Goal: Transaction & Acquisition: Purchase product/service

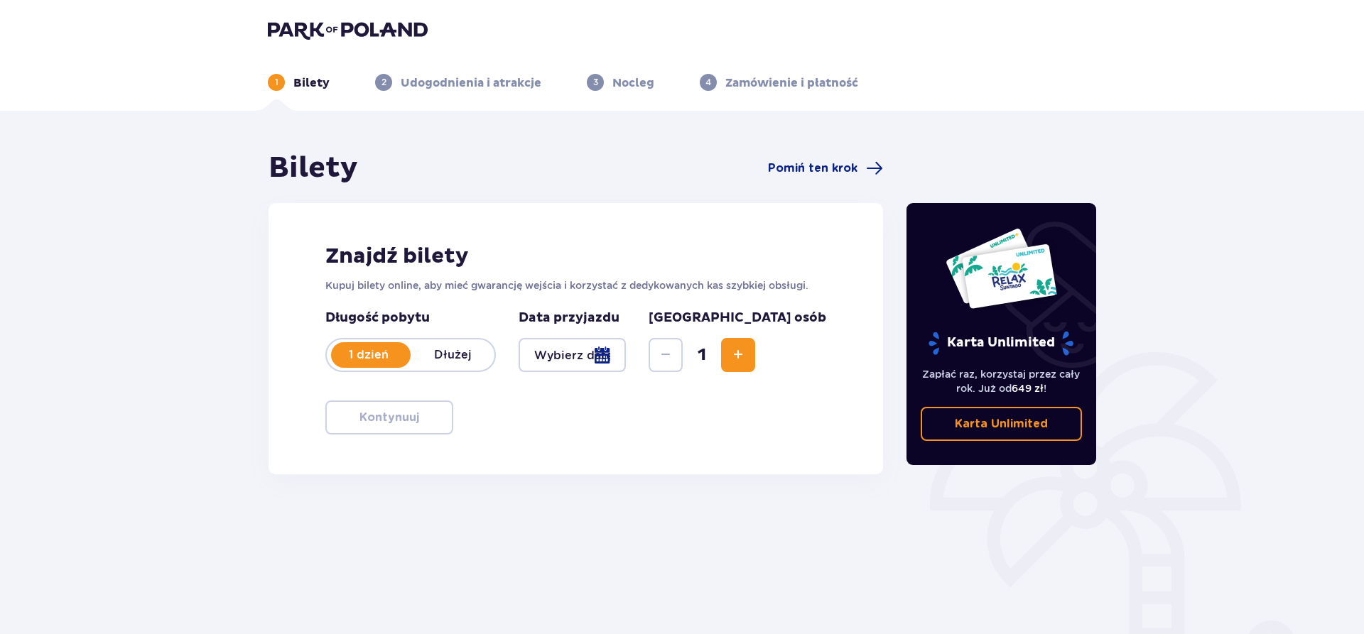
click at [617, 355] on div at bounding box center [572, 355] width 107 height 34
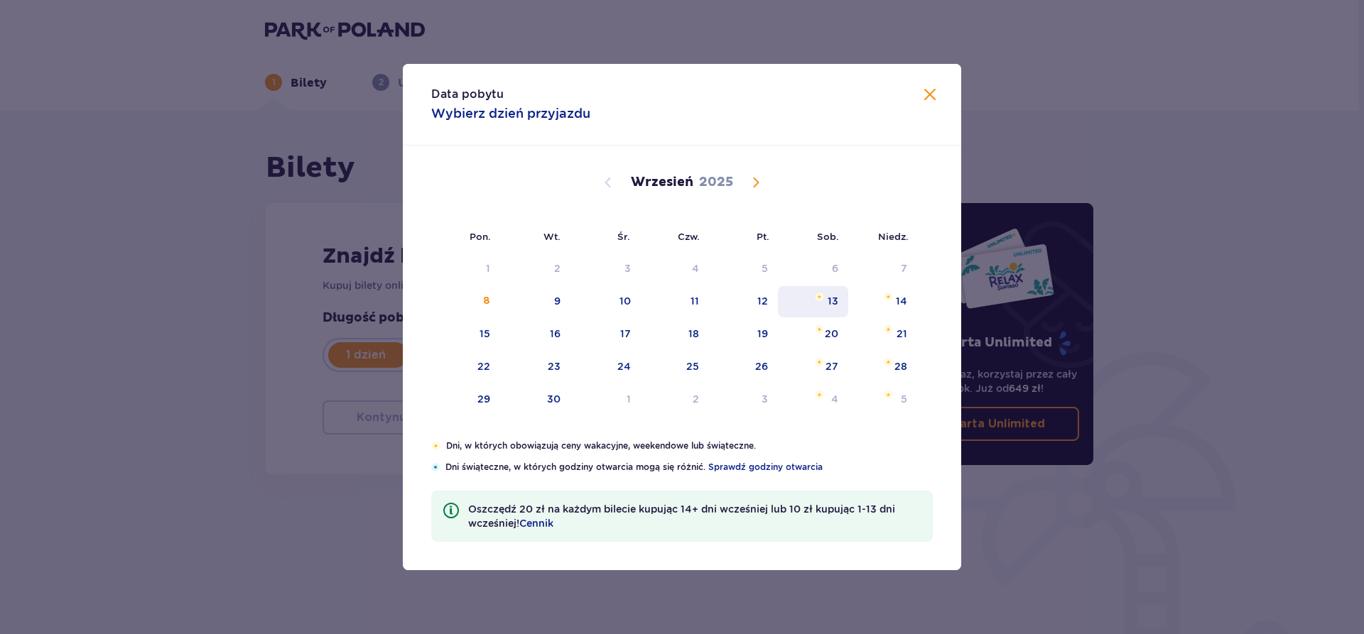
click at [837, 297] on div "13" at bounding box center [833, 301] width 11 height 14
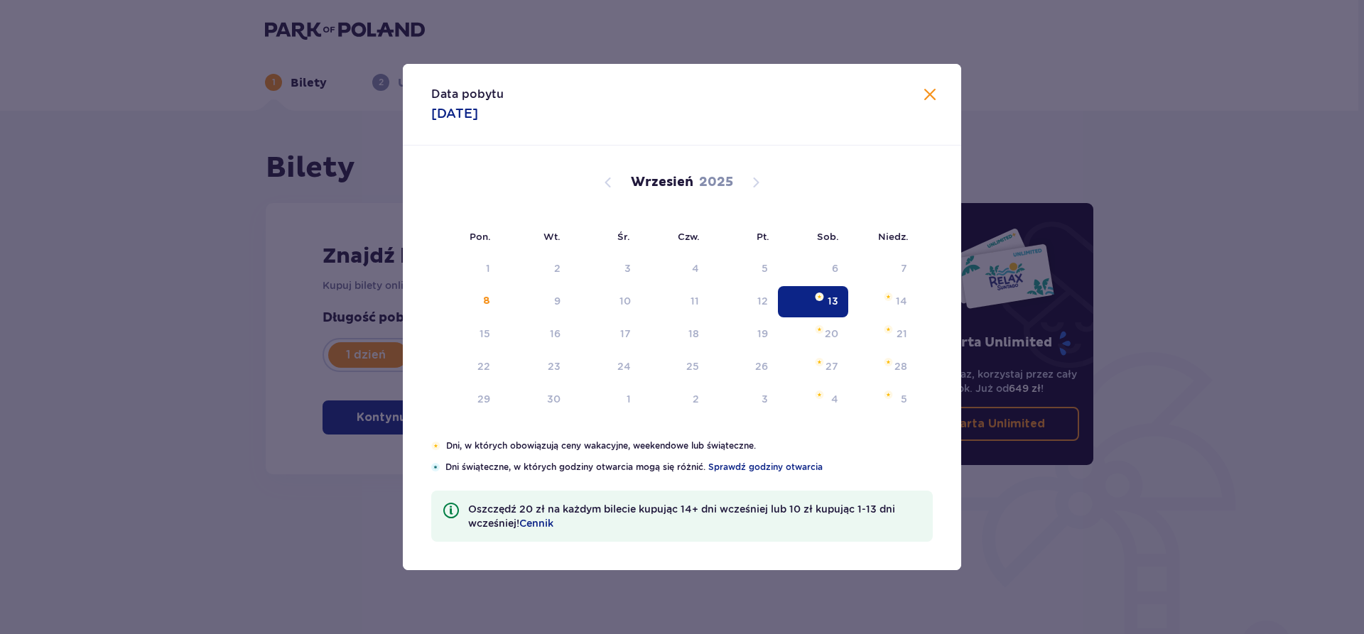
type input "13.09.25"
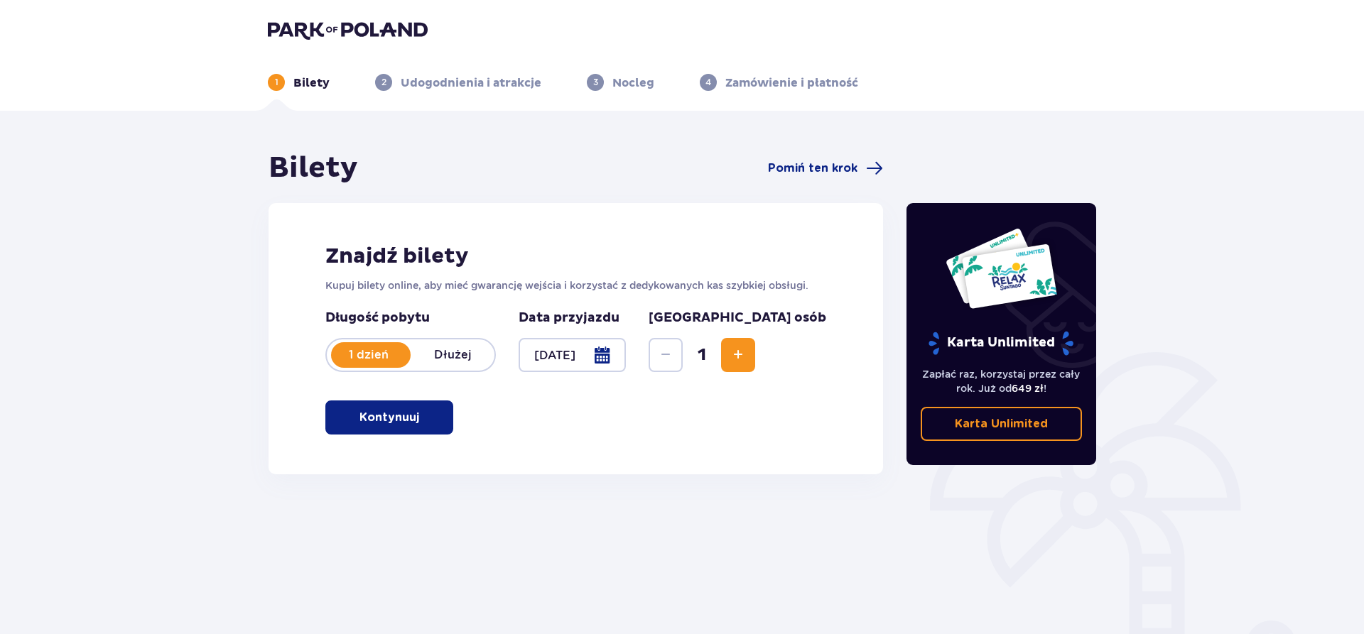
click at [755, 352] on button "Increase" at bounding box center [738, 355] width 34 height 34
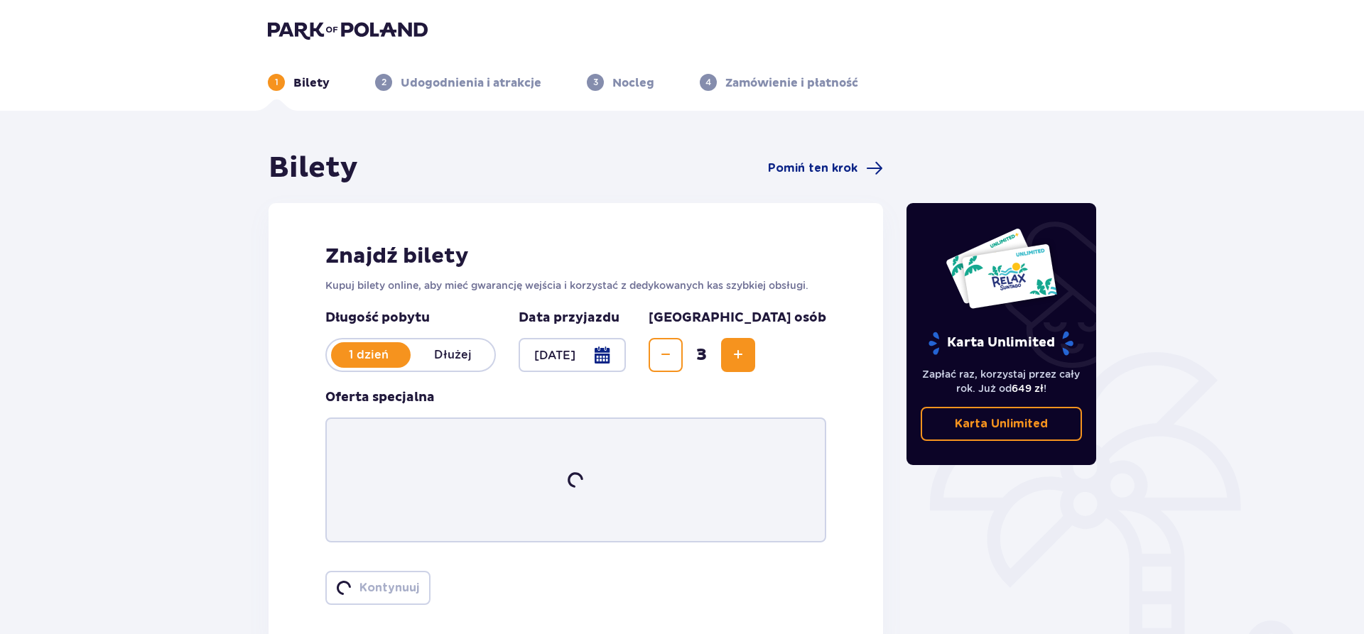
click at [755, 352] on button "Increase" at bounding box center [738, 355] width 34 height 34
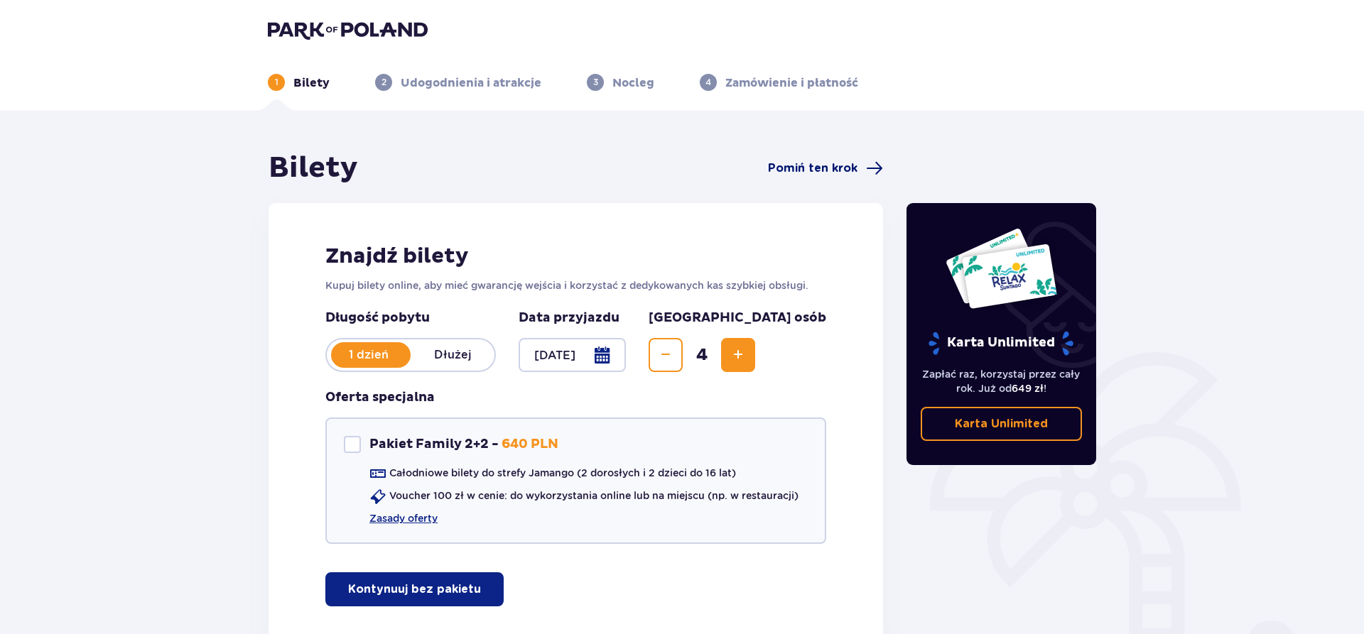
click at [821, 168] on span "Pomiń ten krok" at bounding box center [813, 169] width 90 height 16
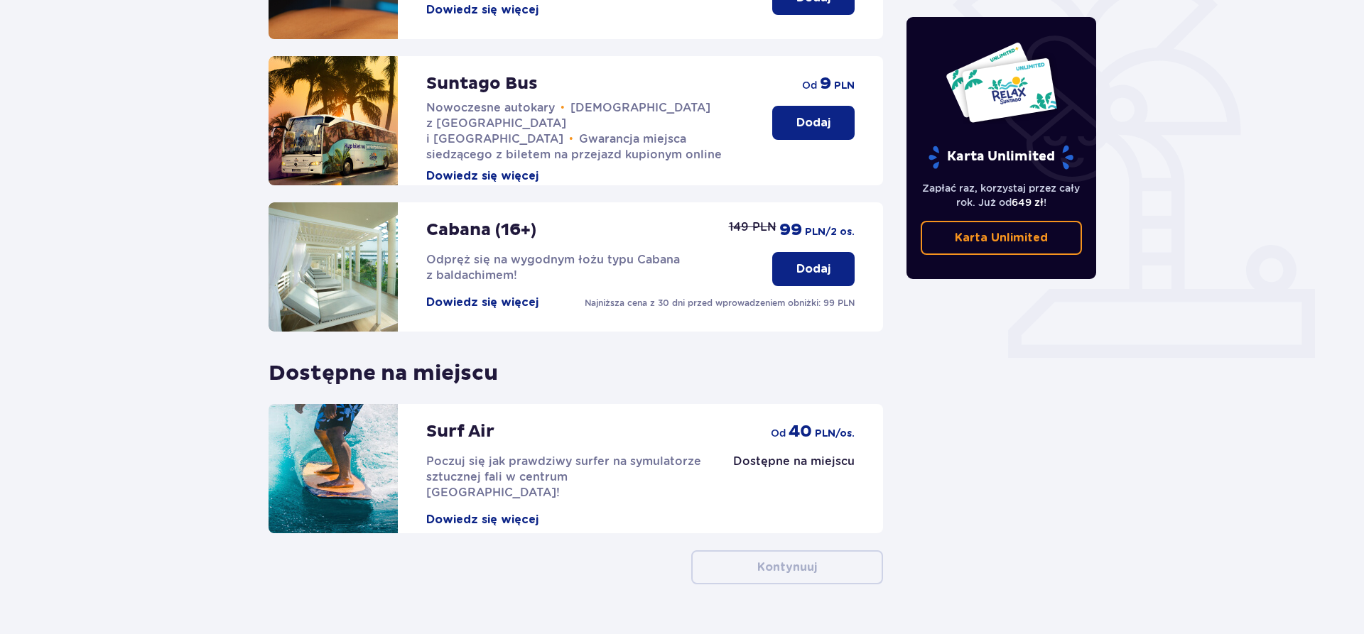
scroll to position [397, 0]
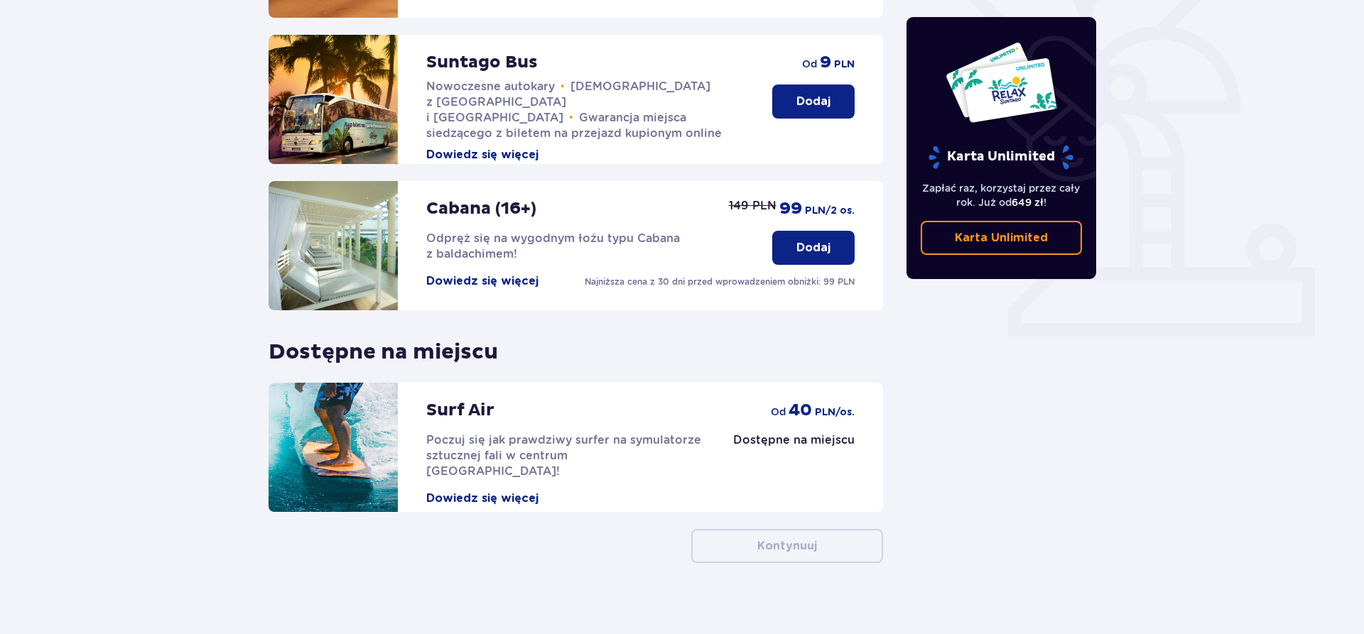
click at [472, 491] on button "Dowiedz się więcej" at bounding box center [482, 499] width 112 height 16
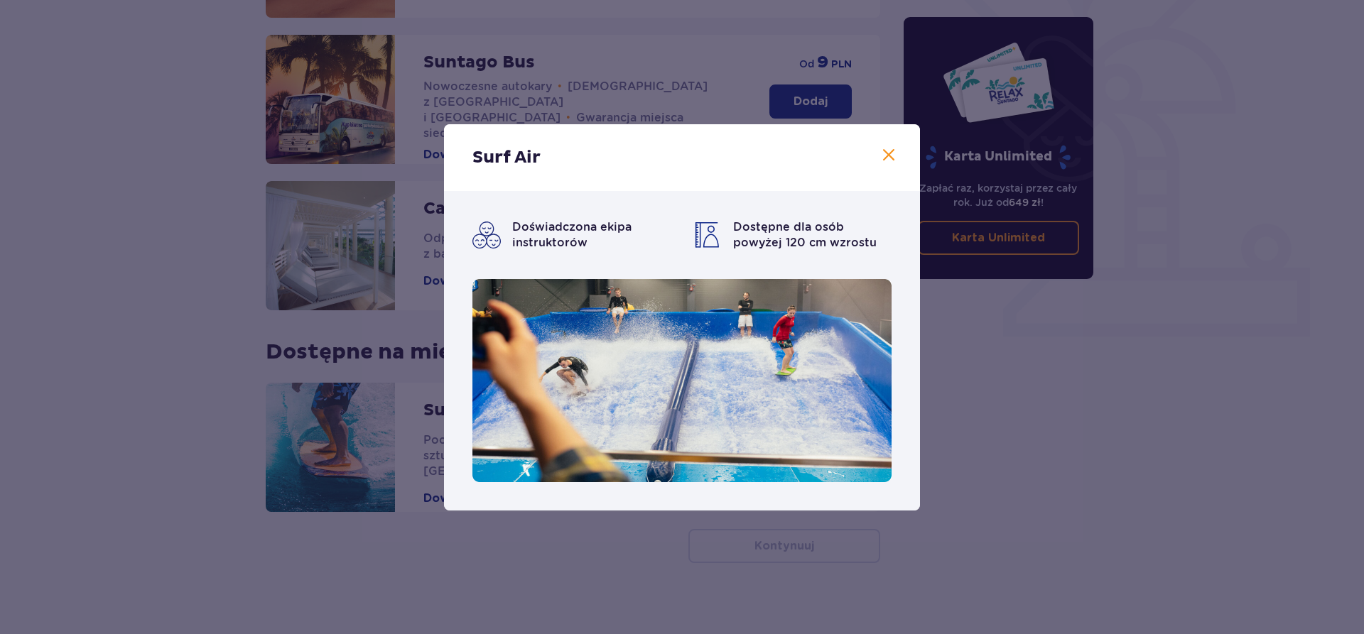
click at [887, 150] on span at bounding box center [888, 155] width 17 height 17
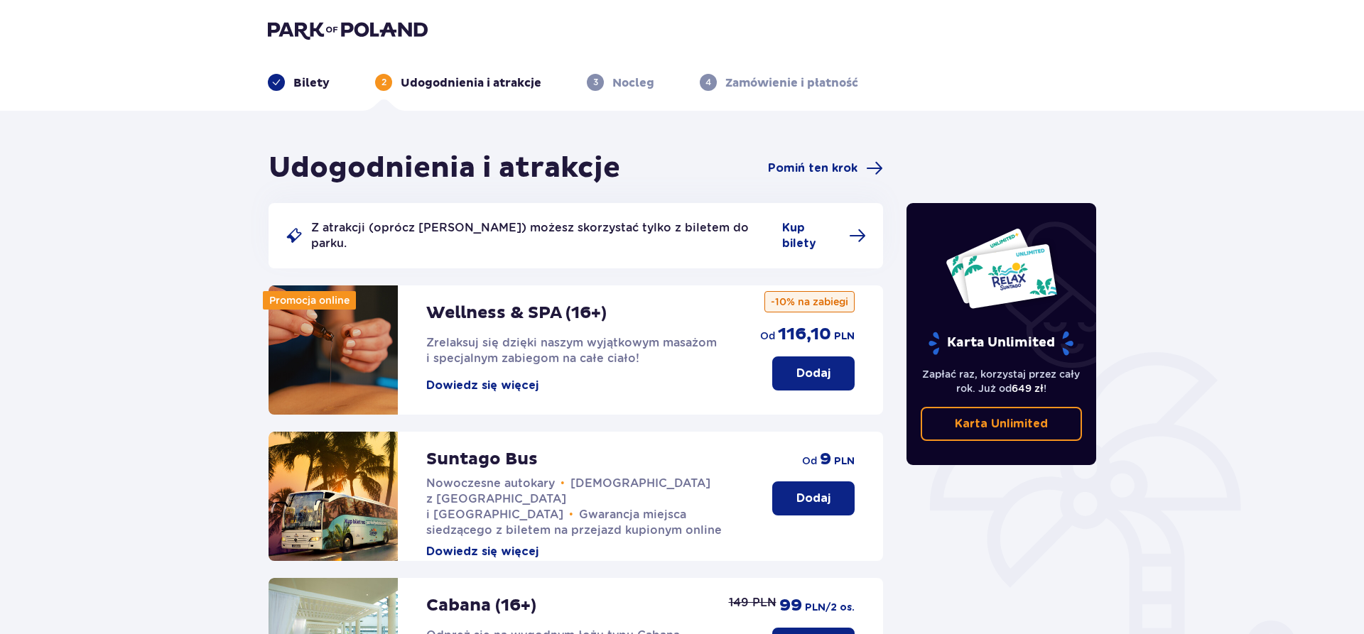
click at [296, 84] on p "Bilety" at bounding box center [311, 83] width 36 height 16
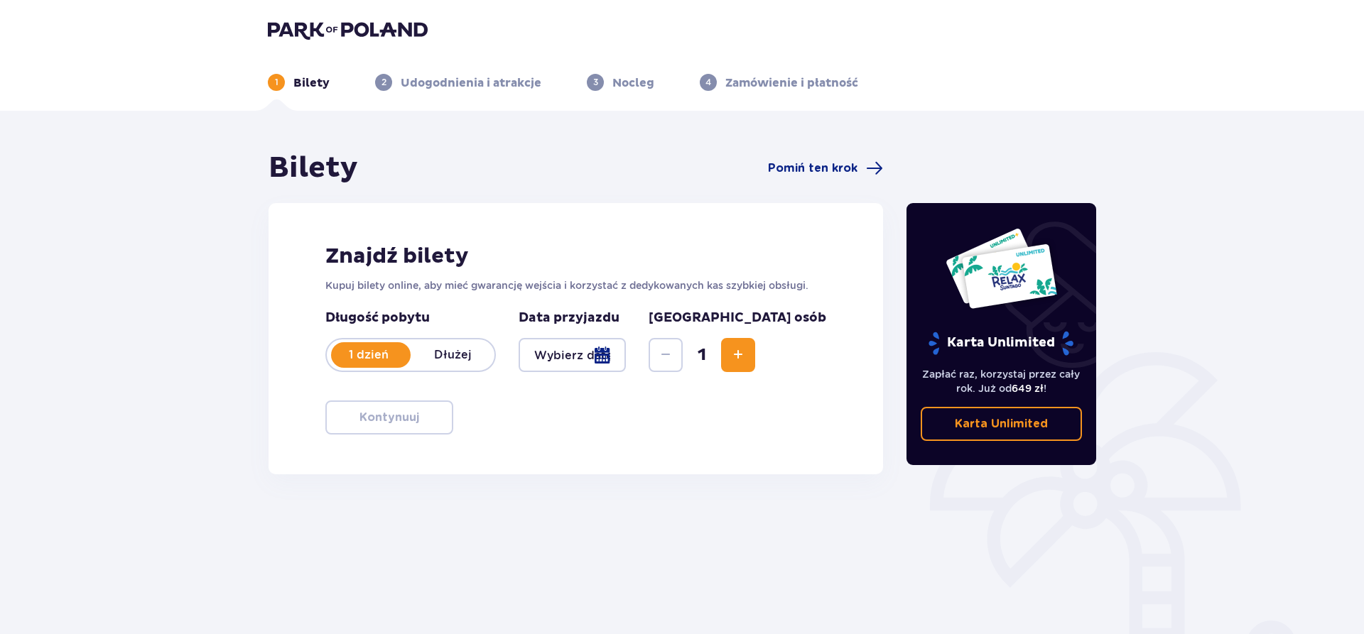
click at [590, 361] on div at bounding box center [572, 355] width 107 height 34
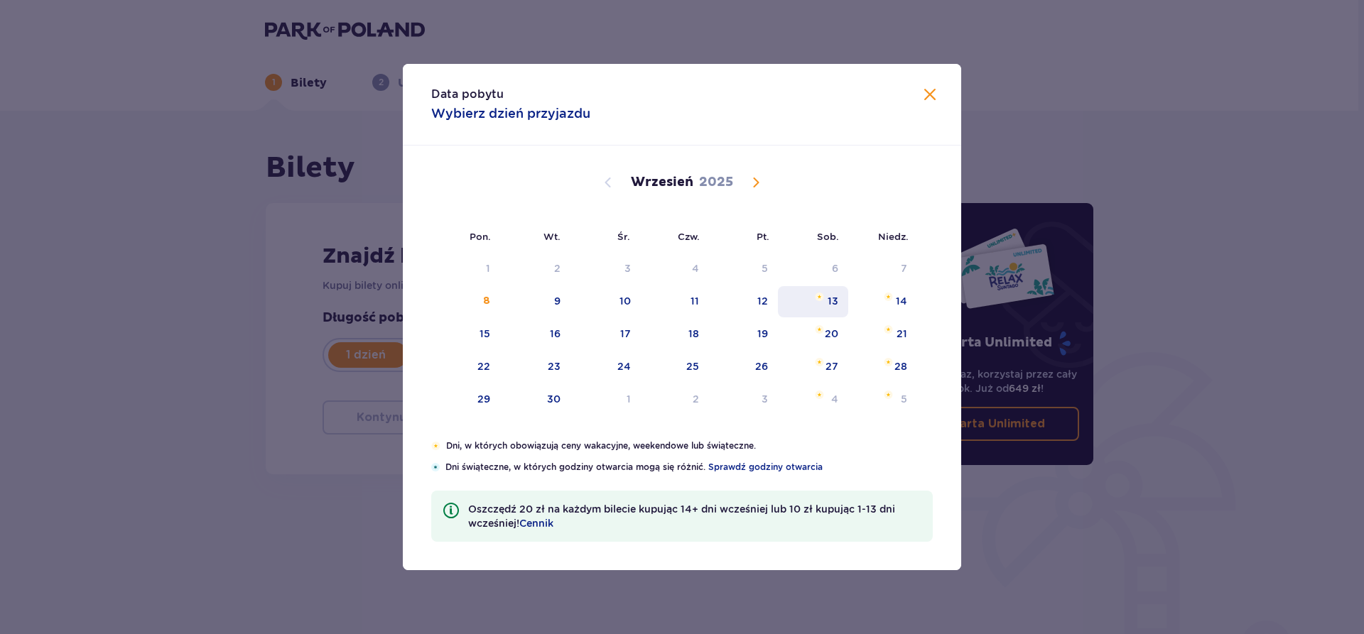
click at [826, 303] on div "13" at bounding box center [813, 301] width 70 height 31
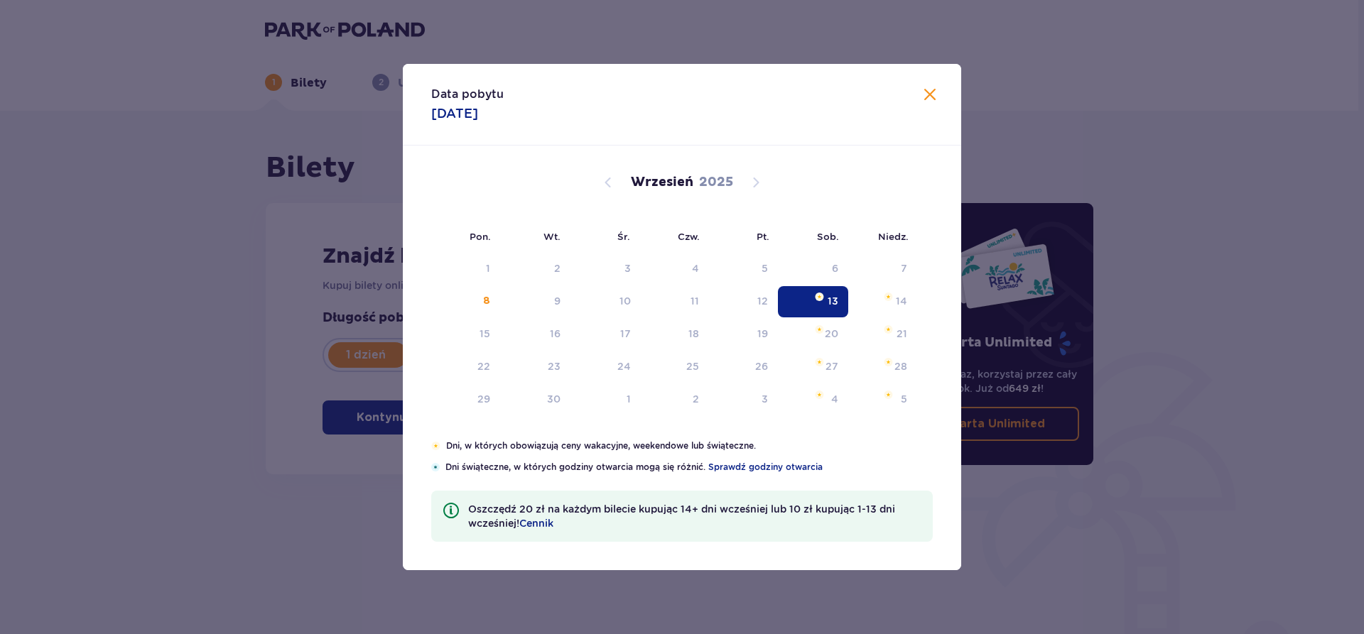
type input "13.09.25"
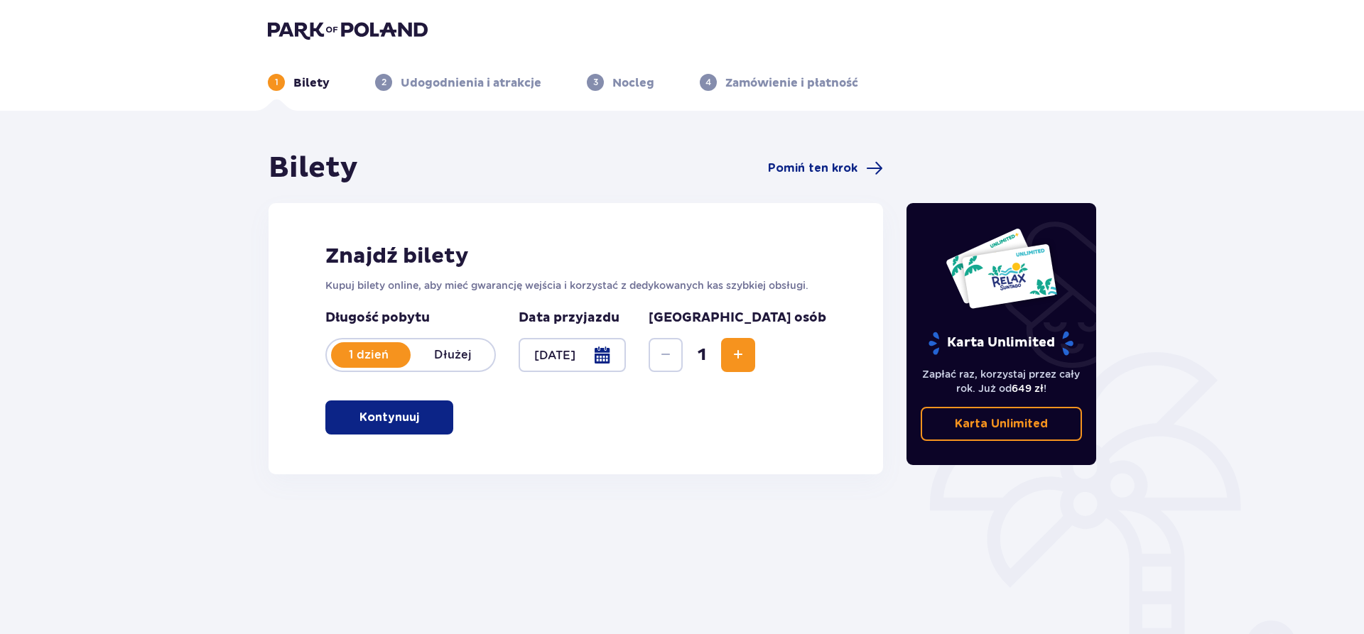
click at [747, 357] on span "Increase" at bounding box center [738, 355] width 17 height 17
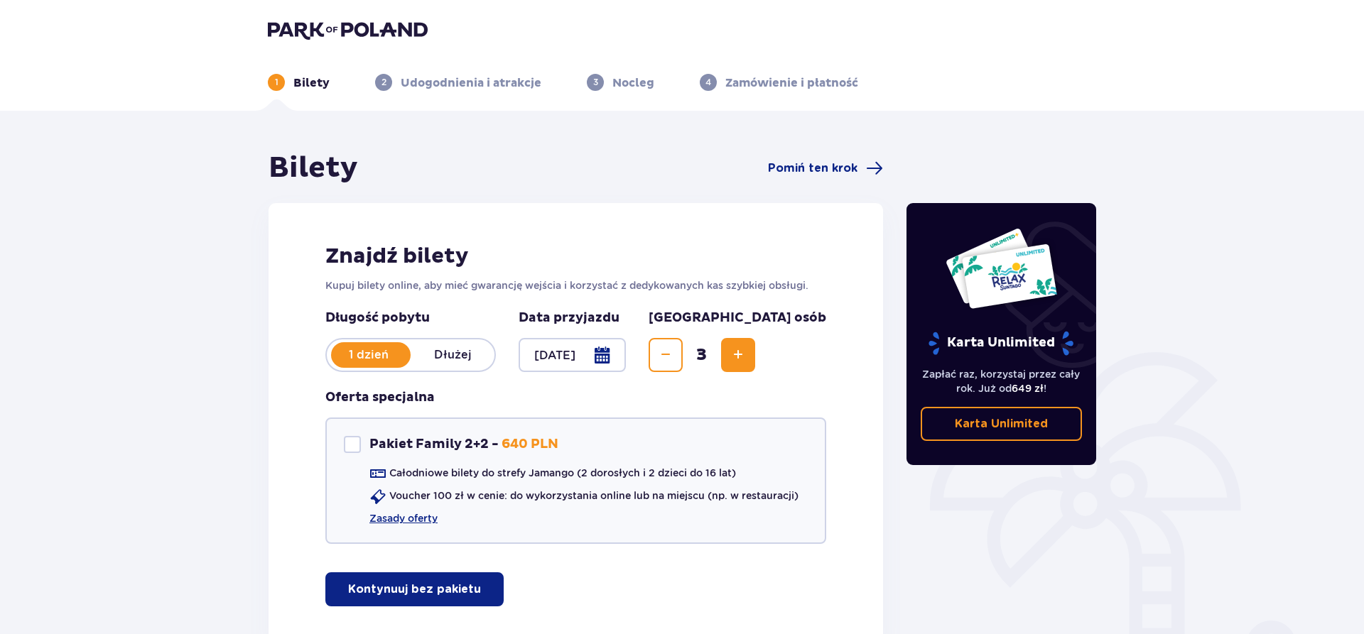
click at [747, 357] on span "Increase" at bounding box center [738, 355] width 17 height 17
click at [793, 168] on span "Pomiń ten krok" at bounding box center [813, 169] width 90 height 16
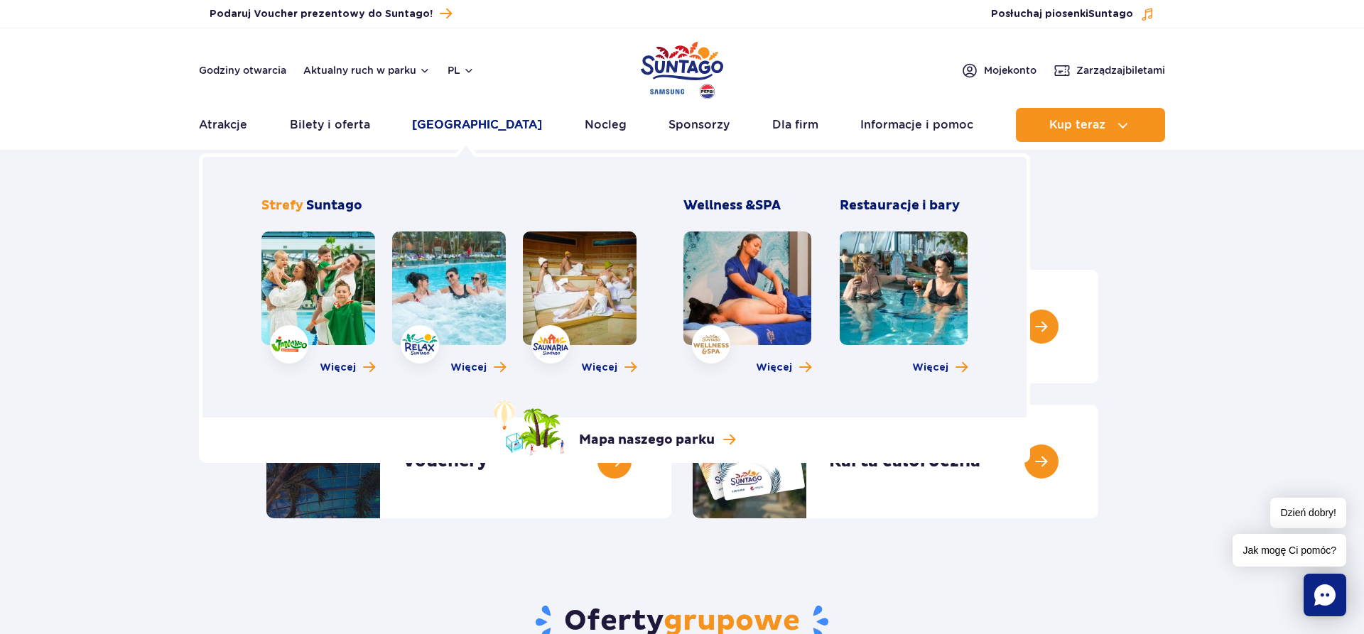
click at [469, 126] on link "[GEOGRAPHIC_DATA]" at bounding box center [477, 125] width 130 height 34
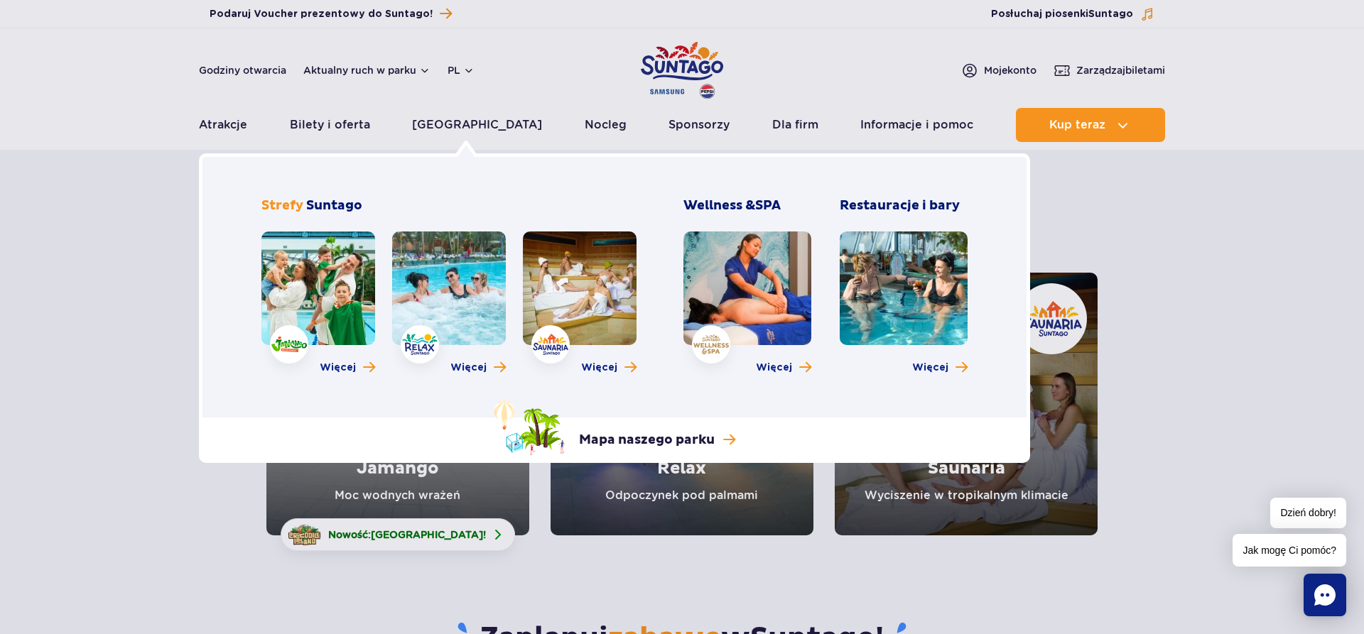
click at [590, 307] on link at bounding box center [580, 289] width 114 height 114
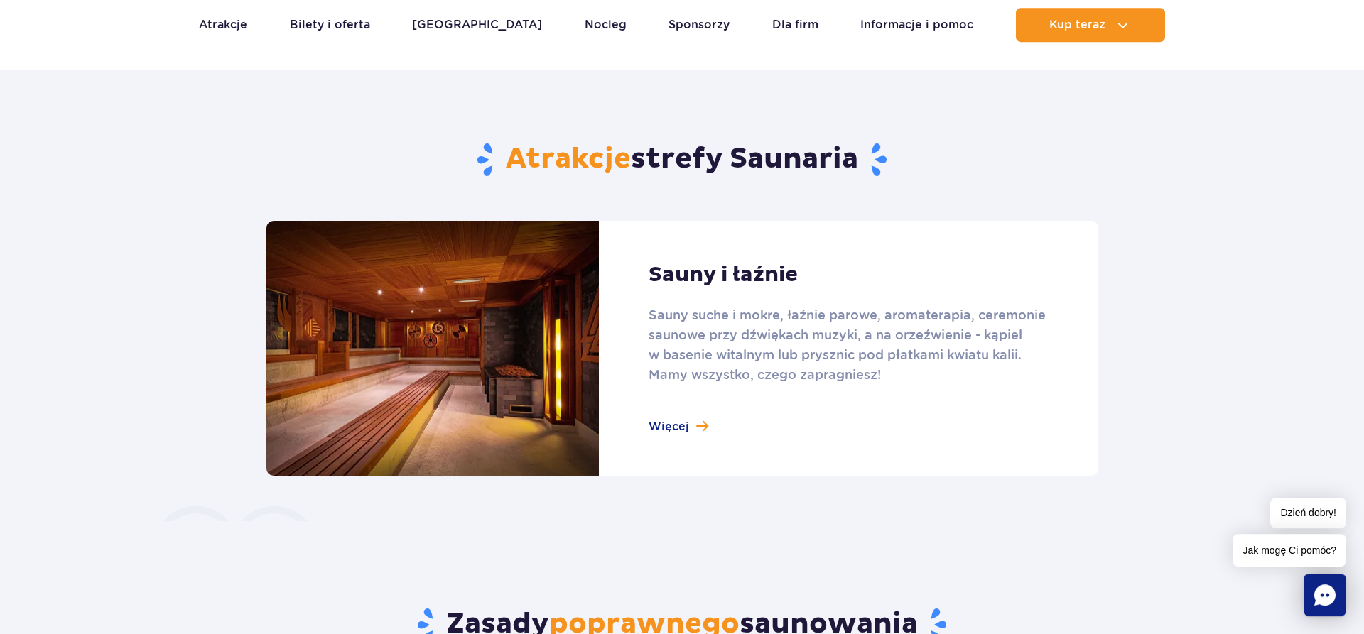
scroll to position [797, 0]
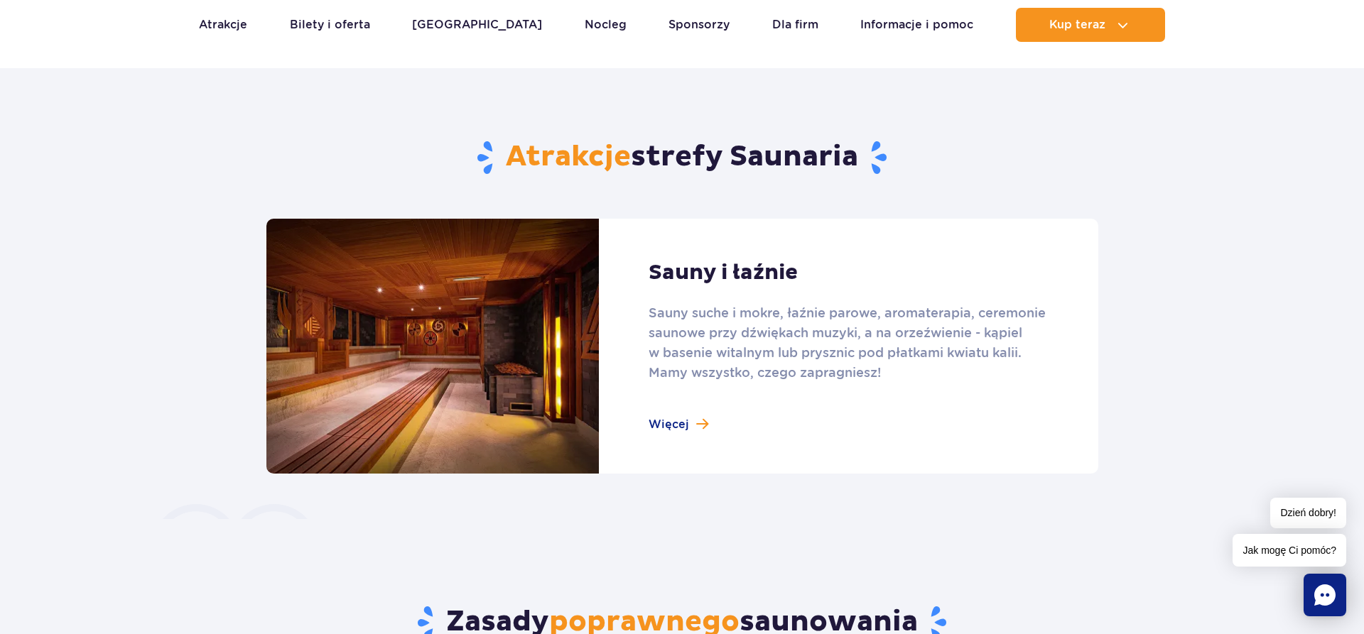
click at [656, 421] on link at bounding box center [682, 346] width 832 height 255
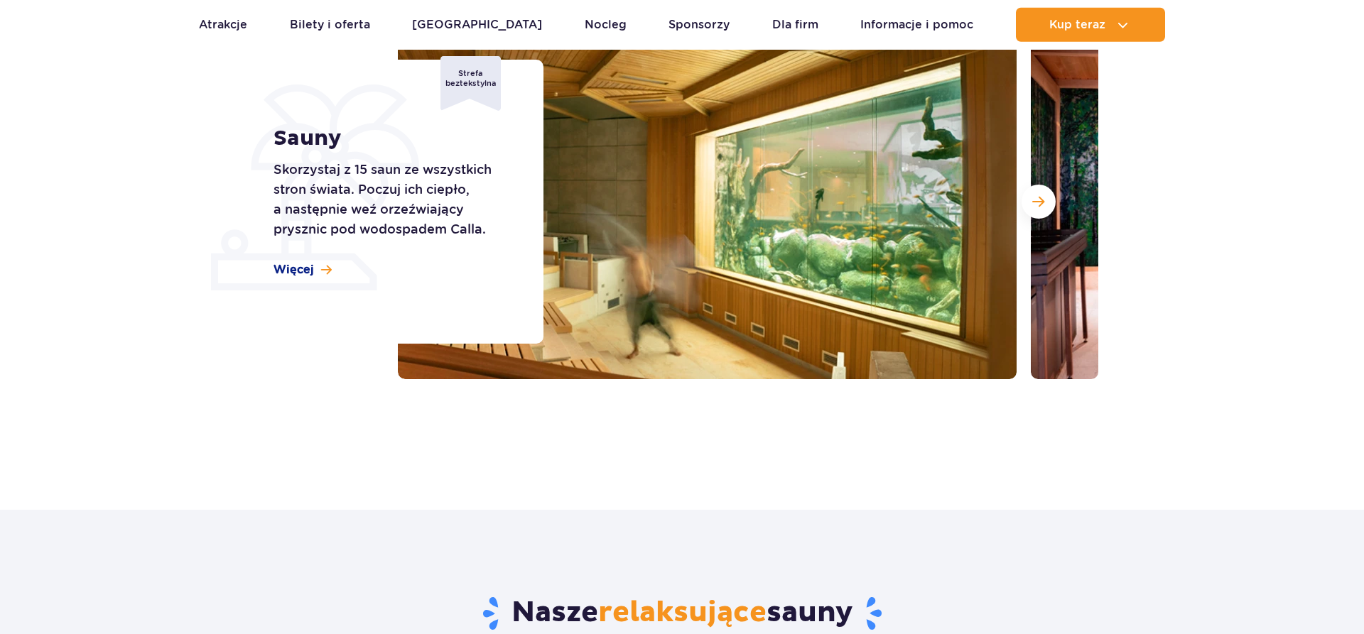
scroll to position [217, 0]
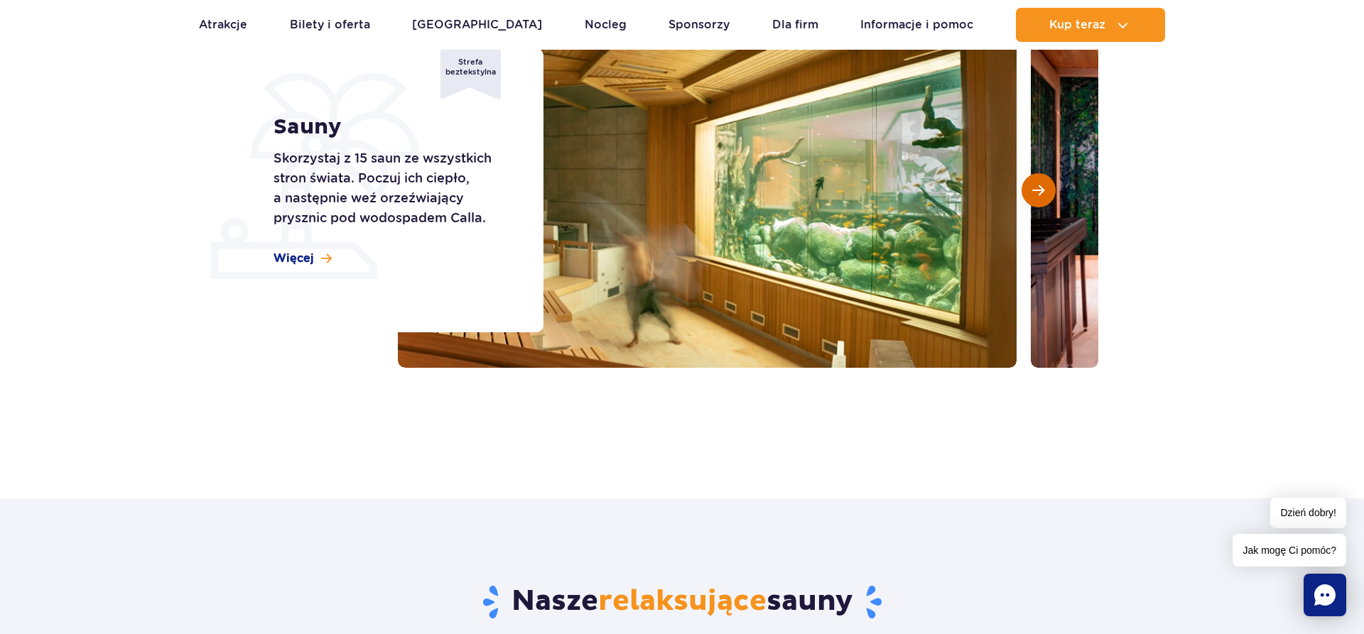
click at [1039, 196] on span "Następny slajd" at bounding box center [1038, 190] width 12 height 13
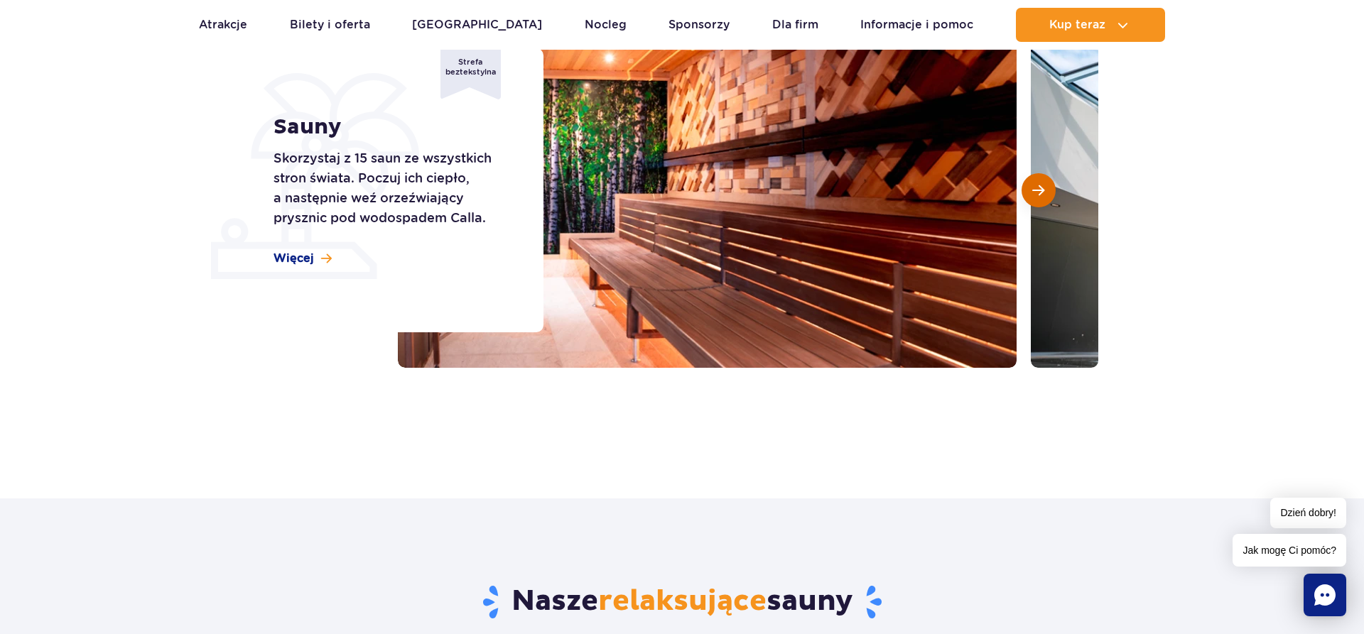
click at [1039, 196] on span "Następny slajd" at bounding box center [1038, 190] width 12 height 13
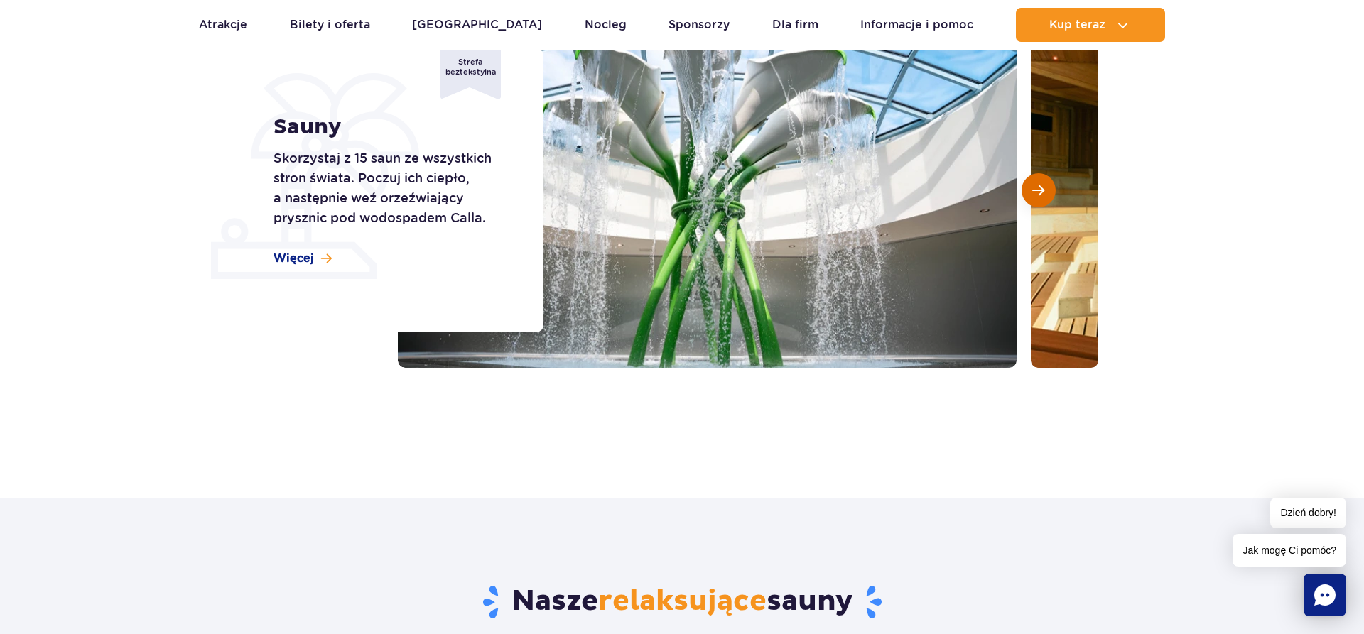
click at [1039, 196] on span "Następny slajd" at bounding box center [1038, 190] width 12 height 13
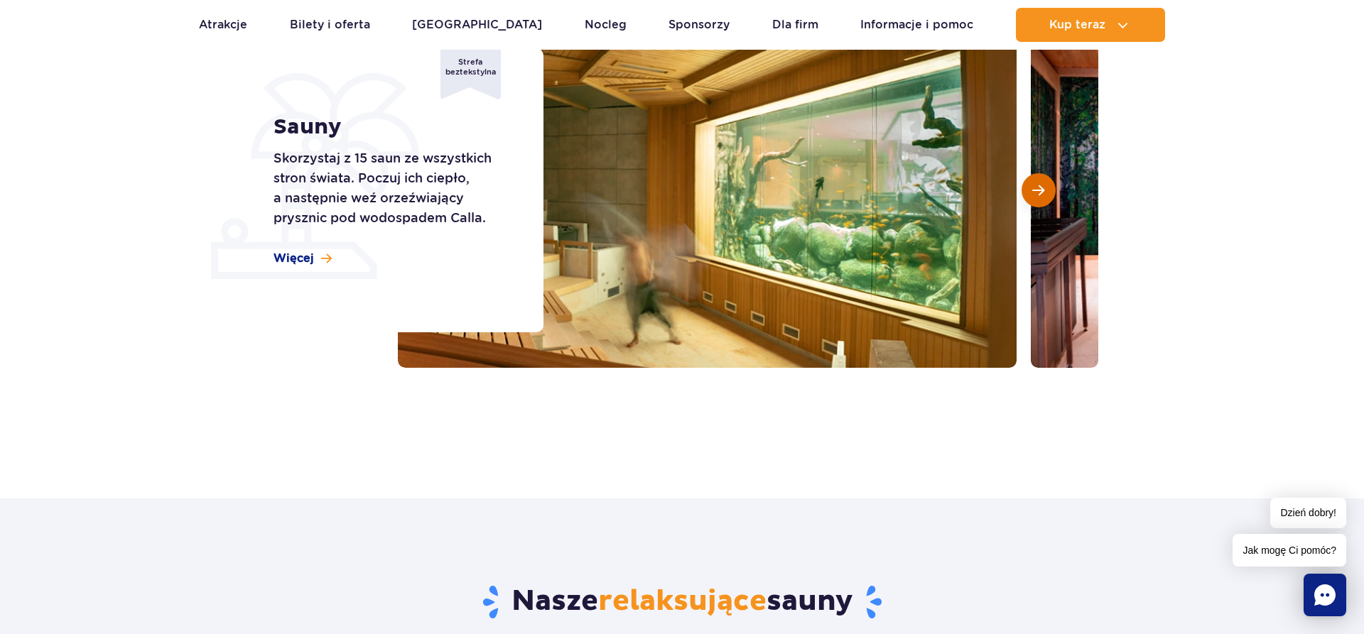
click at [1039, 196] on span "Następny slajd" at bounding box center [1038, 190] width 12 height 13
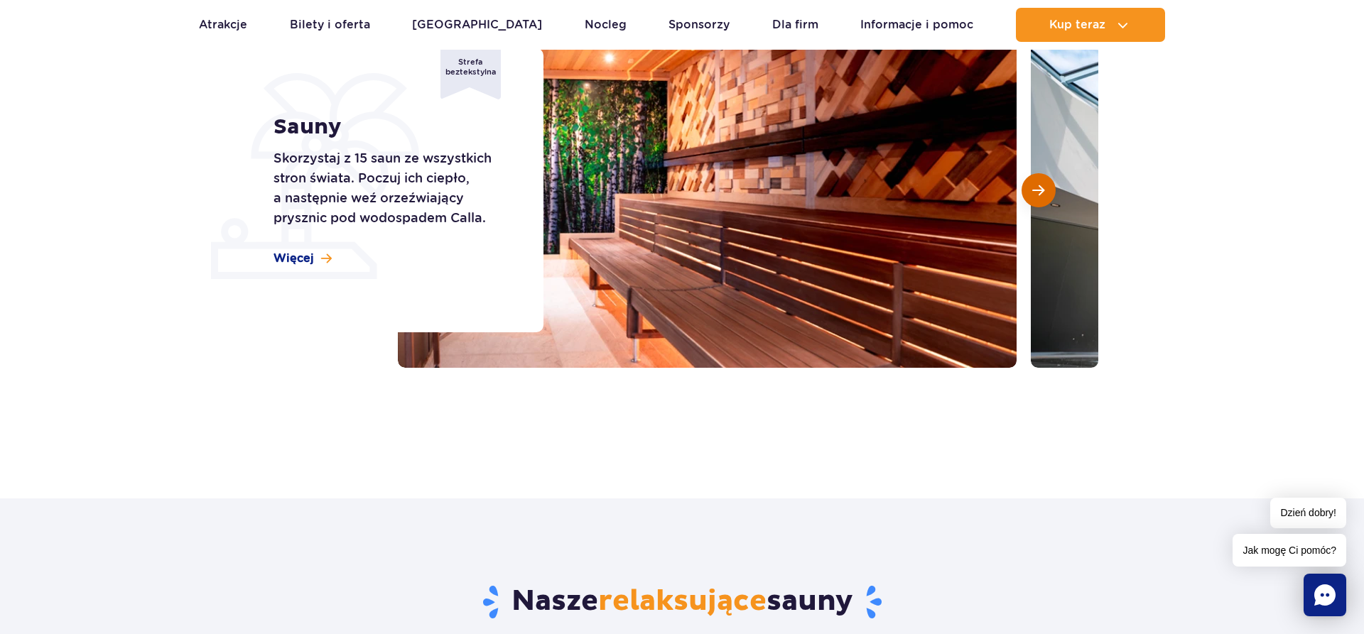
click at [1039, 196] on span "Następny slajd" at bounding box center [1038, 190] width 12 height 13
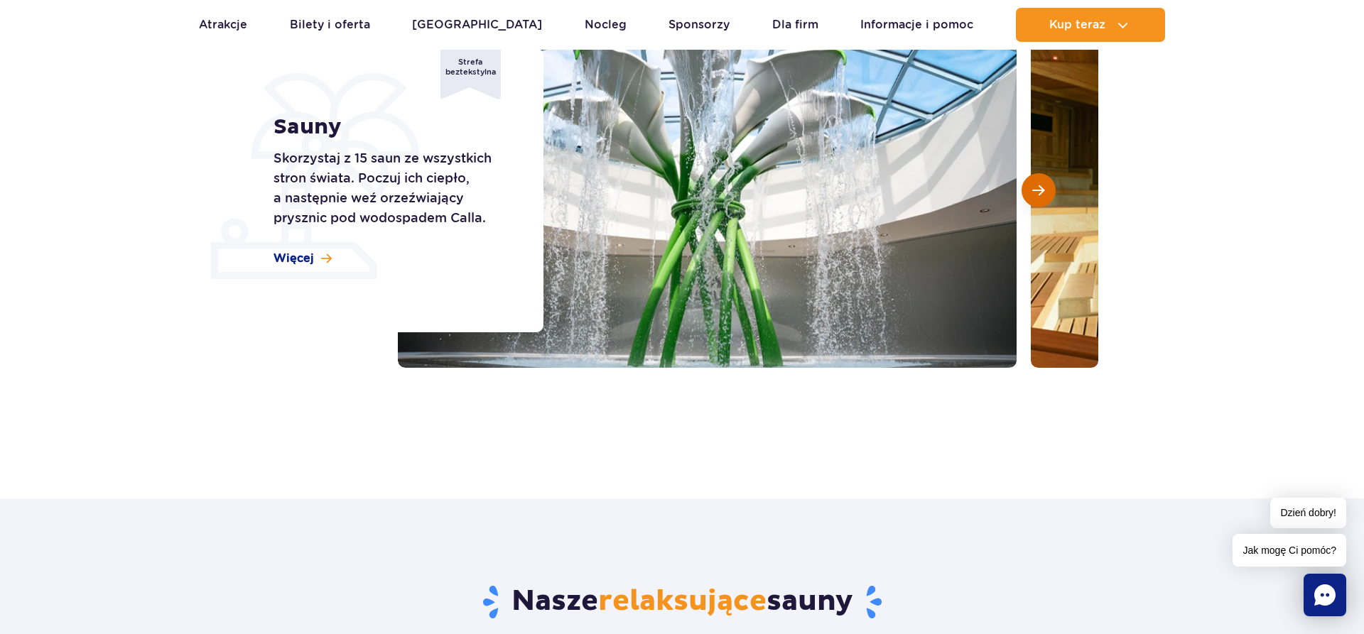
click at [1039, 196] on span "Następny slajd" at bounding box center [1038, 190] width 12 height 13
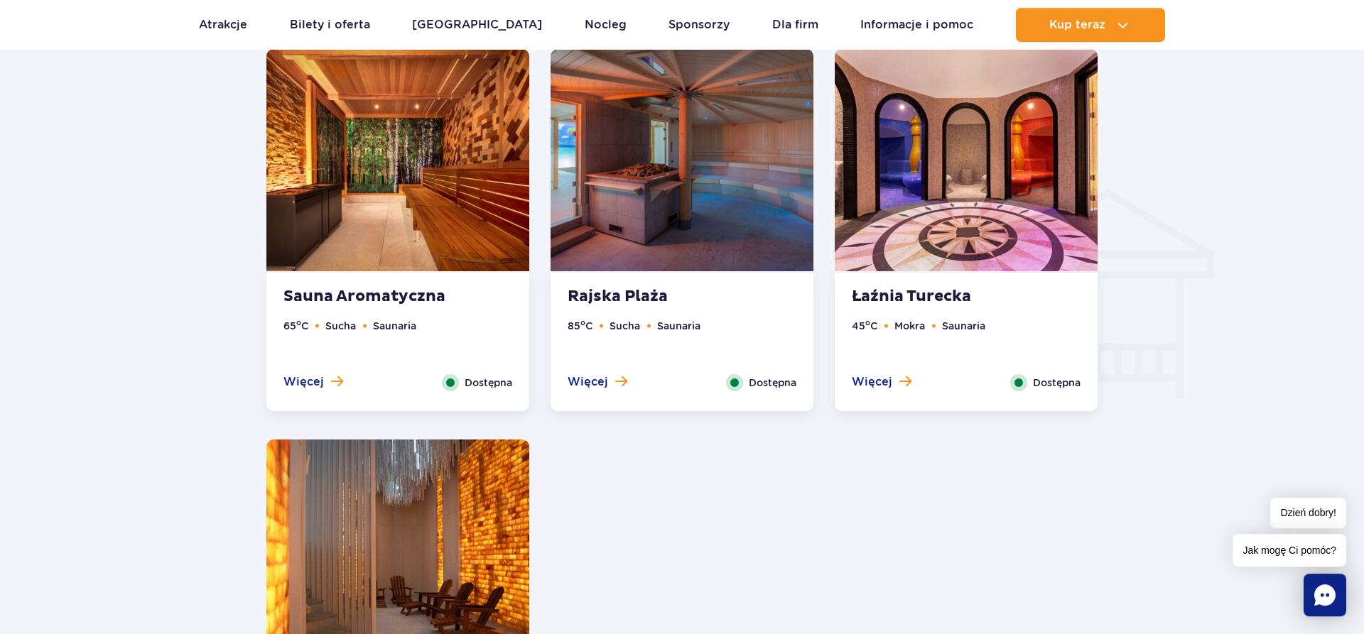
scroll to position [1594, 0]
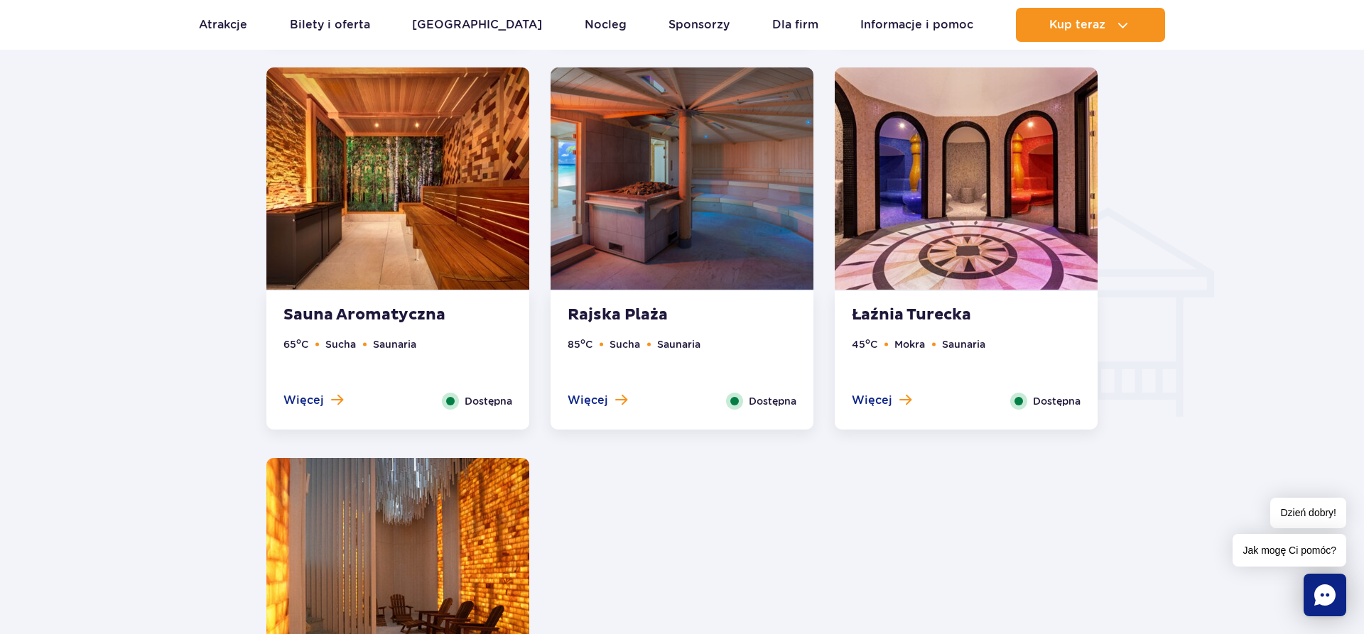
click at [988, 221] on img at bounding box center [966, 178] width 263 height 222
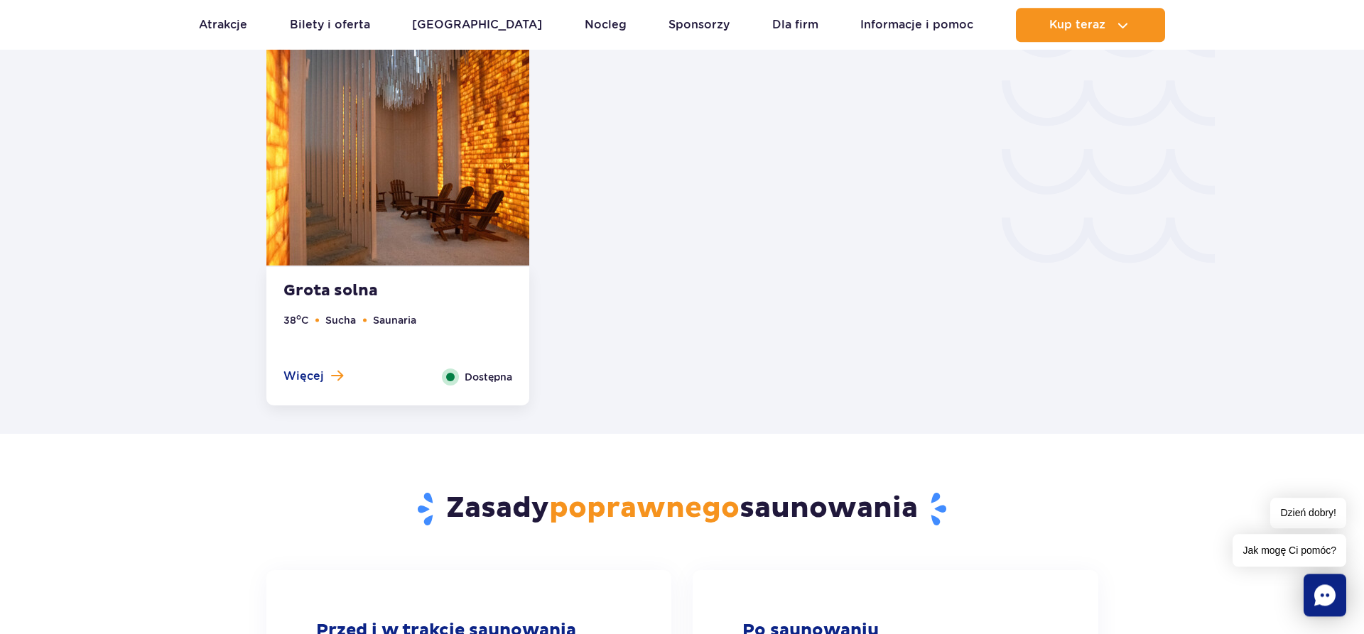
scroll to position [2478, 0]
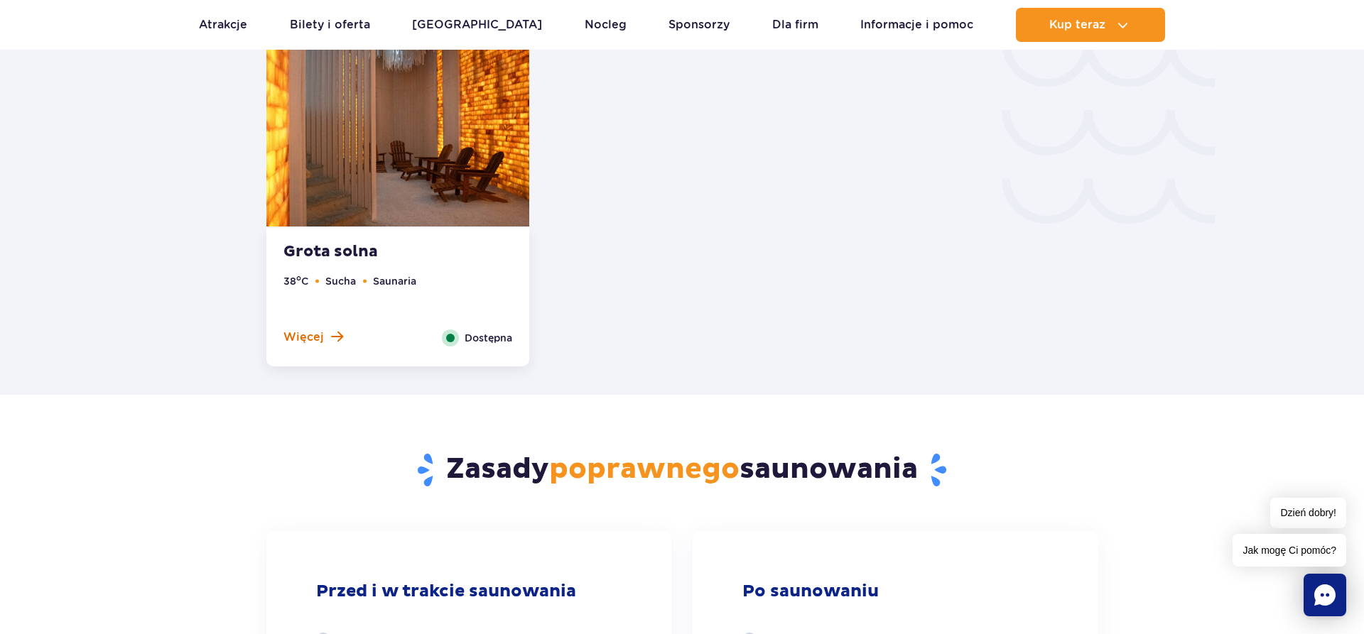
click at [313, 339] on span "Więcej" at bounding box center [303, 338] width 40 height 16
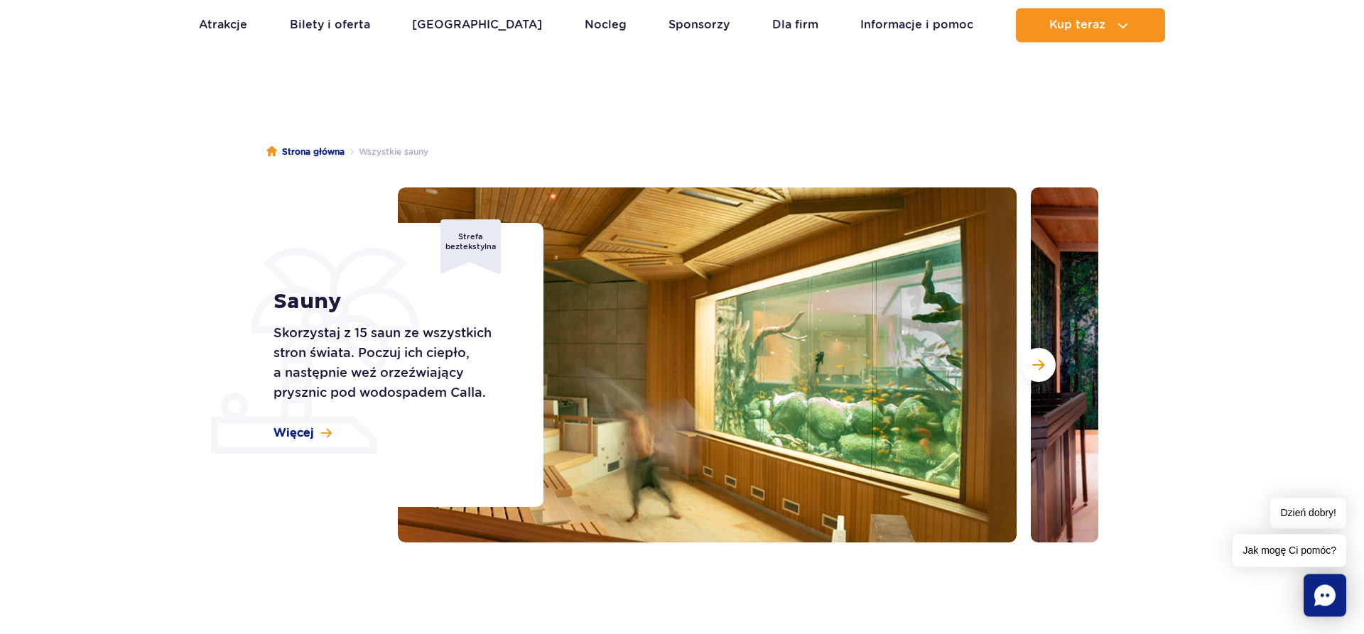
scroll to position [0, 0]
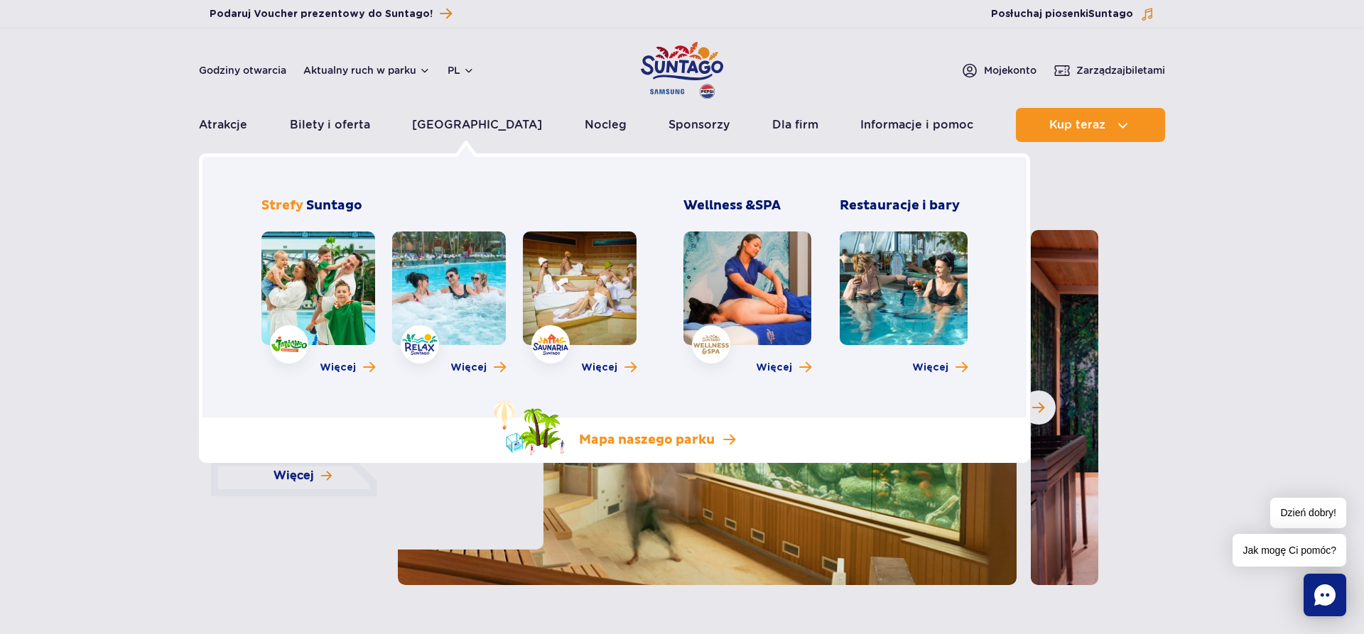
click at [626, 439] on p "Mapa naszego parku" at bounding box center [647, 440] width 136 height 17
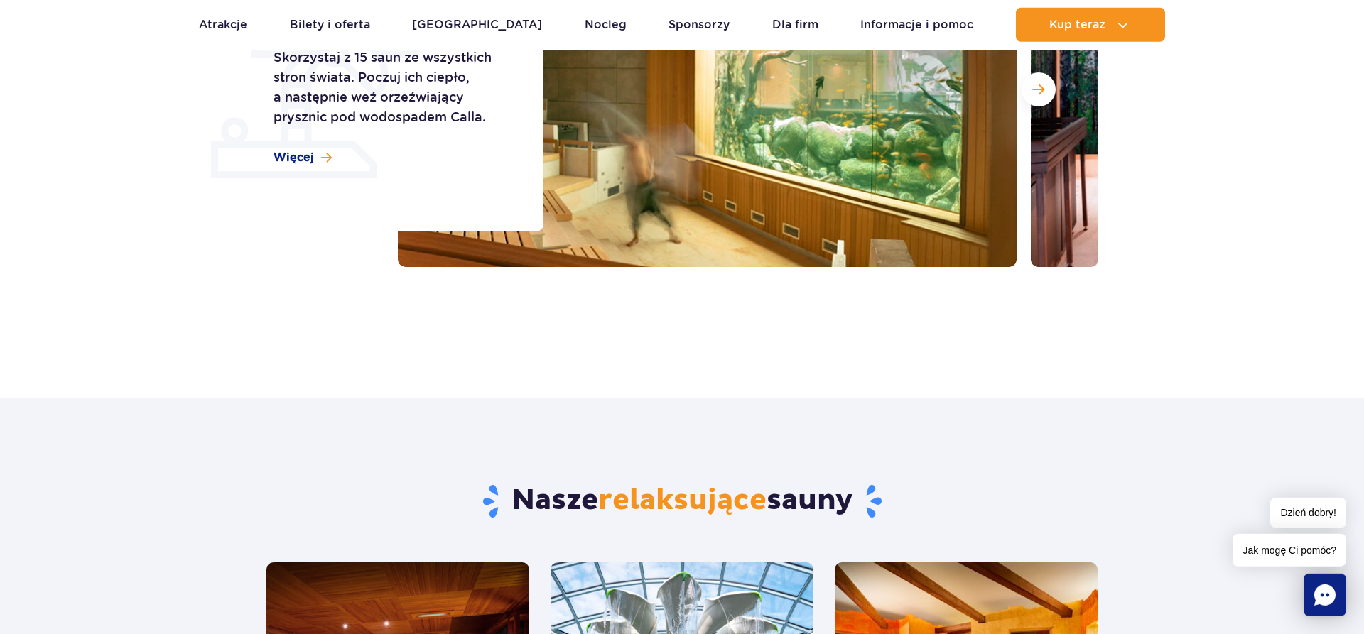
scroll to position [362, 0]
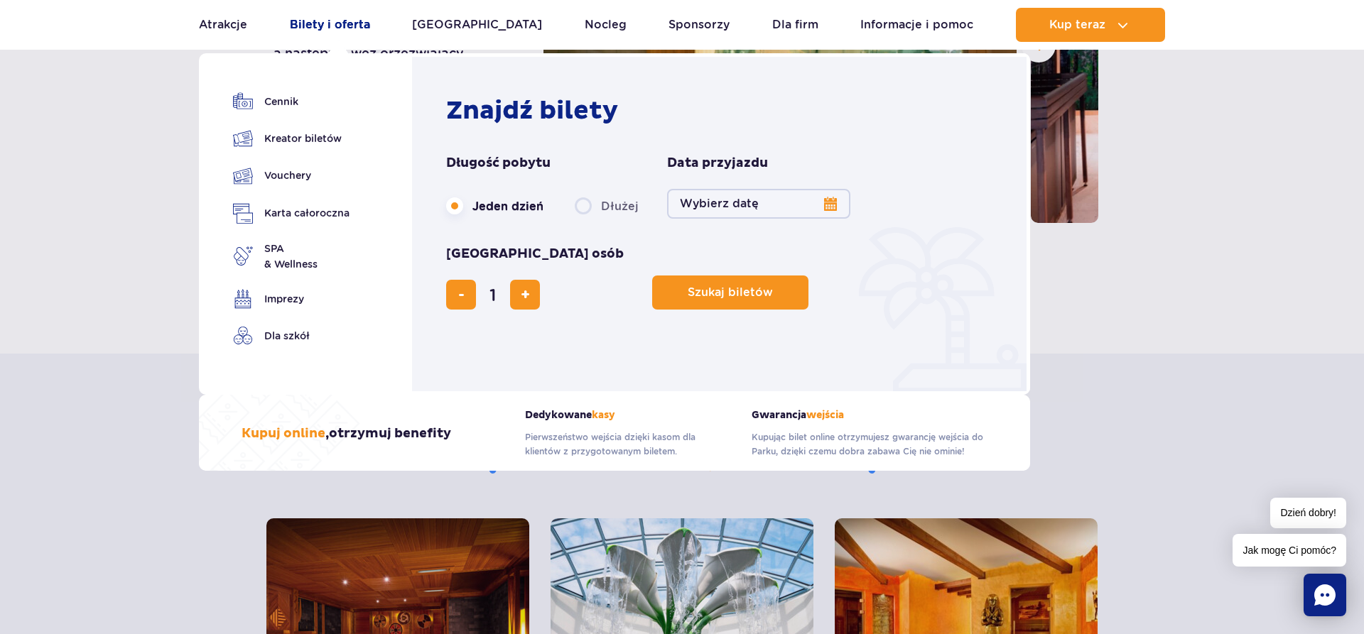
click at [320, 26] on link "Bilety i oferta" at bounding box center [330, 25] width 80 height 34
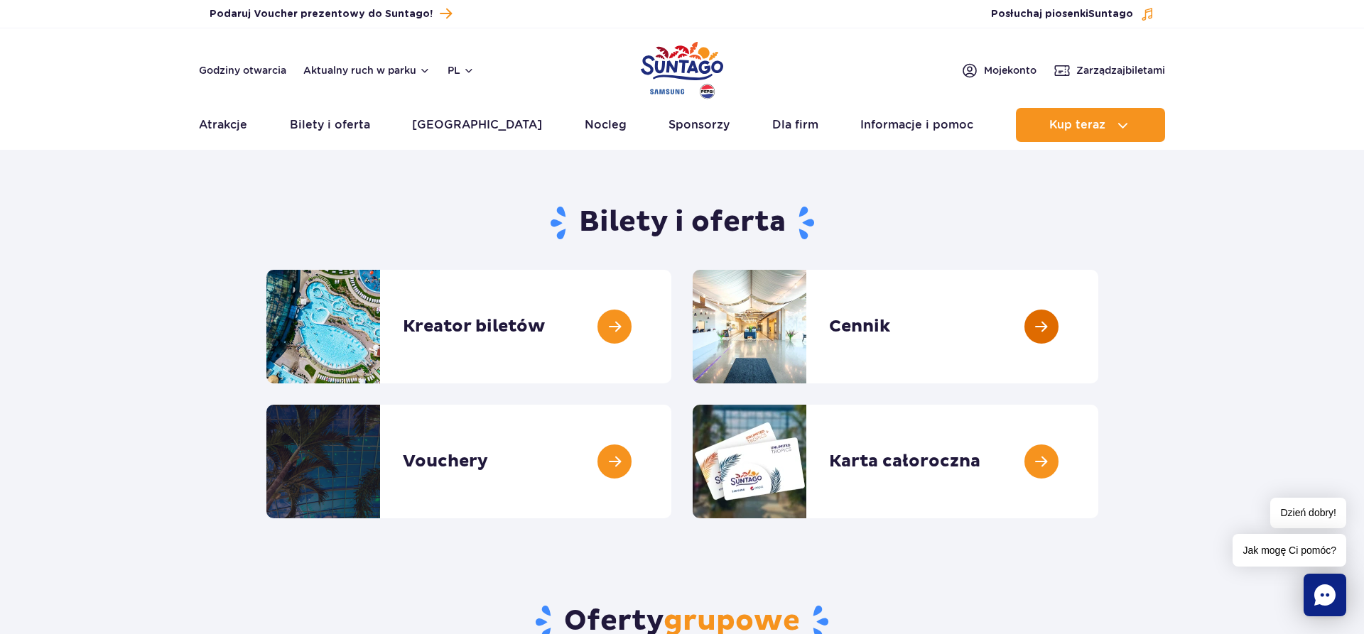
click at [1098, 333] on link at bounding box center [1098, 327] width 0 height 114
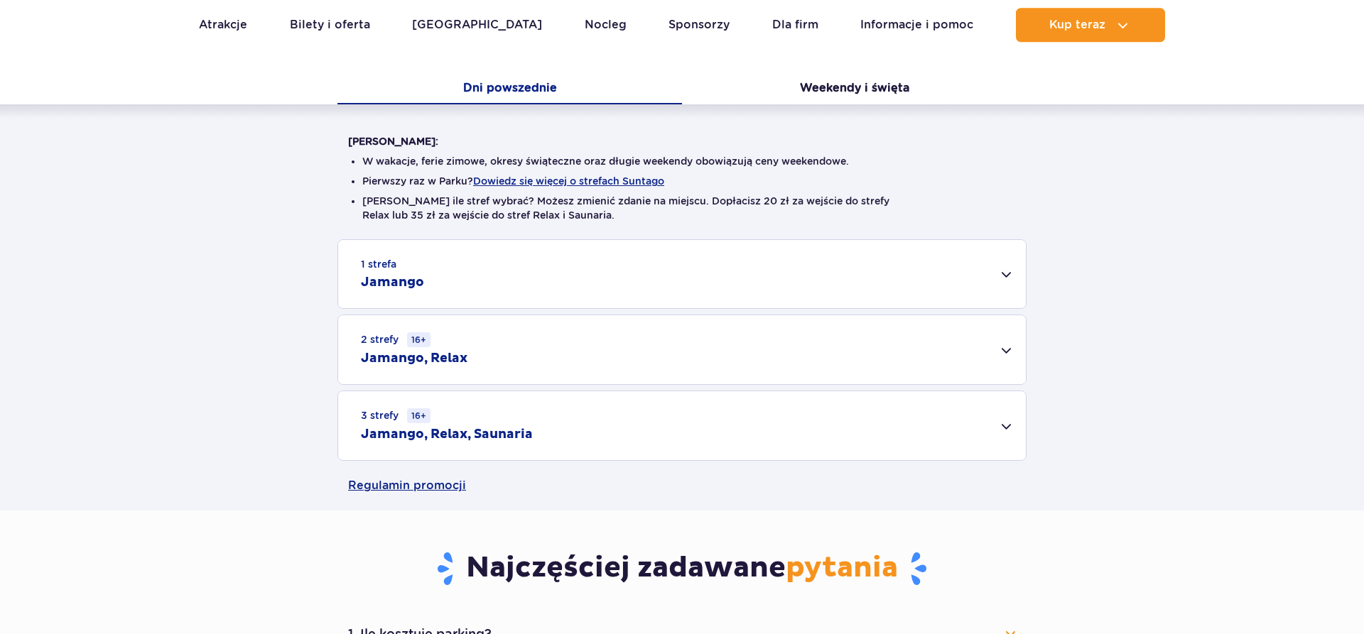
scroll to position [290, 0]
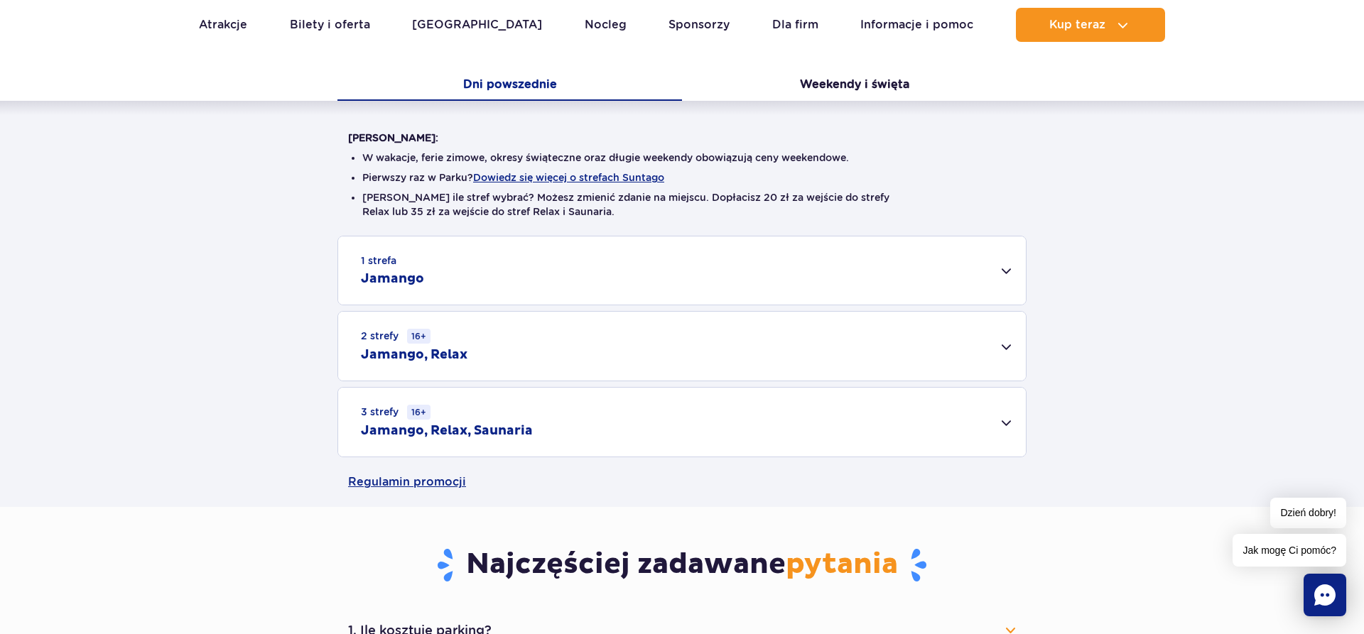
click at [551, 345] on div "2 strefy 16+ Jamango, Relax" at bounding box center [682, 346] width 688 height 69
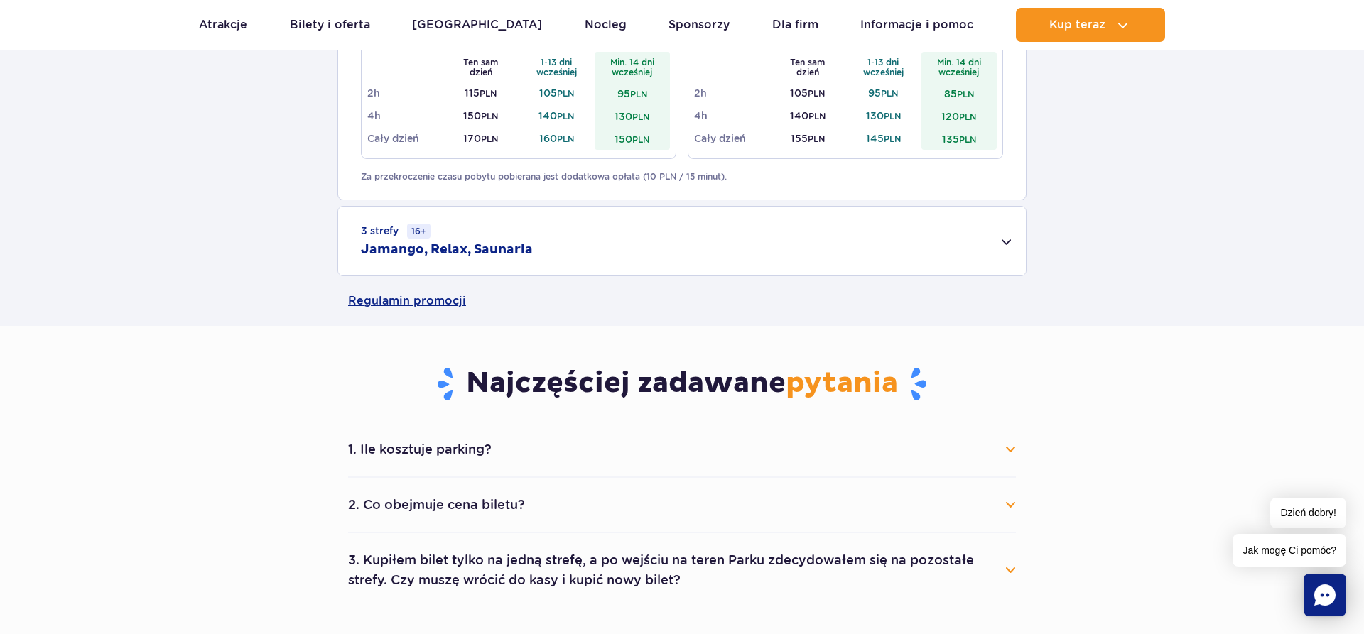
scroll to position [725, 0]
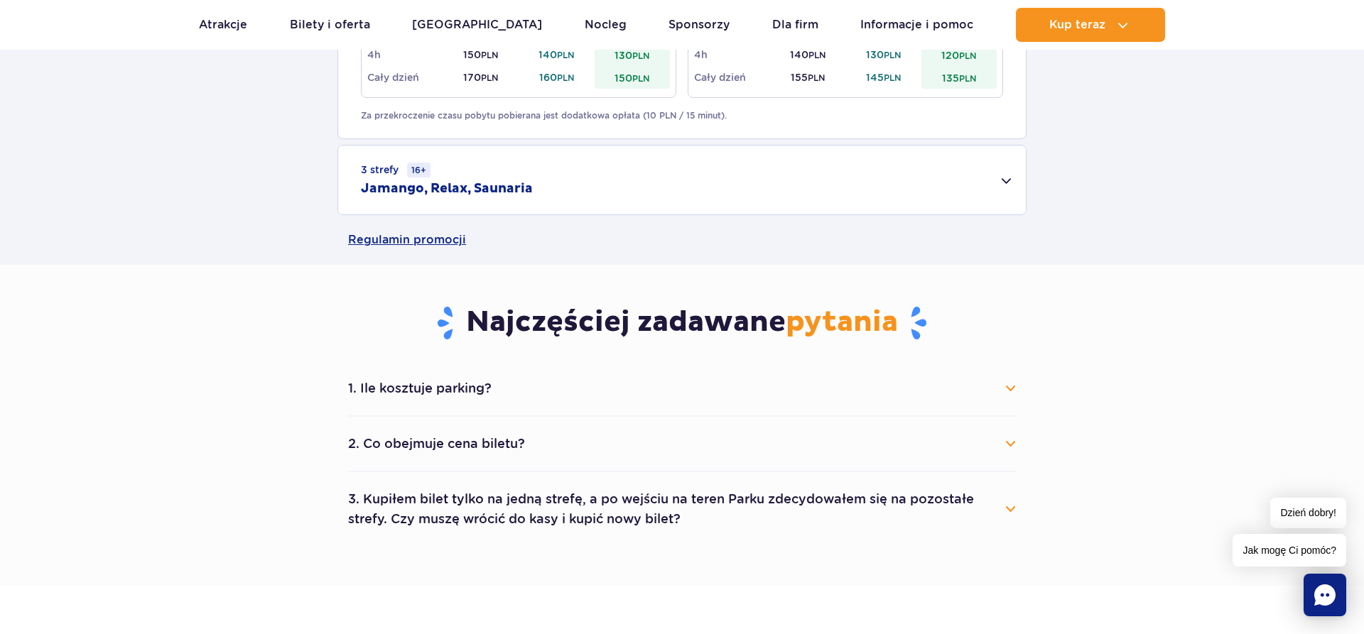
click at [1011, 392] on button "1. Ile kosztuje parking?" at bounding box center [682, 388] width 668 height 31
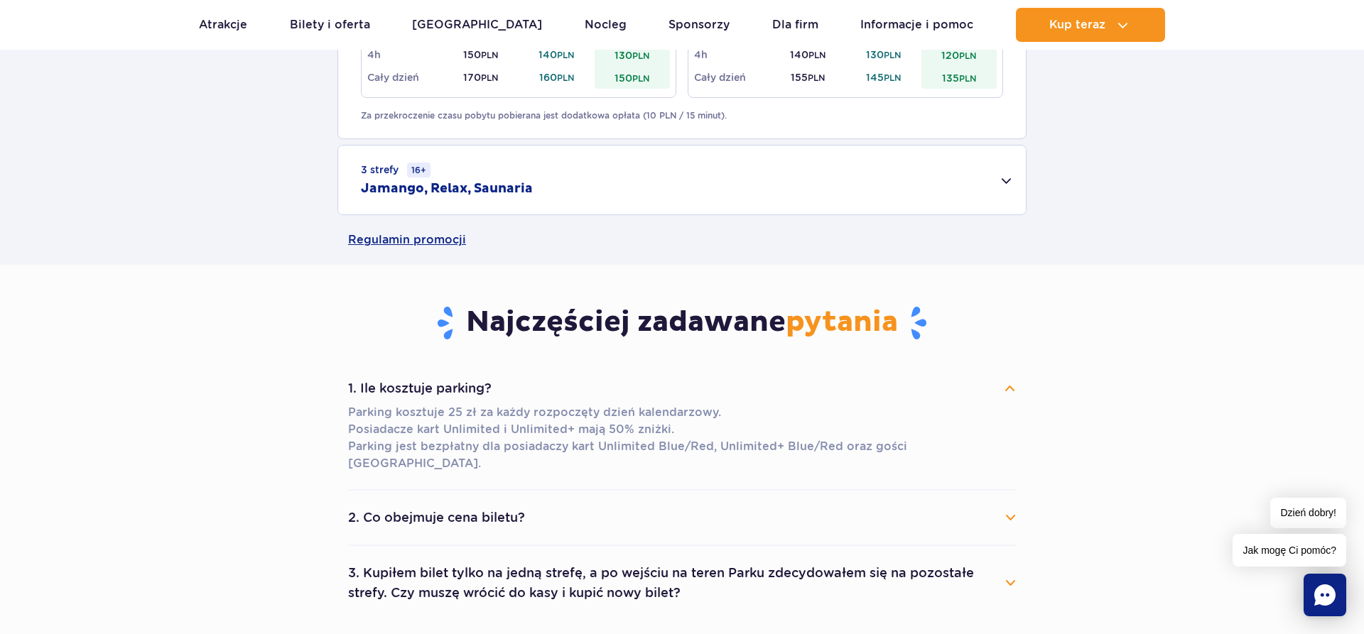
click at [1009, 502] on button "2. Co obejmuje cena biletu?" at bounding box center [682, 517] width 668 height 31
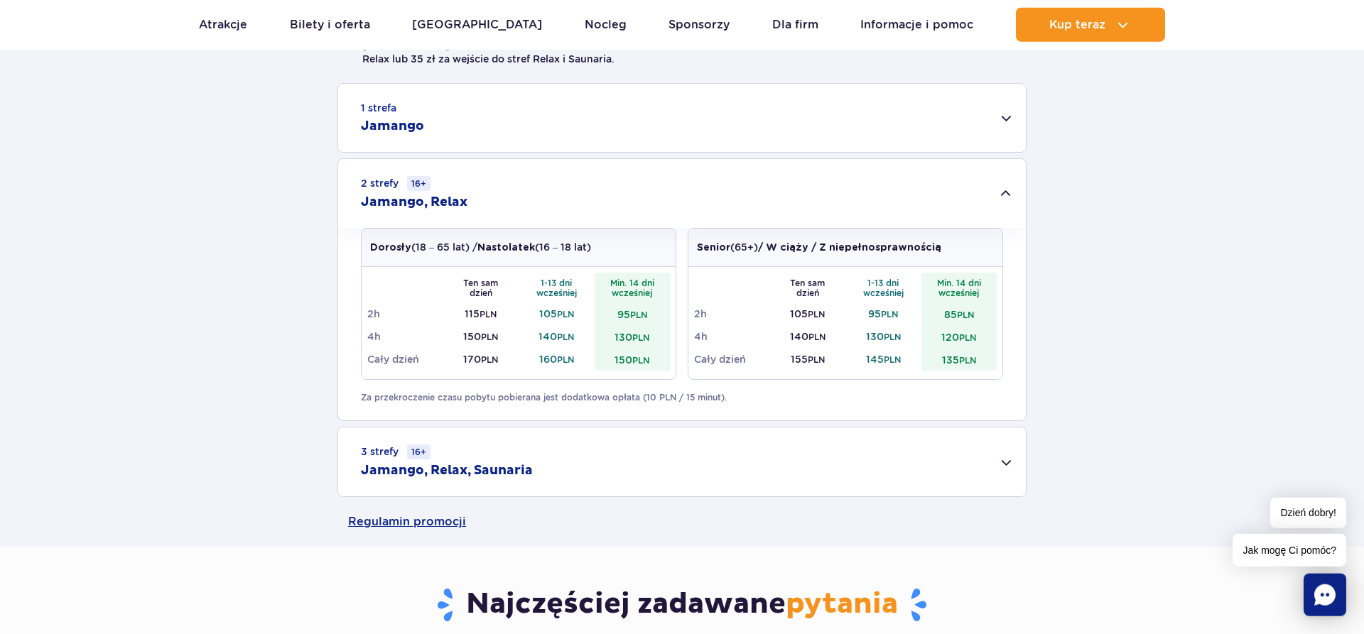
scroll to position [435, 0]
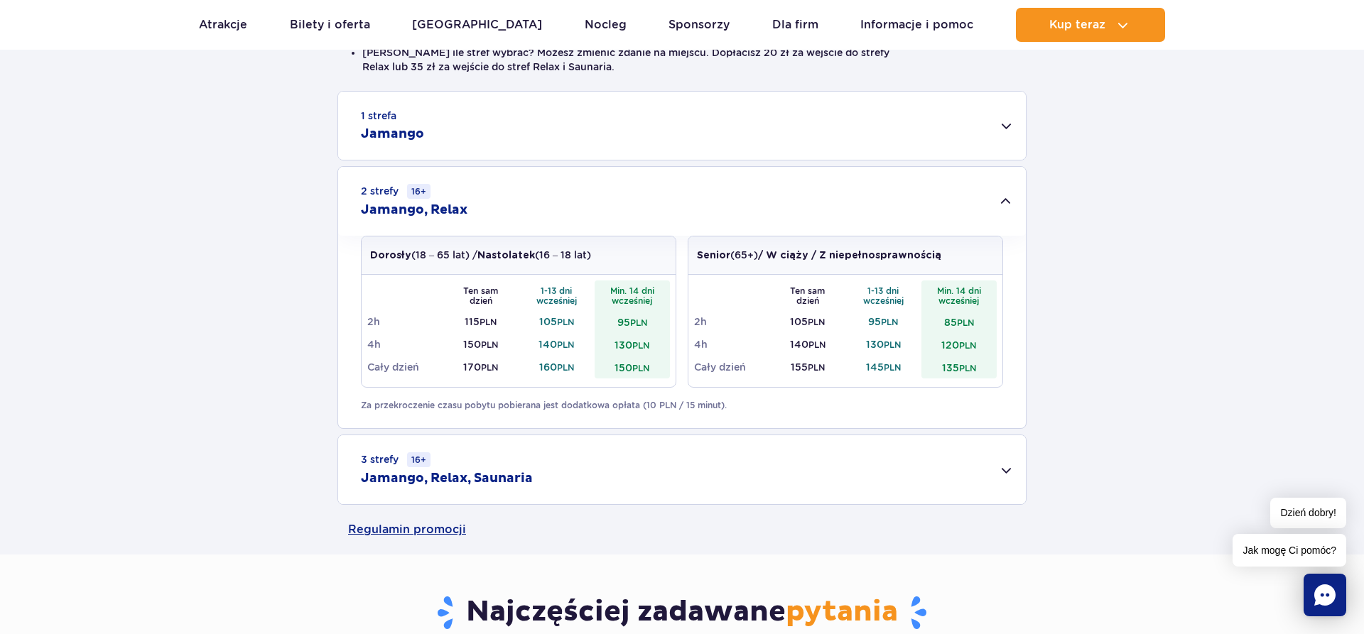
click at [1002, 466] on div "3 strefy 16+ Jamango, Relax, Saunaria" at bounding box center [682, 469] width 688 height 69
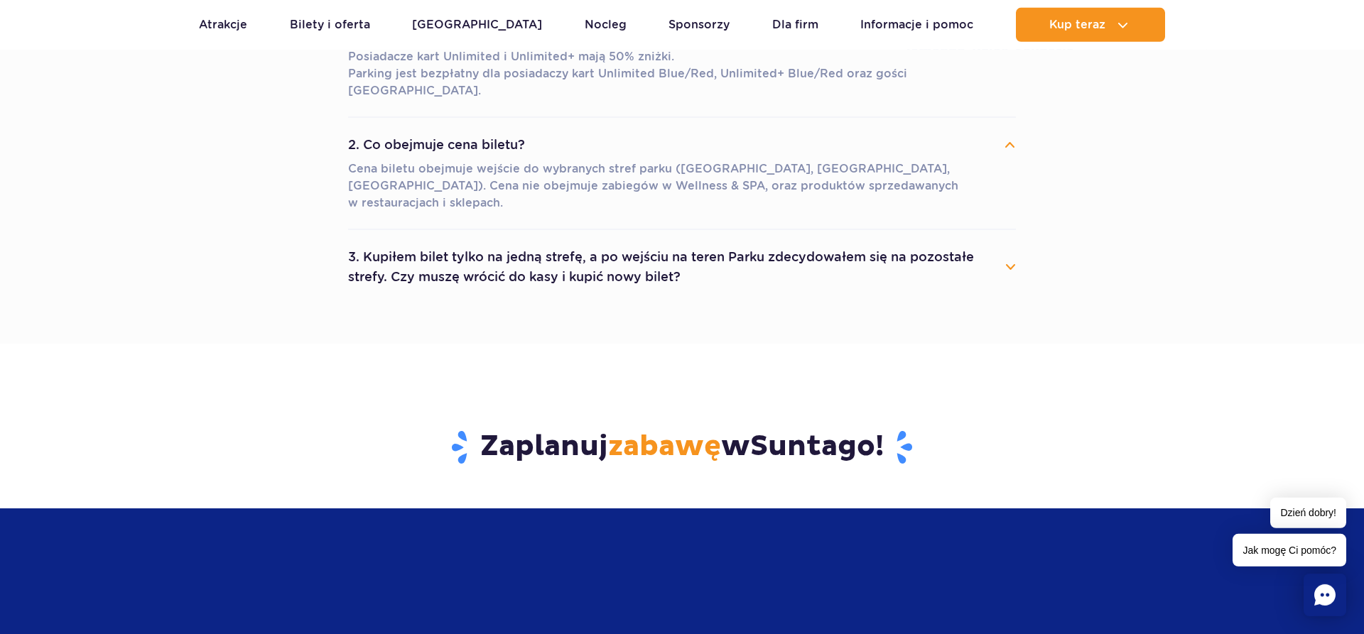
scroll to position [1304, 0]
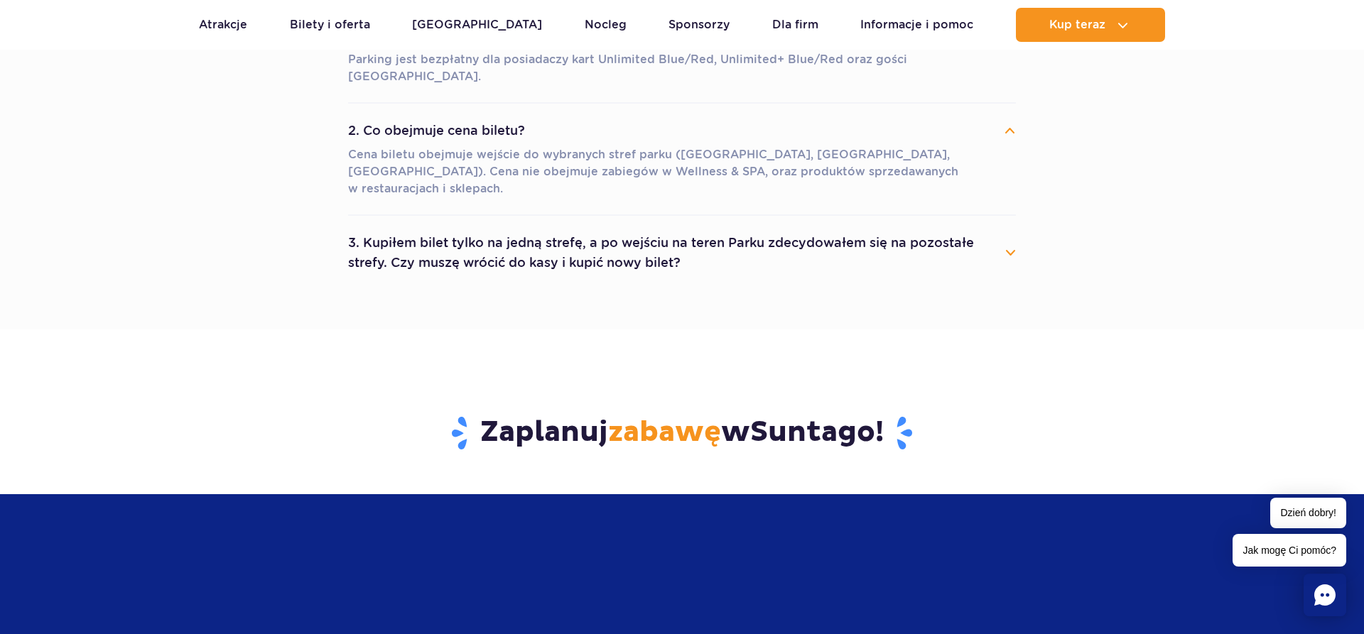
click at [1016, 220] on div "1. Ile kosztuje parking? Parking kosztuje 25 zł za każdy rozpoczęty dzień kalen…" at bounding box center [681, 131] width 689 height 315
click at [1007, 227] on button "3. Kupiłem bilet tylko na jedną strefę, a po wejściu na teren Parku zdecydowałe…" at bounding box center [682, 252] width 668 height 51
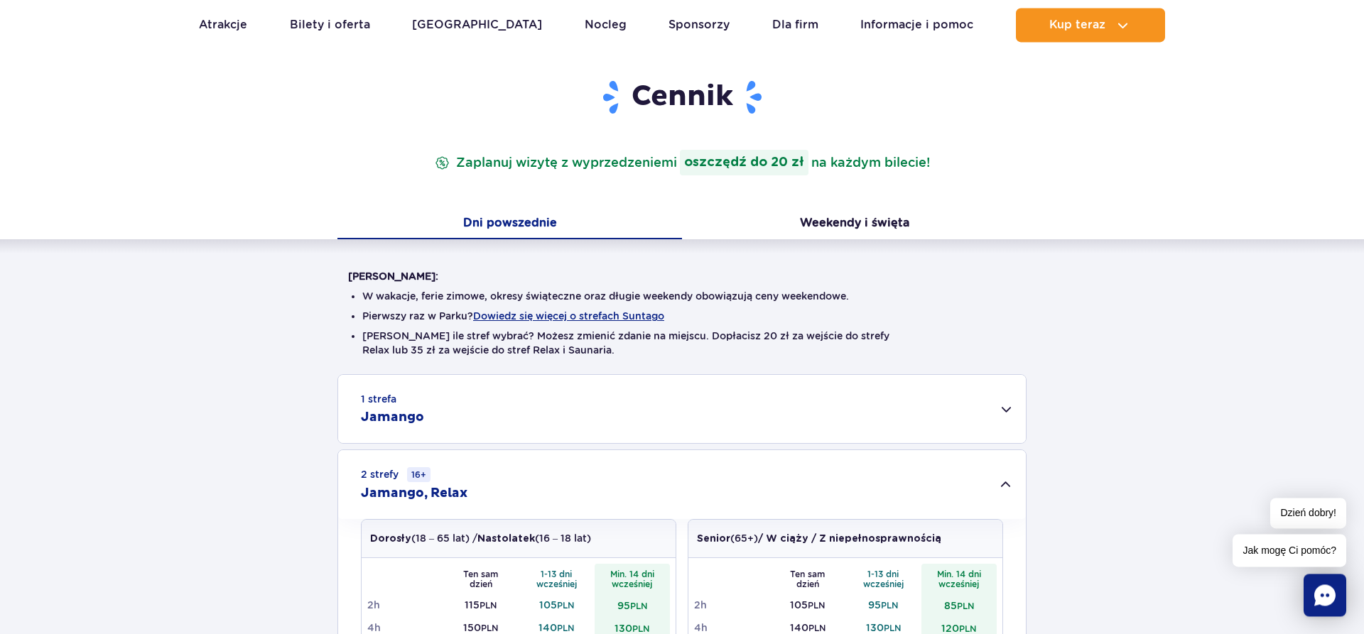
scroll to position [145, 0]
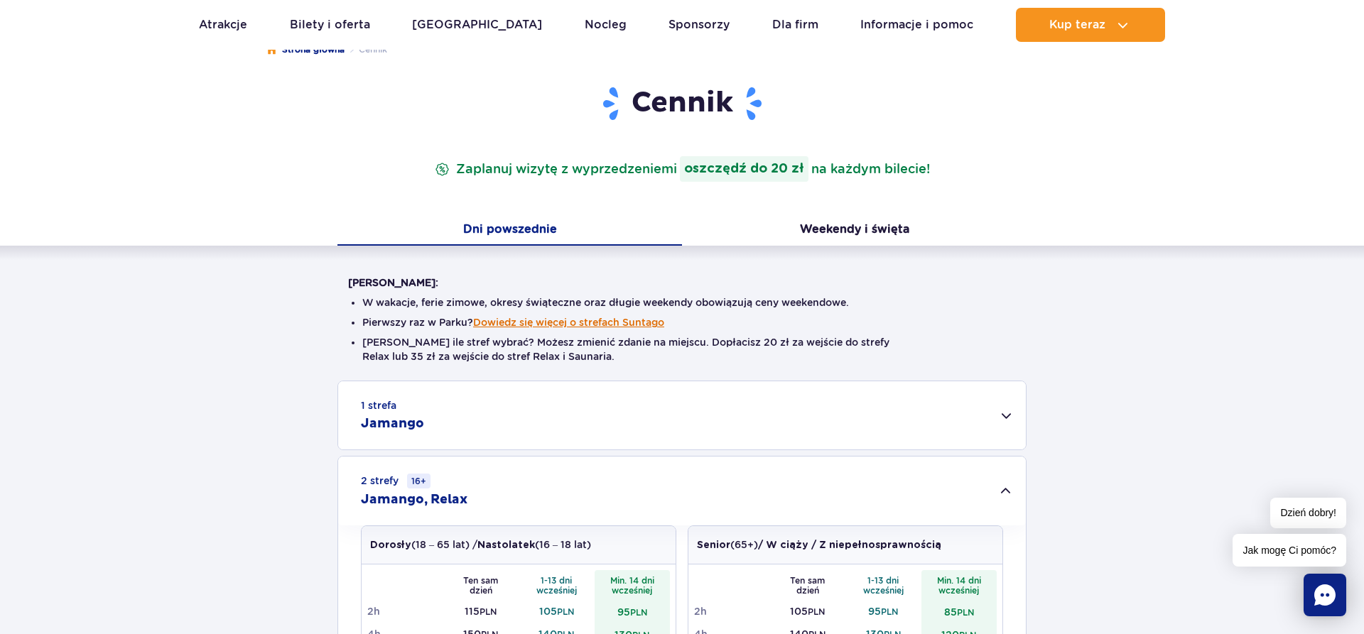
click at [561, 323] on button "Dowiedz się więcej o strefach Suntago" at bounding box center [568, 322] width 191 height 11
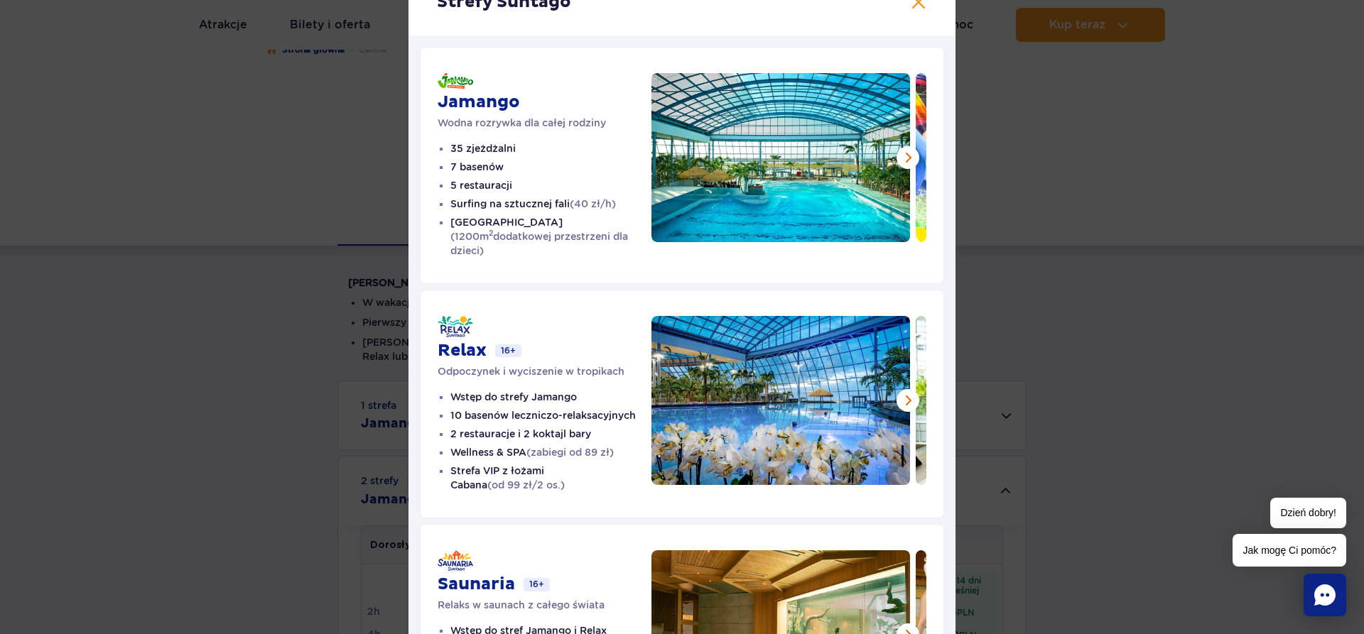
scroll to position [81, 0]
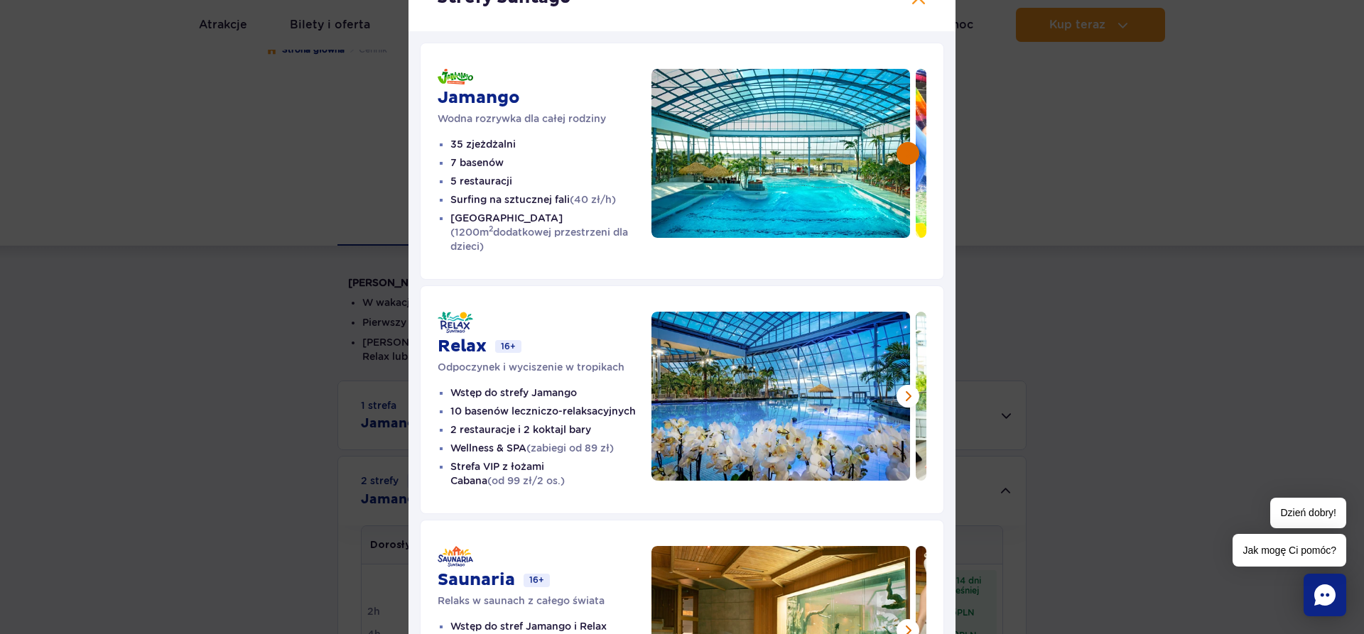
click at [902, 151] on button at bounding box center [908, 153] width 23 height 23
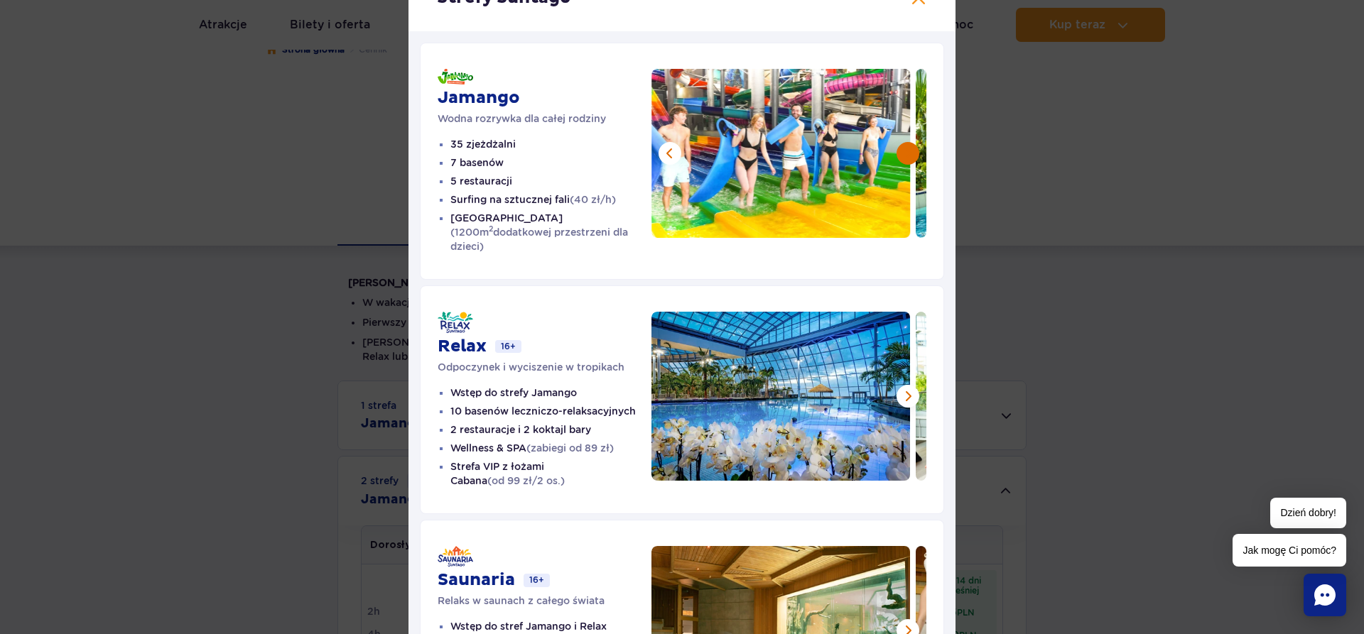
click at [902, 151] on button at bounding box center [908, 153] width 23 height 23
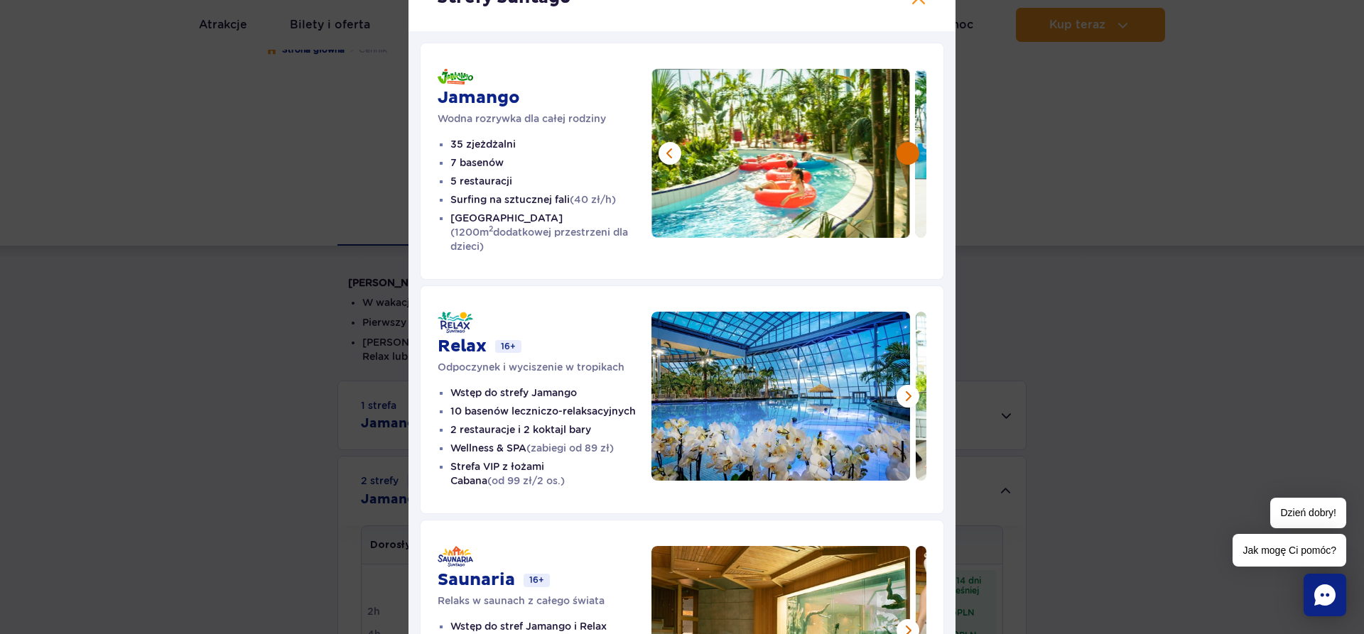
click at [902, 151] on button at bounding box center [908, 153] width 23 height 23
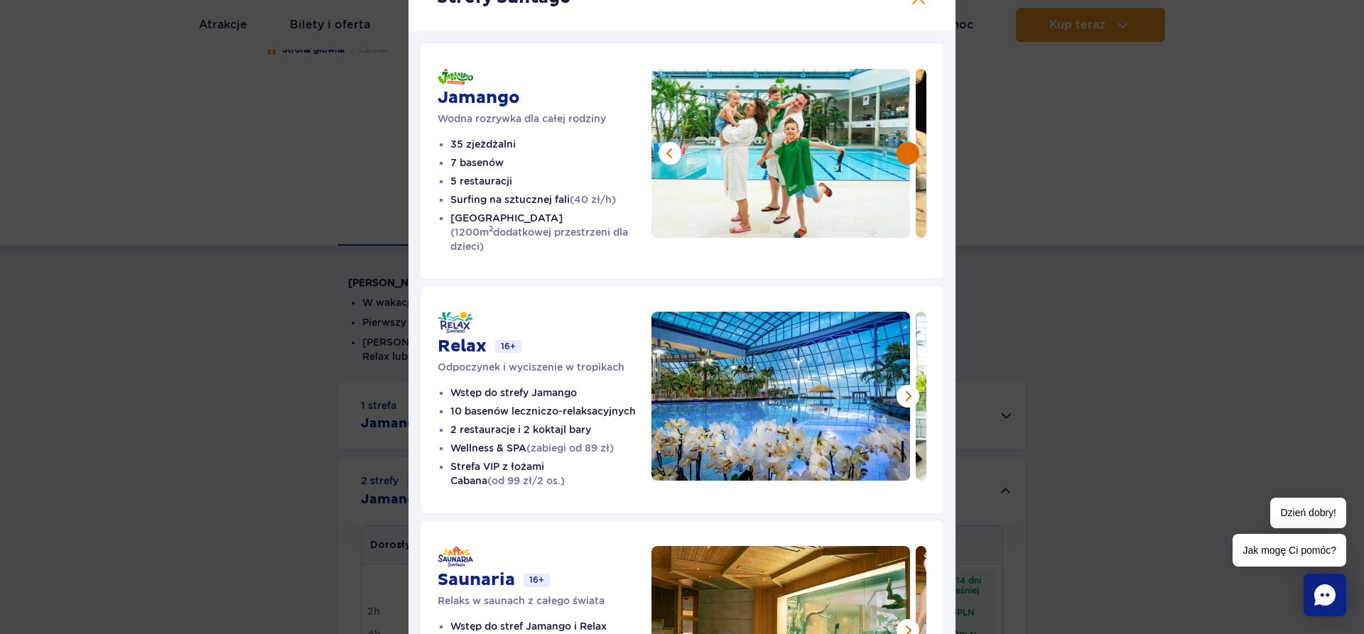
click at [902, 151] on button at bounding box center [908, 153] width 23 height 23
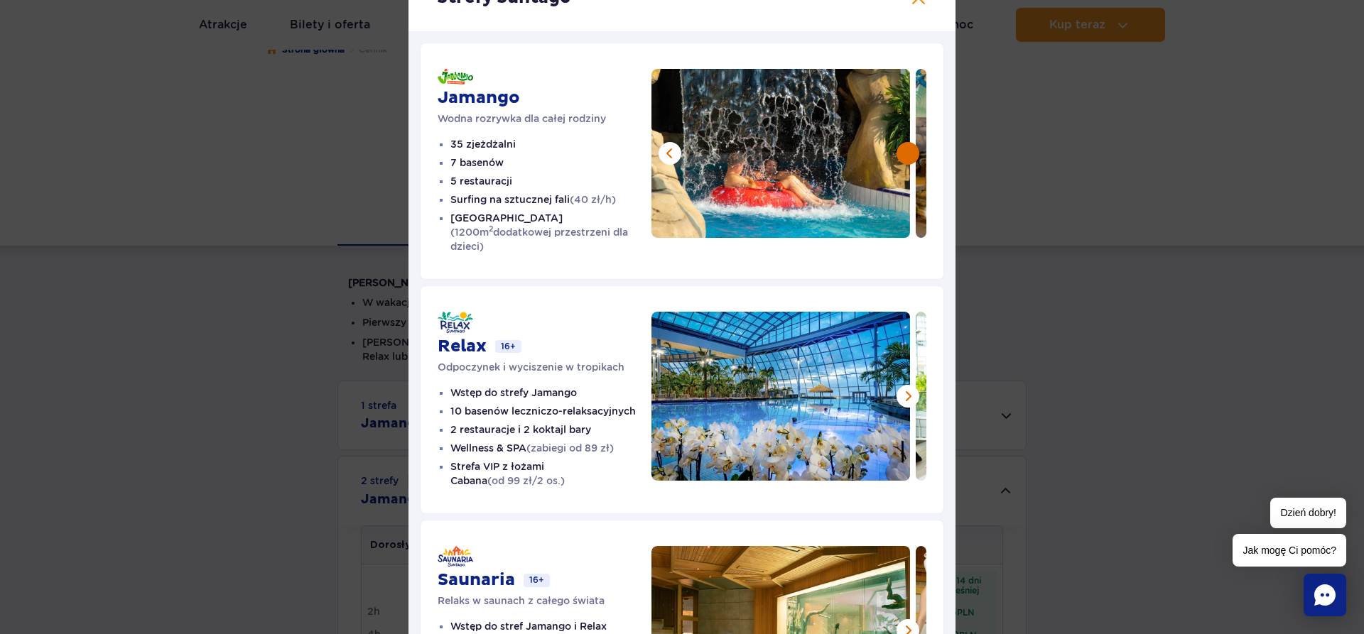
click at [902, 151] on button at bounding box center [908, 153] width 23 height 23
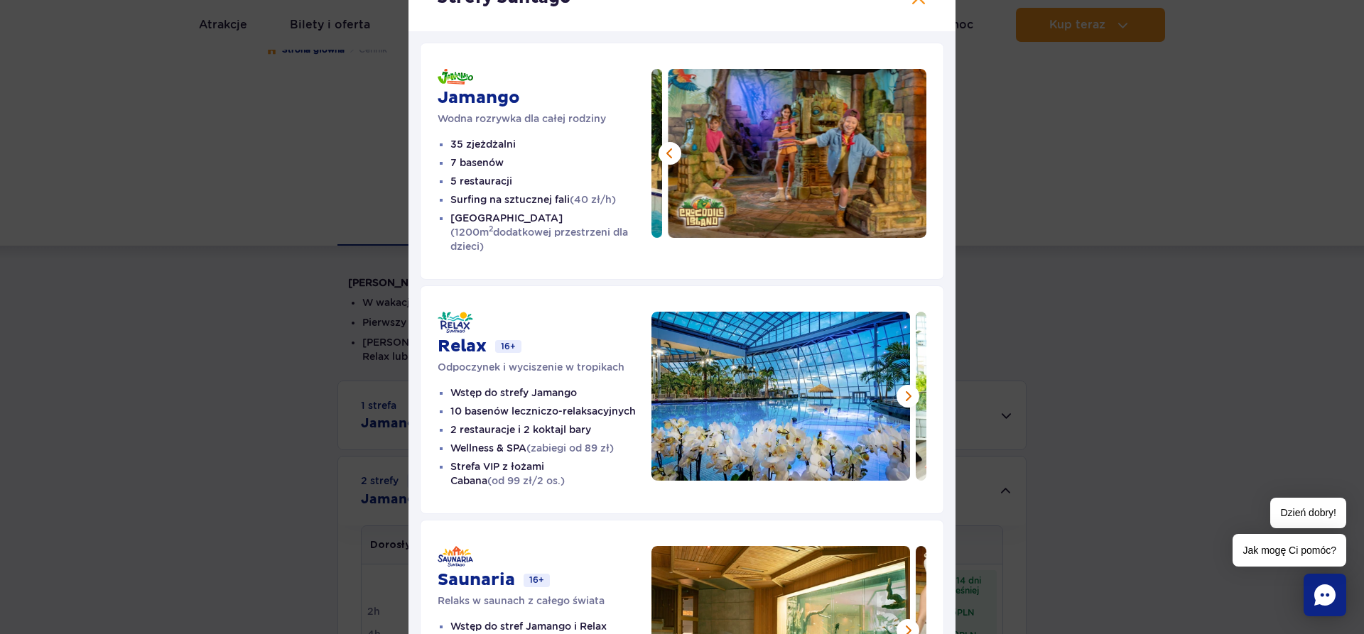
click at [902, 151] on img at bounding box center [797, 153] width 259 height 169
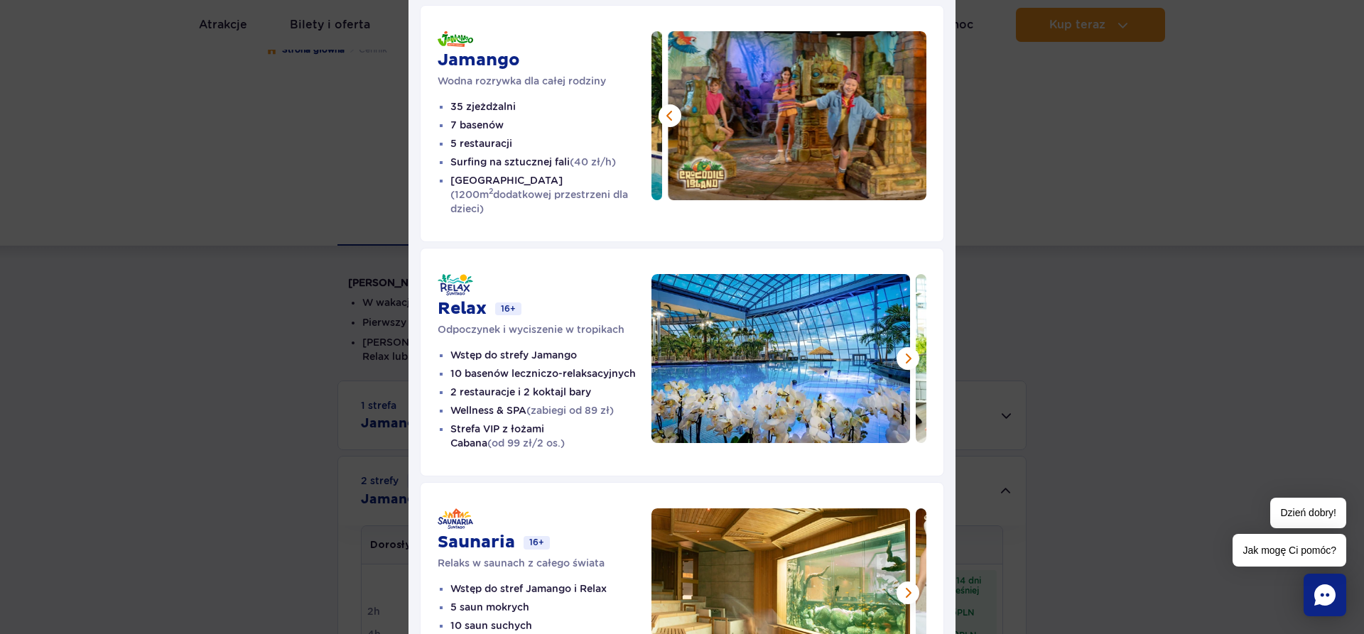
scroll to position [162, 0]
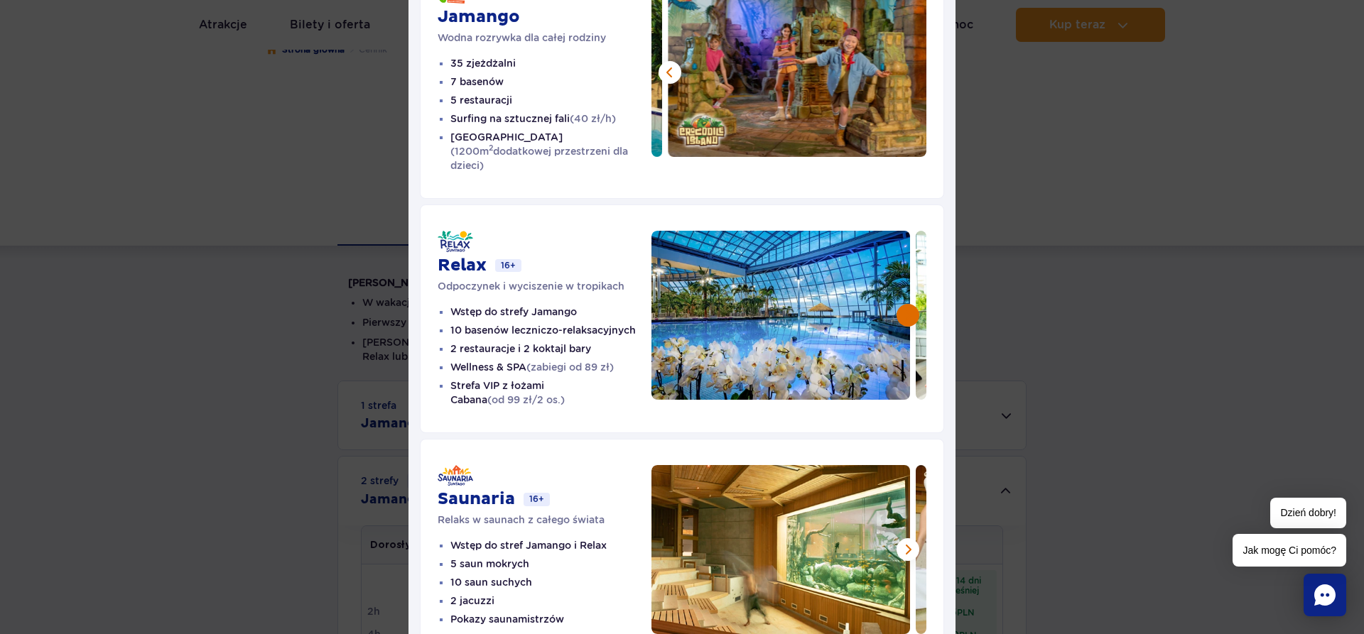
click at [904, 304] on button at bounding box center [908, 315] width 23 height 23
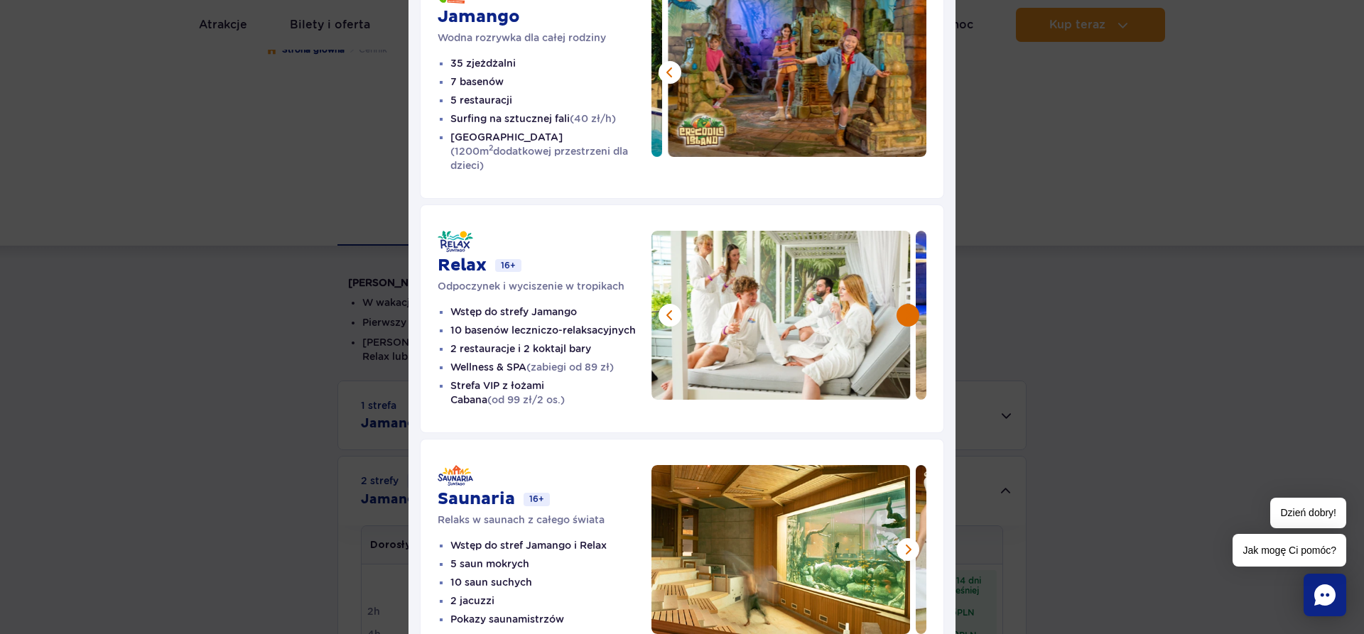
click at [904, 304] on button at bounding box center [908, 315] width 23 height 23
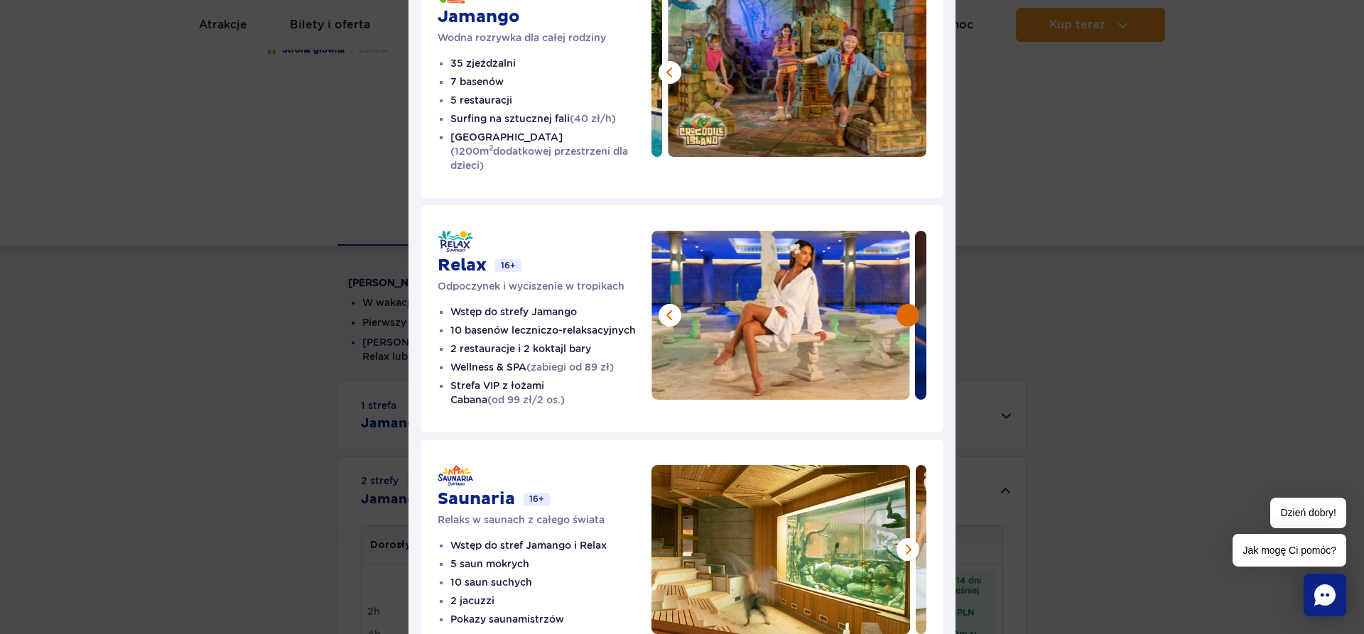
click at [904, 304] on button at bounding box center [908, 315] width 23 height 23
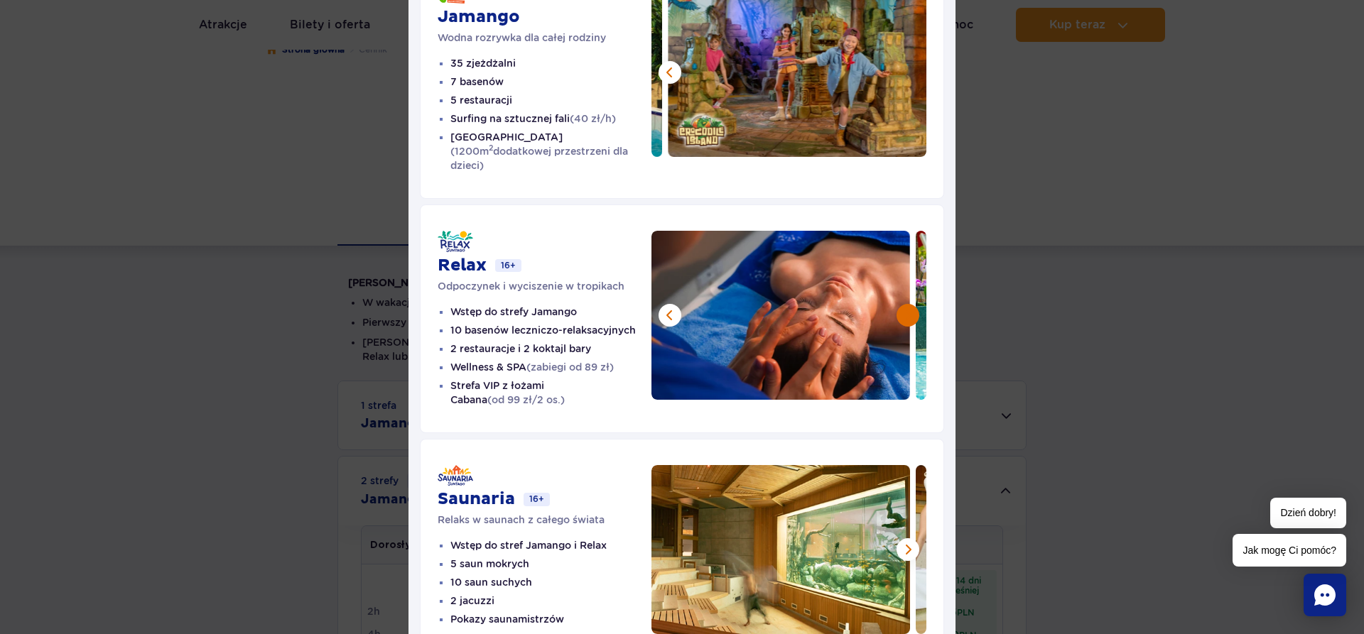
click at [904, 304] on button at bounding box center [908, 315] width 23 height 23
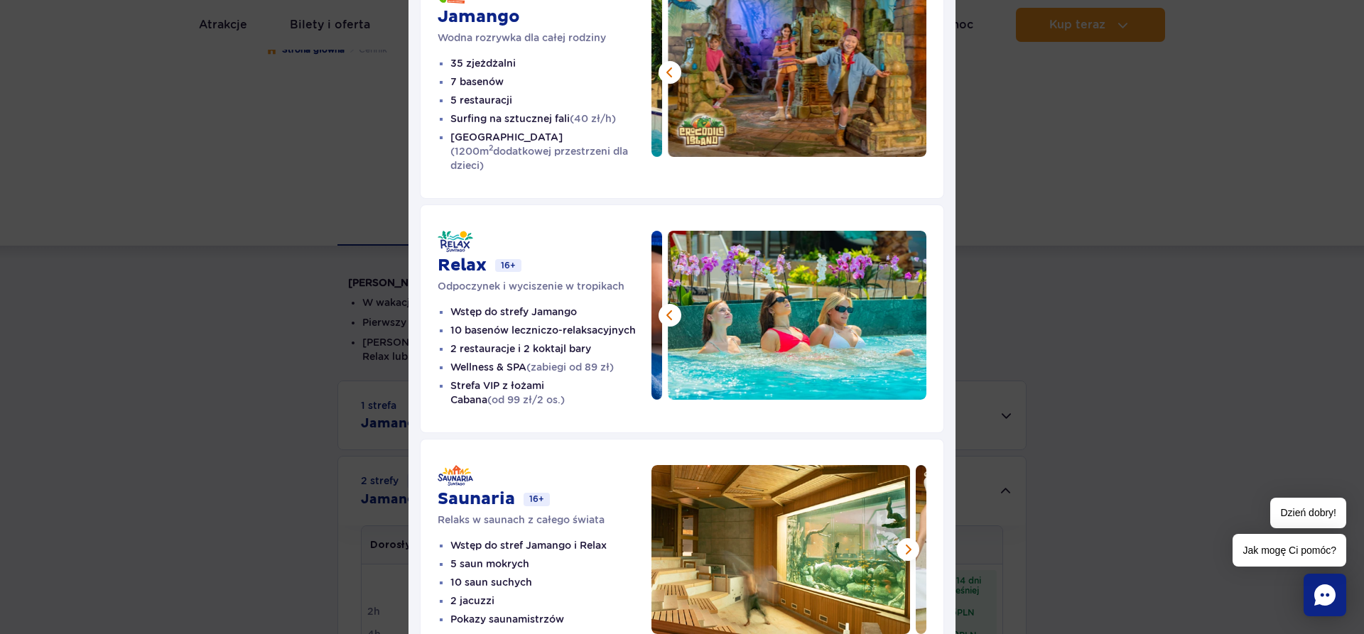
click at [904, 302] on img at bounding box center [797, 315] width 259 height 169
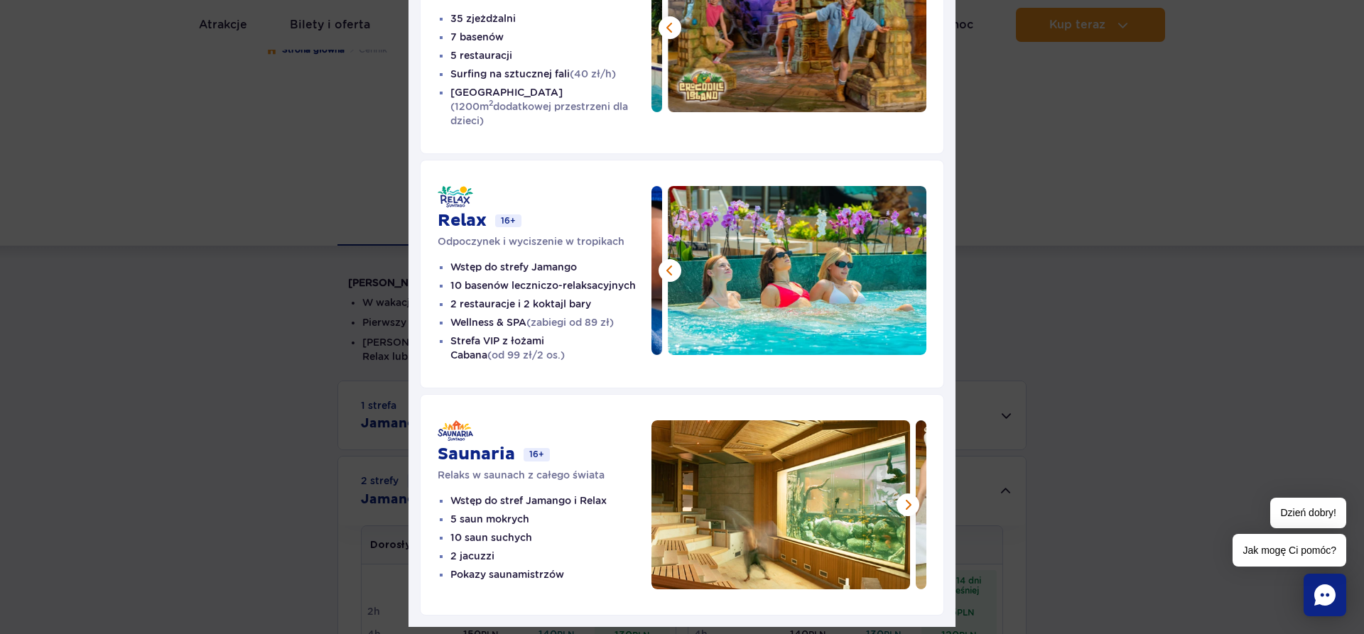
scroll to position [231, 0]
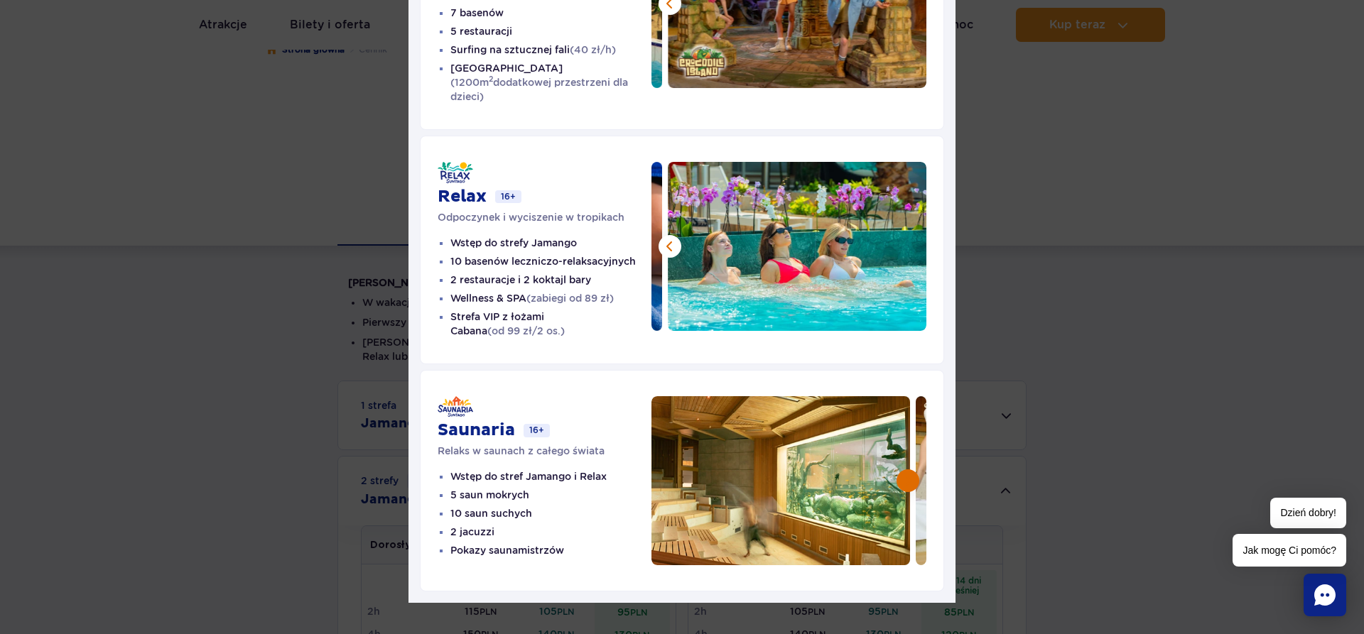
click at [906, 470] on button at bounding box center [908, 481] width 23 height 23
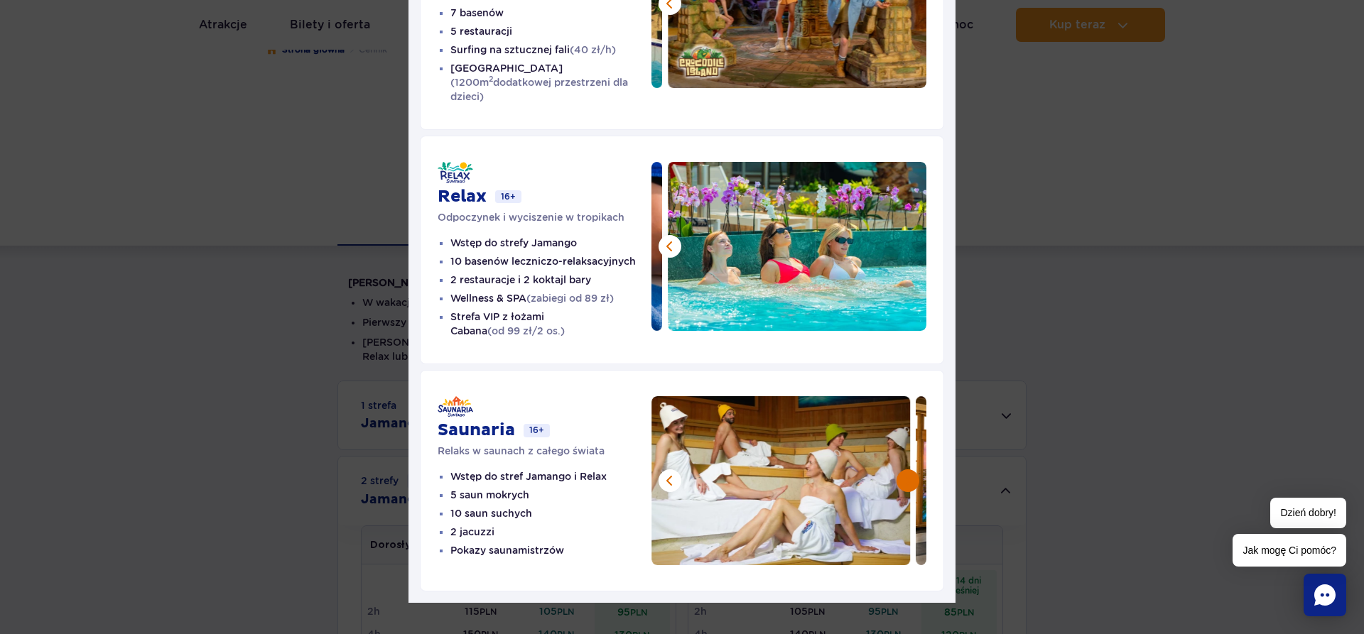
click at [906, 470] on button at bounding box center [908, 481] width 23 height 23
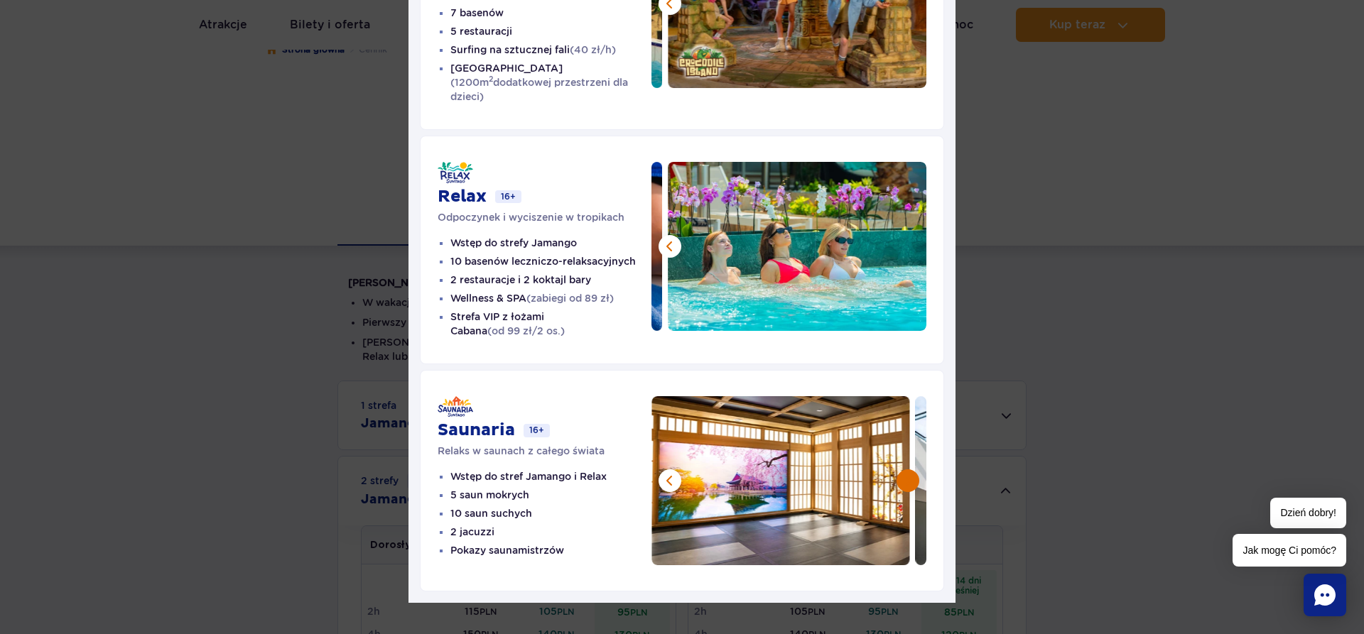
click at [906, 470] on button at bounding box center [908, 481] width 23 height 23
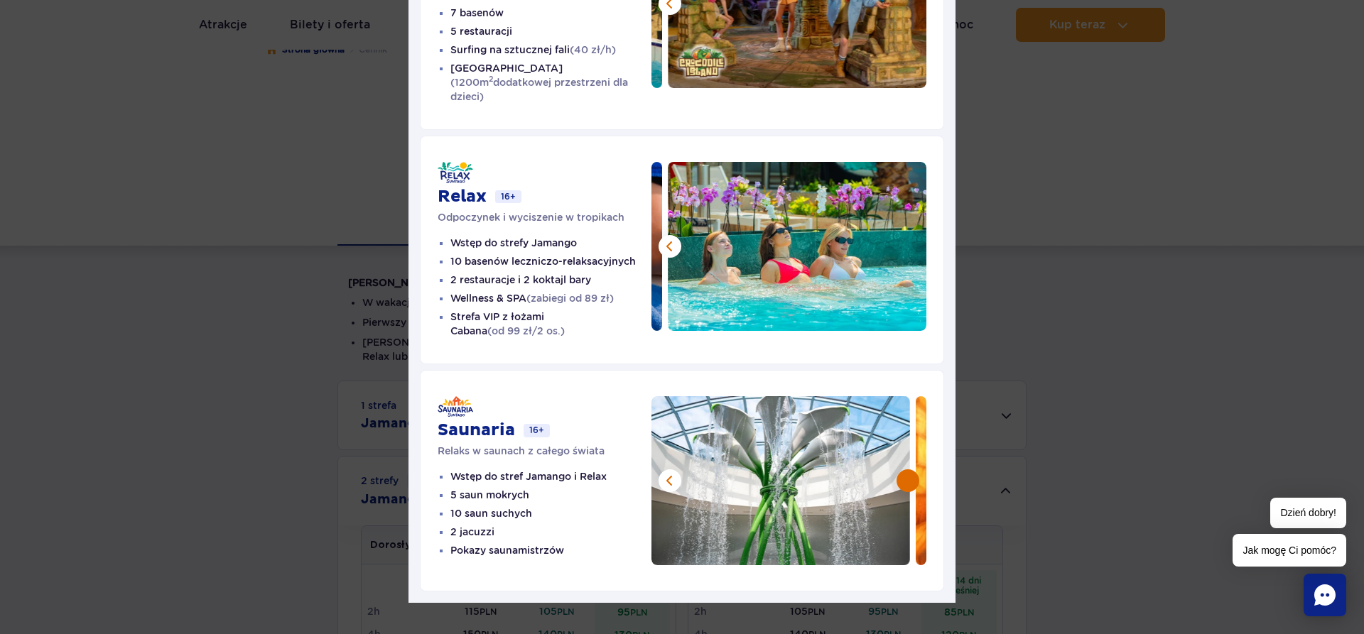
click at [906, 470] on button at bounding box center [908, 481] width 23 height 23
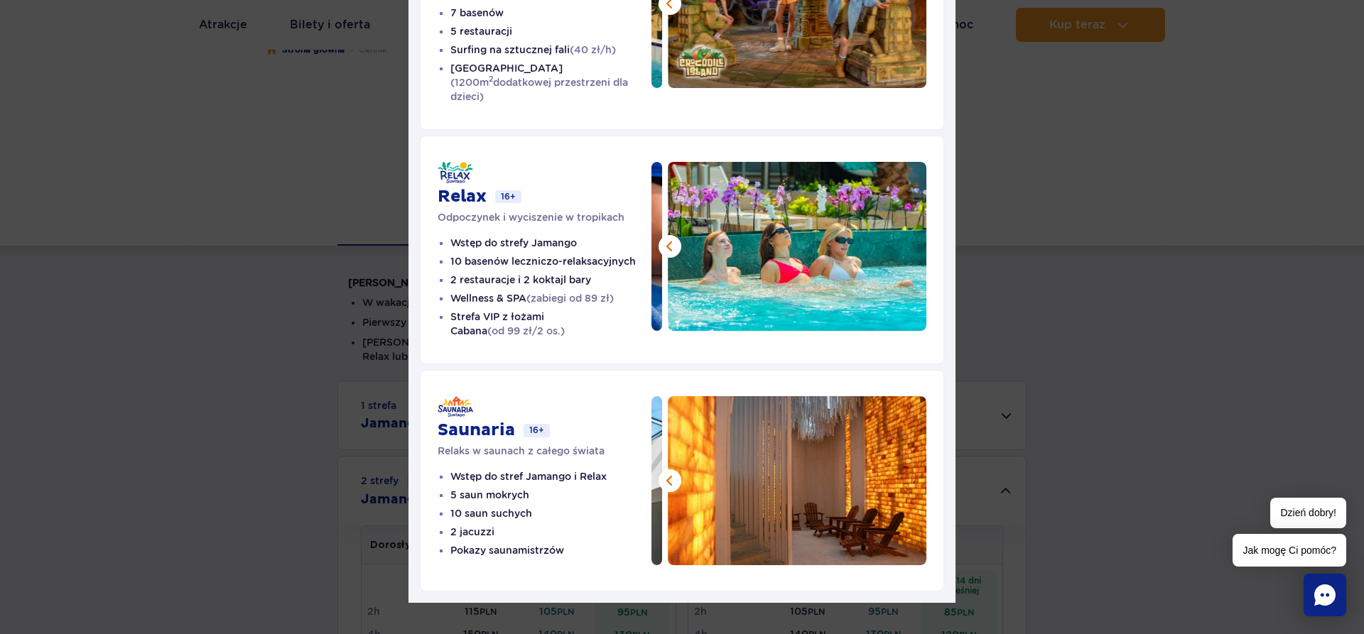
click at [906, 470] on img at bounding box center [797, 480] width 259 height 169
click at [673, 470] on button at bounding box center [670, 481] width 23 height 23
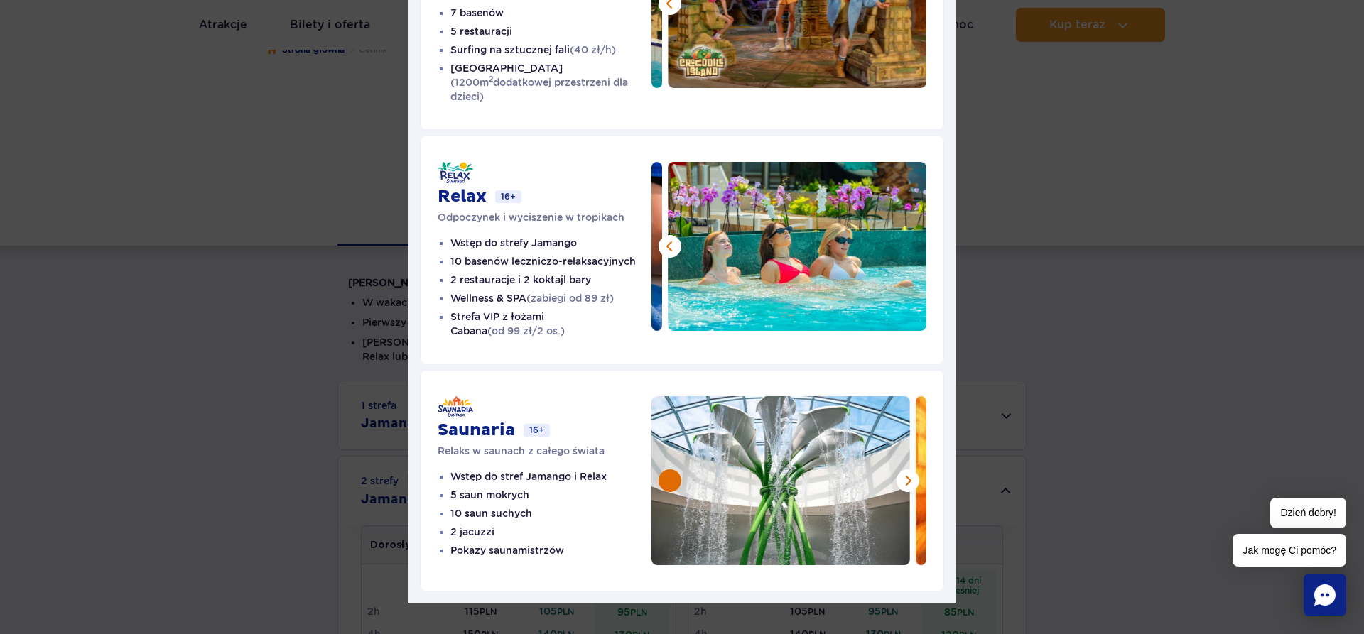
click at [673, 470] on button at bounding box center [670, 481] width 23 height 23
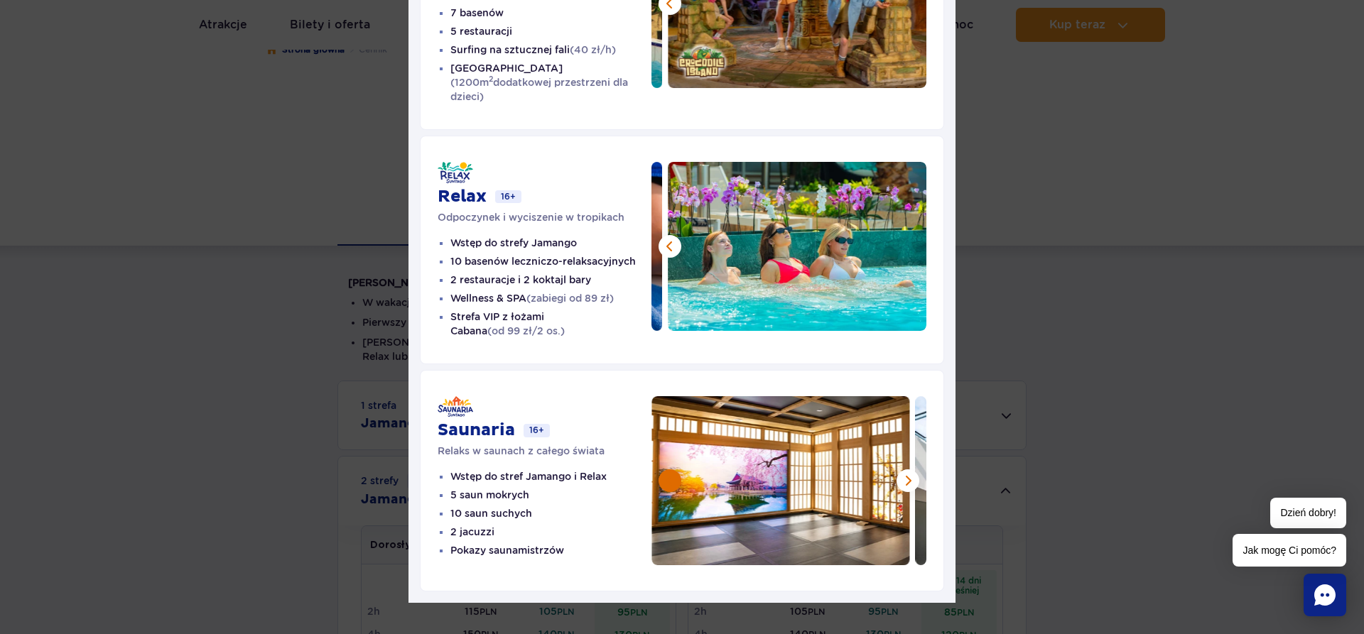
click at [673, 470] on button at bounding box center [670, 481] width 23 height 23
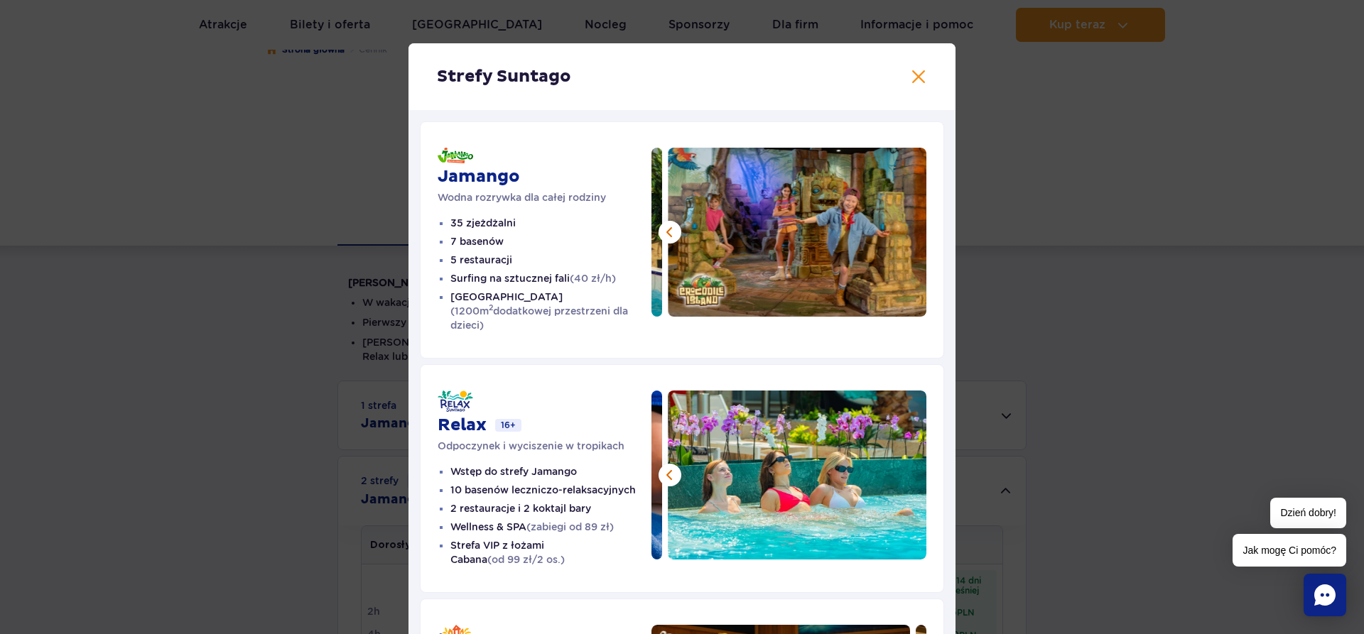
scroll to position [0, 0]
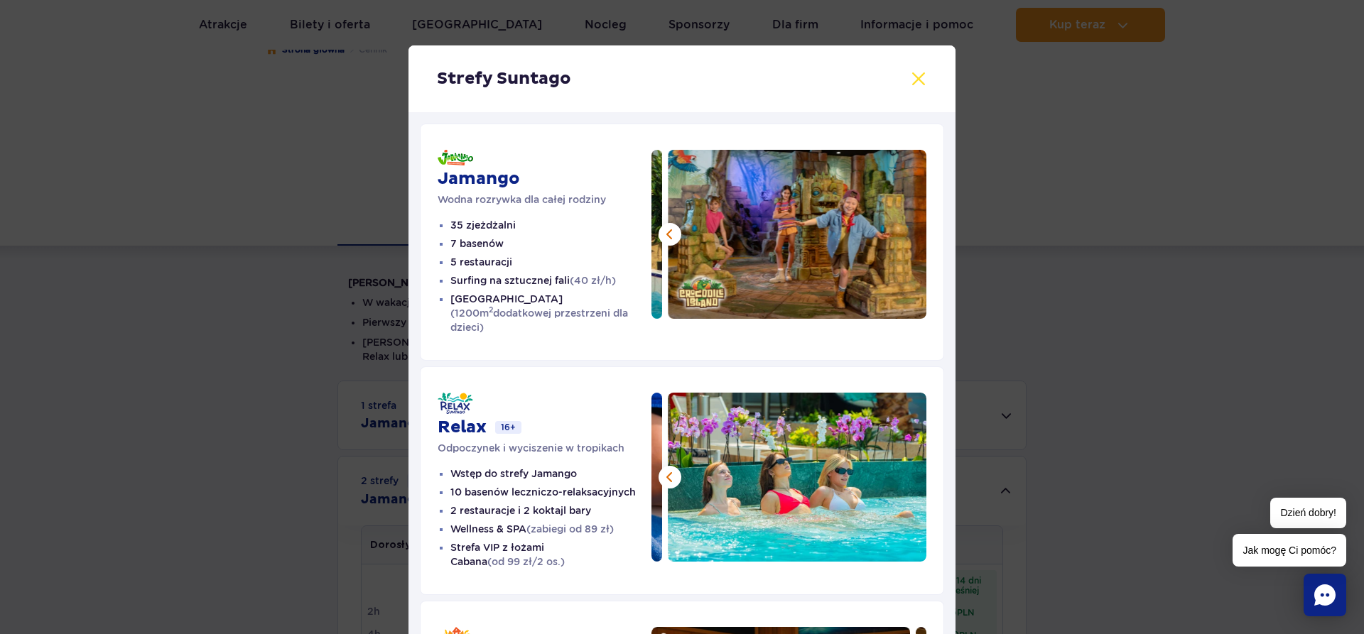
click at [921, 82] on button at bounding box center [918, 78] width 17 height 17
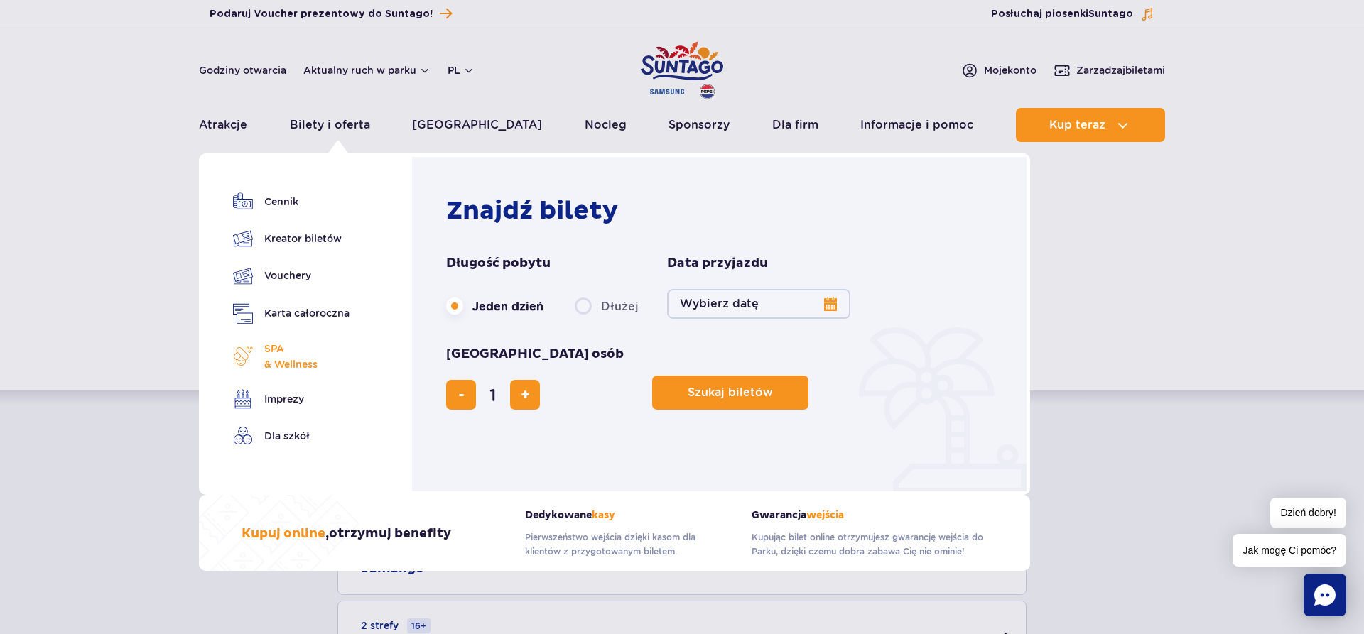
click at [278, 347] on span "SPA & Wellness" at bounding box center [290, 356] width 53 height 31
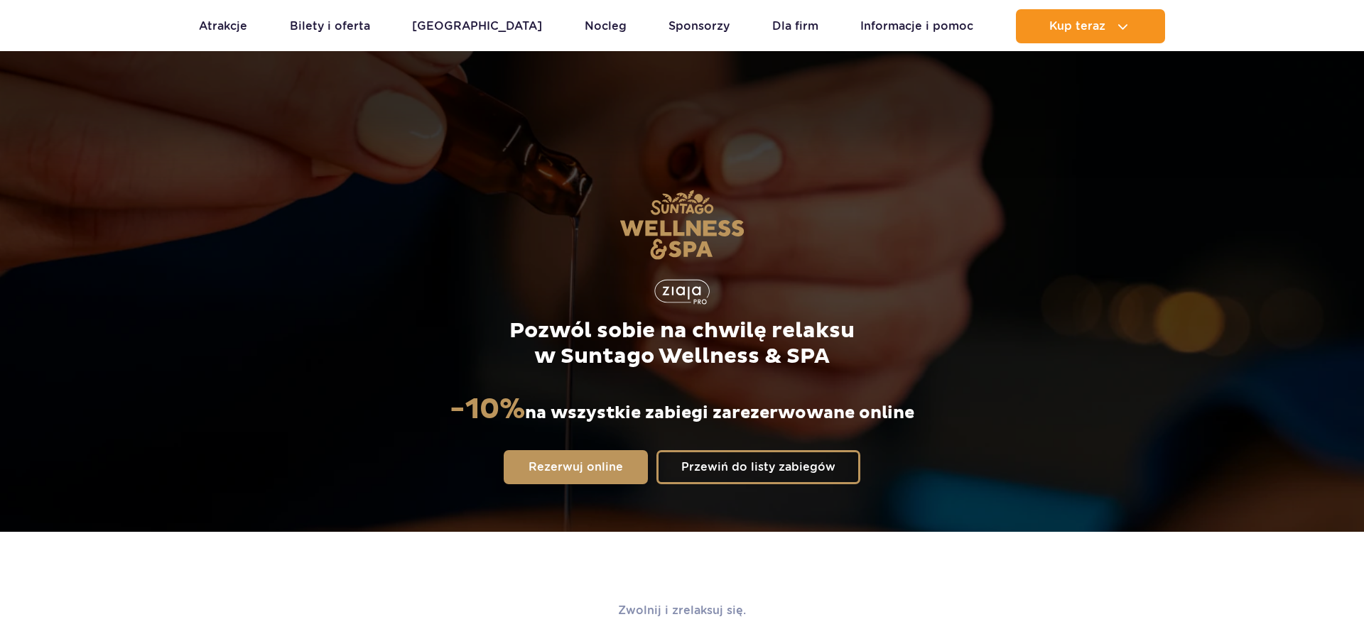
scroll to position [1120, 0]
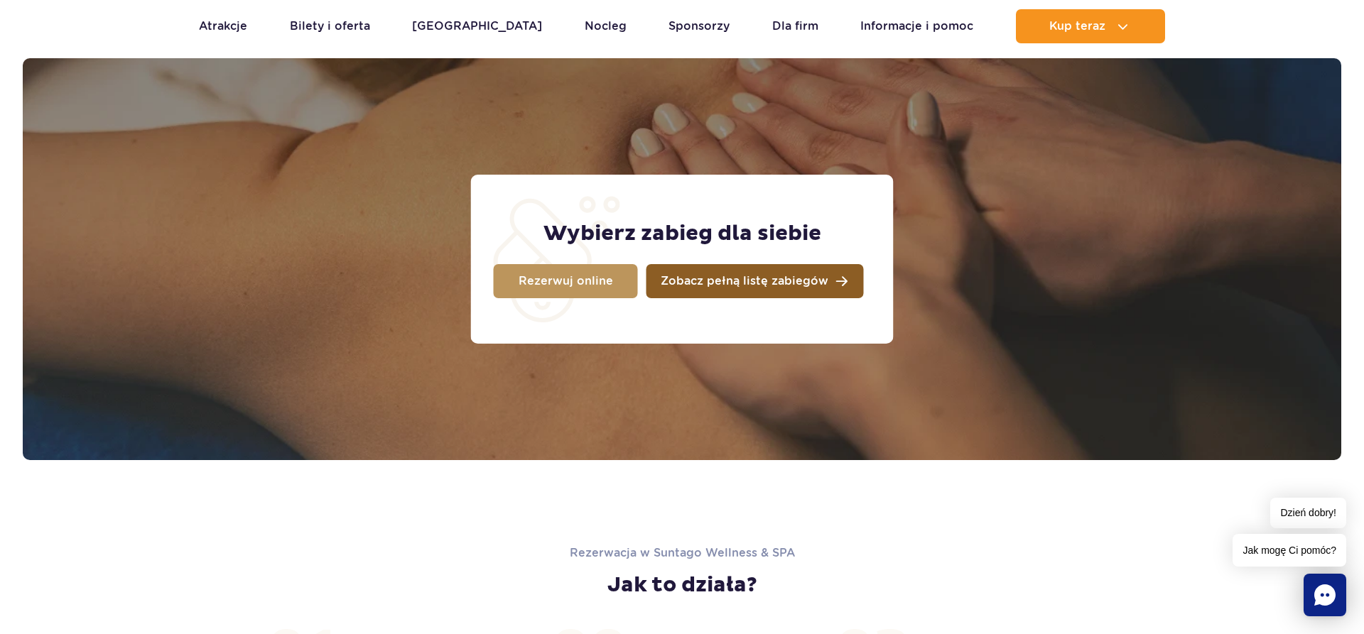
click at [747, 280] on span "Zobacz pełną listę zabiegów" at bounding box center [745, 281] width 168 height 11
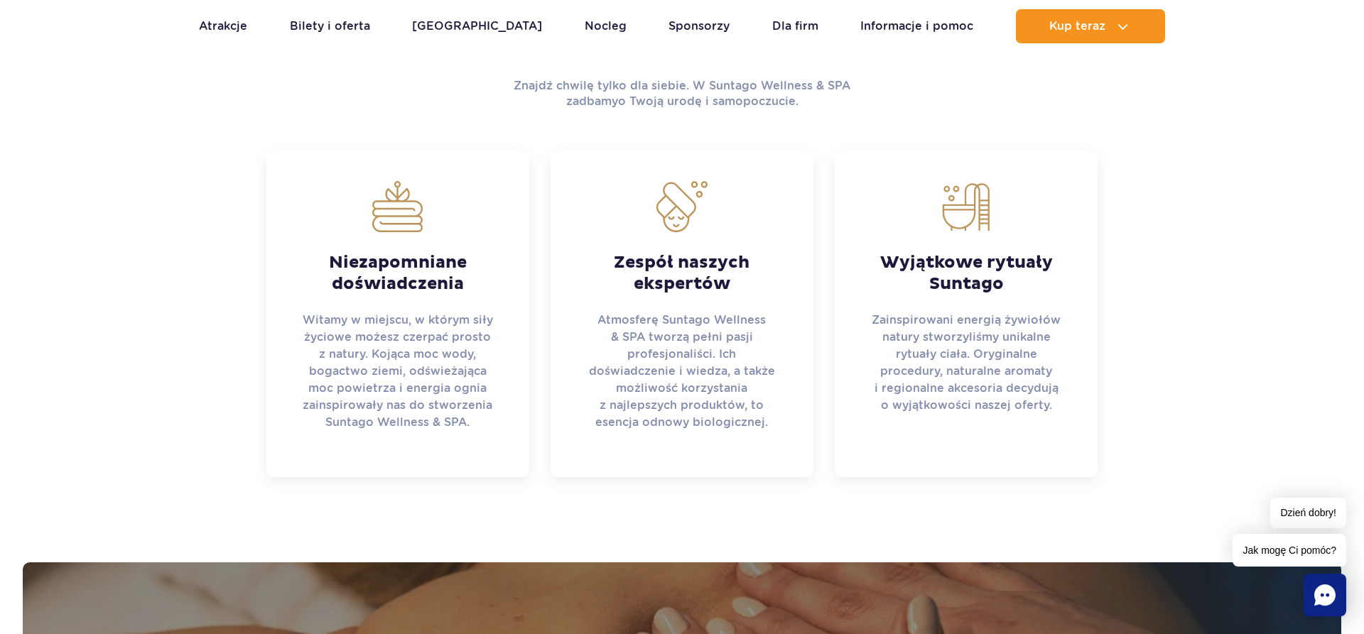
scroll to position [613, 0]
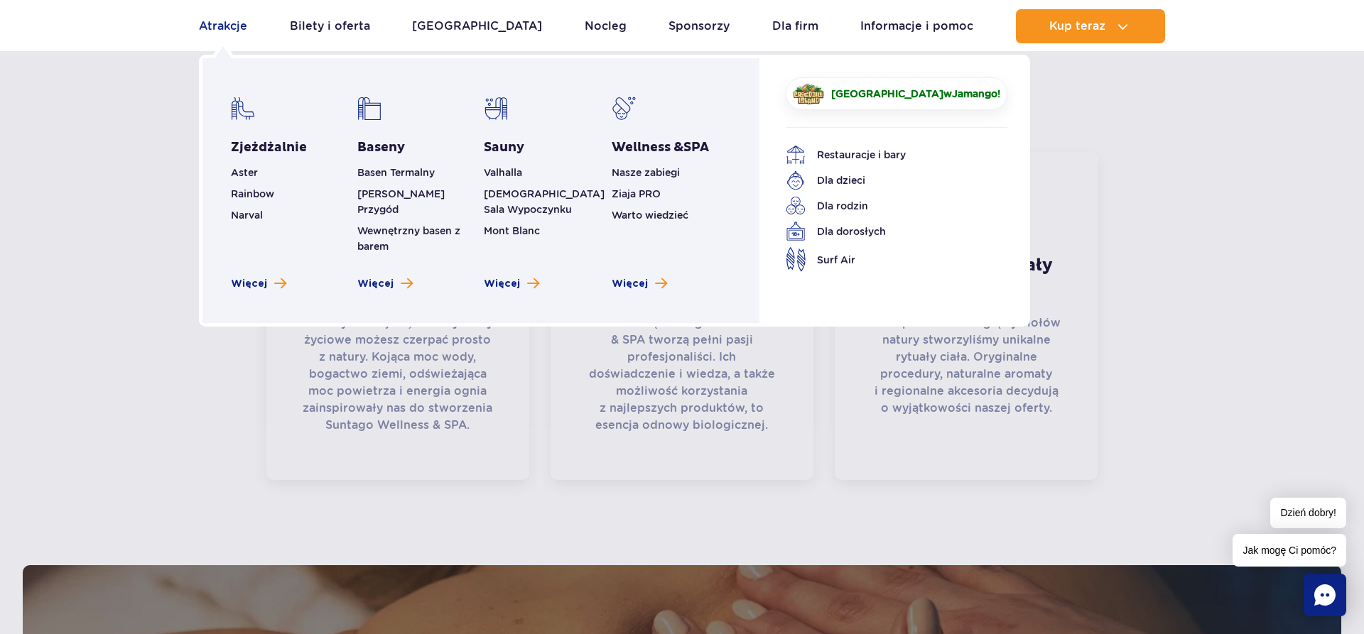
click at [220, 28] on link "Atrakcje" at bounding box center [223, 26] width 48 height 34
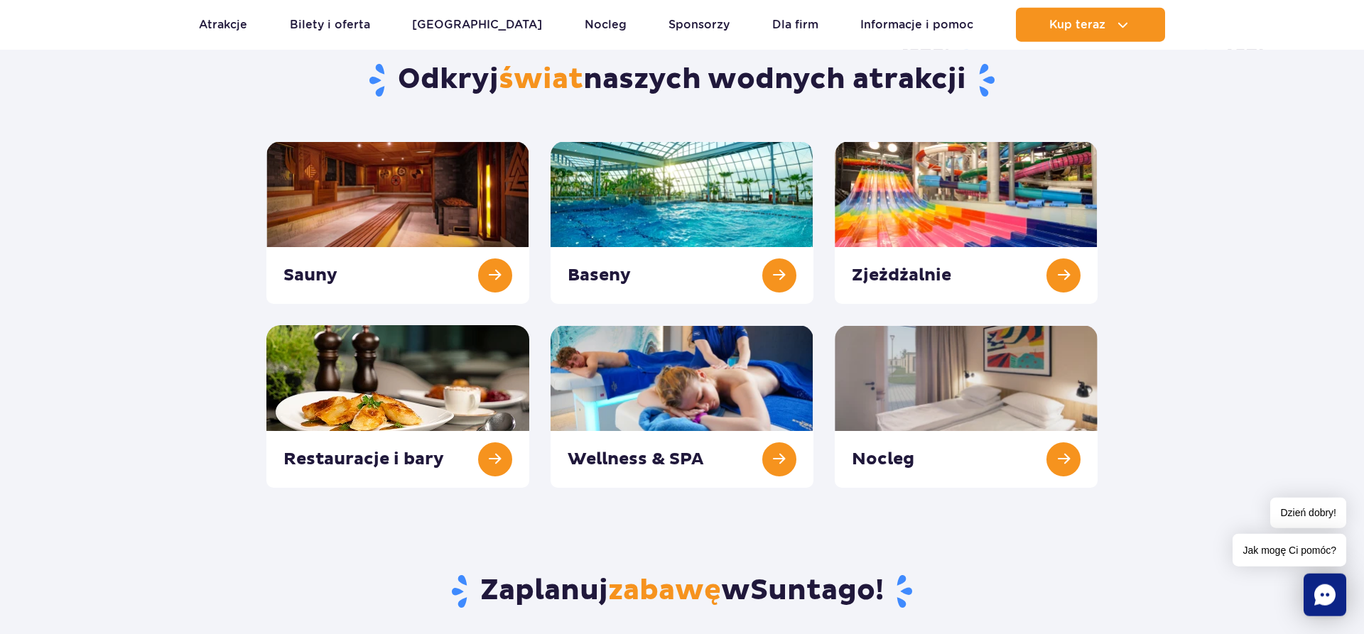
scroll to position [145, 0]
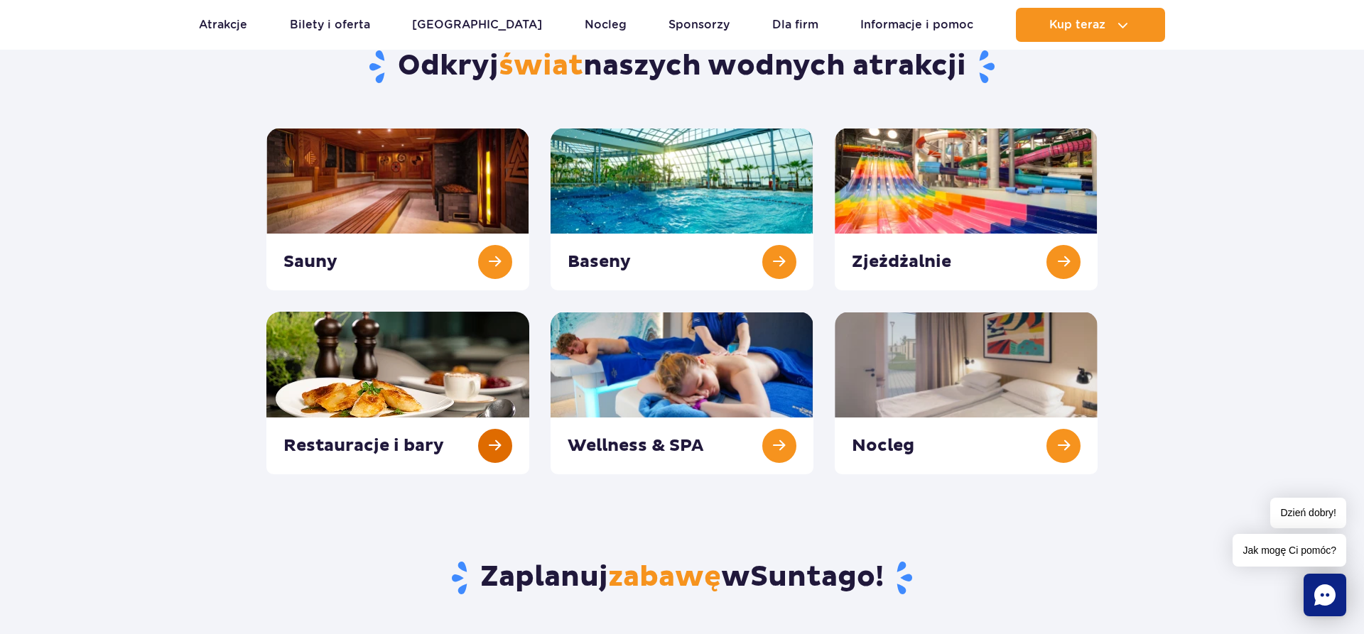
click at [492, 442] on link at bounding box center [397, 393] width 263 height 163
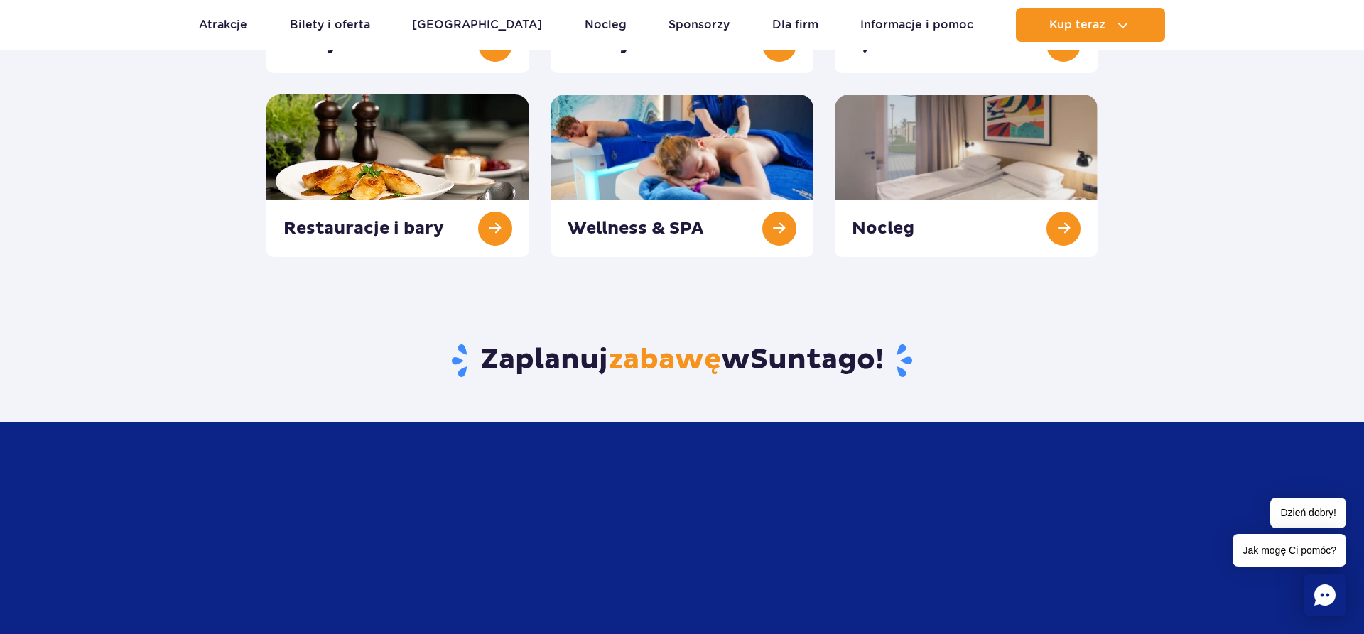
scroll to position [0, 0]
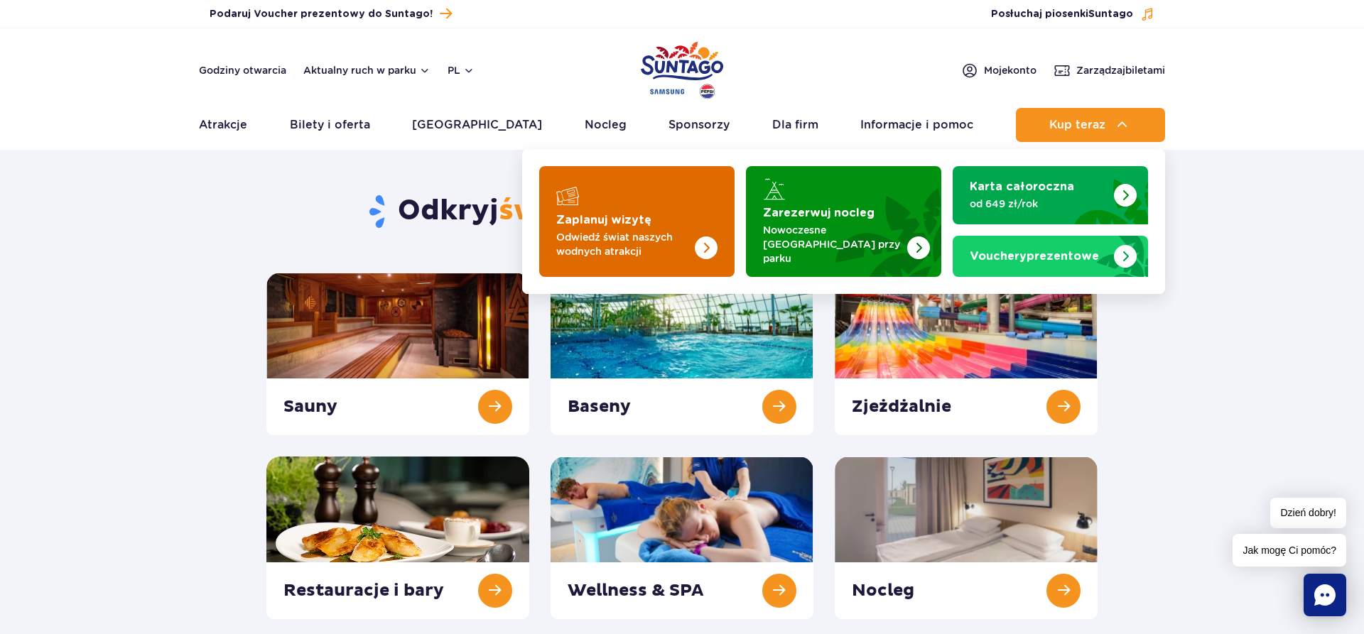
click at [636, 217] on strong "Zaplanuj wizytę" at bounding box center [603, 220] width 95 height 11
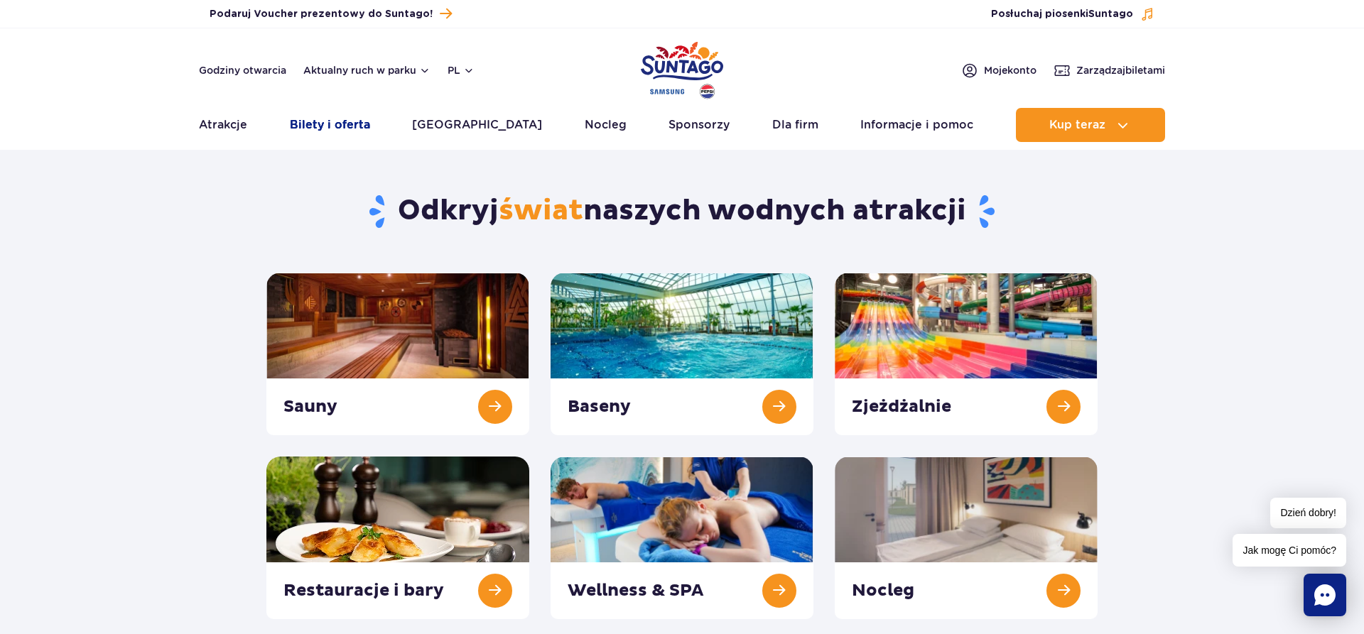
click at [359, 125] on link "Bilety i oferta" at bounding box center [330, 125] width 80 height 34
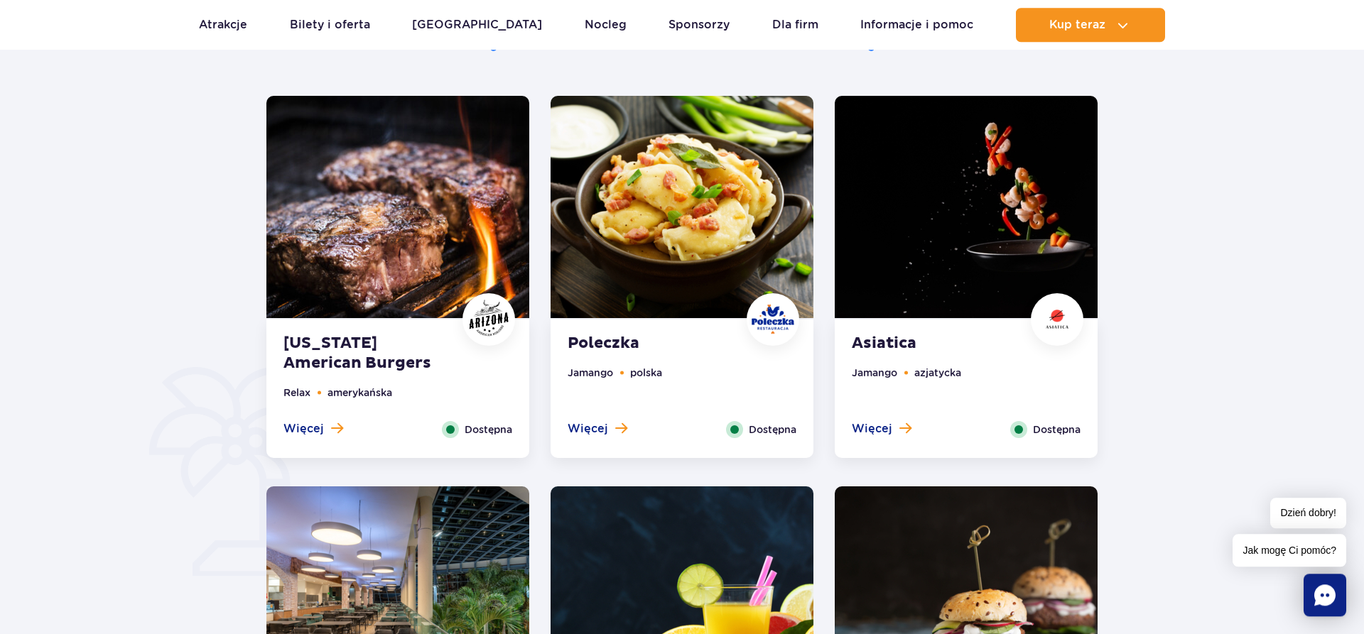
scroll to position [725, 0]
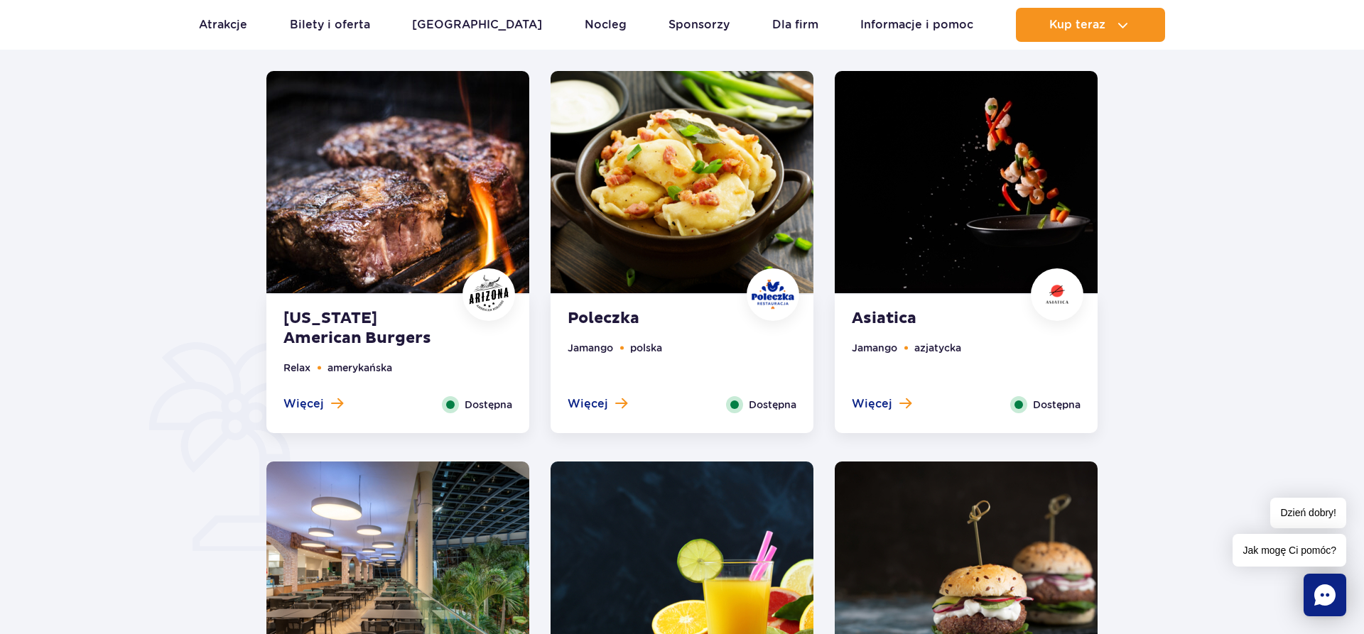
click at [696, 188] on img at bounding box center [682, 182] width 263 height 222
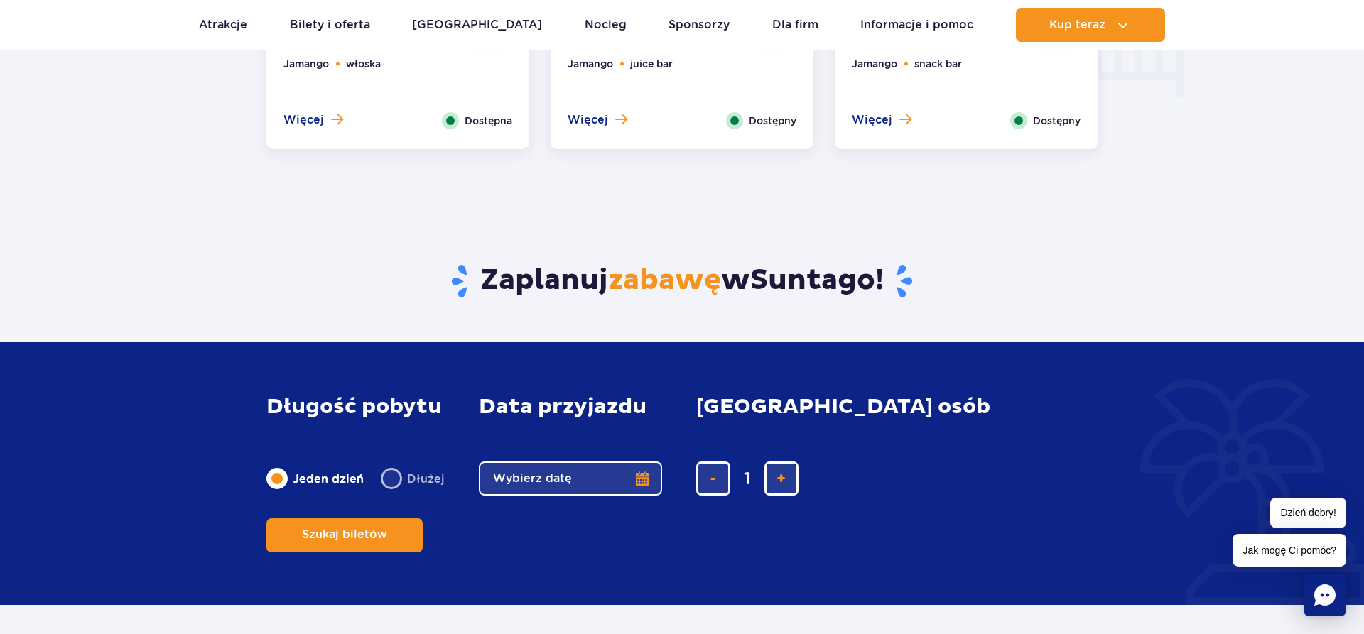
scroll to position [1539, 0]
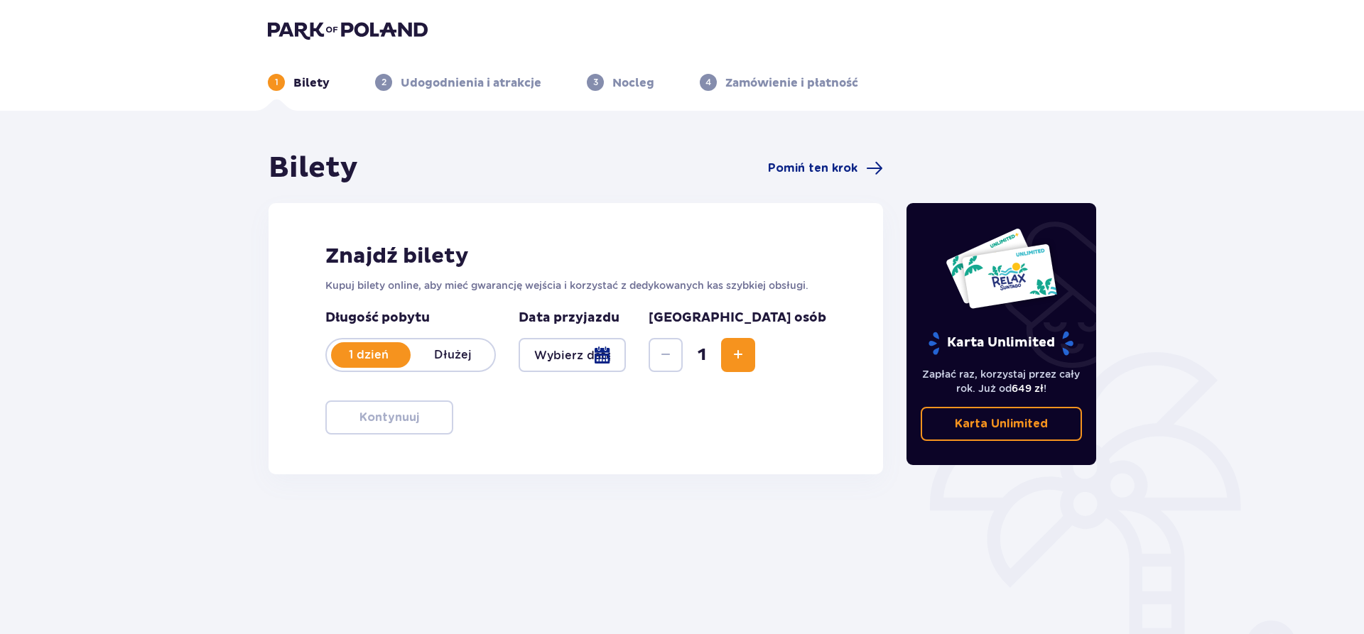
click at [626, 357] on div at bounding box center [572, 355] width 107 height 34
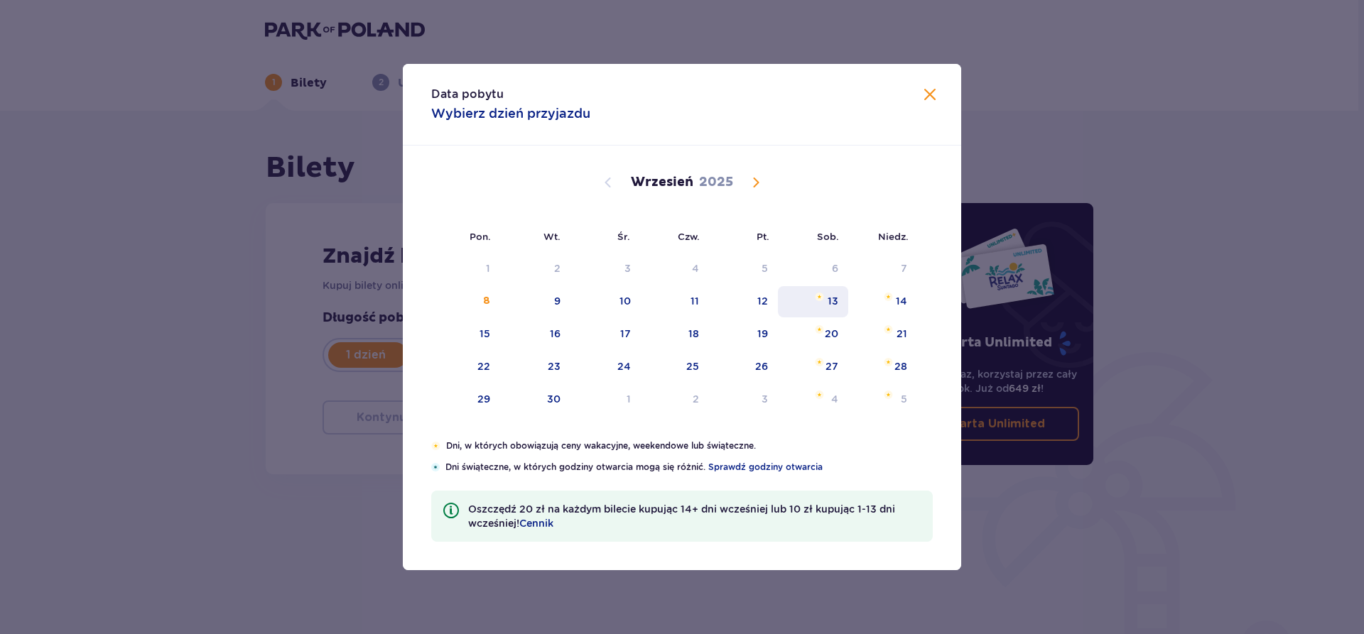
click at [833, 298] on div "13" at bounding box center [833, 301] width 11 height 14
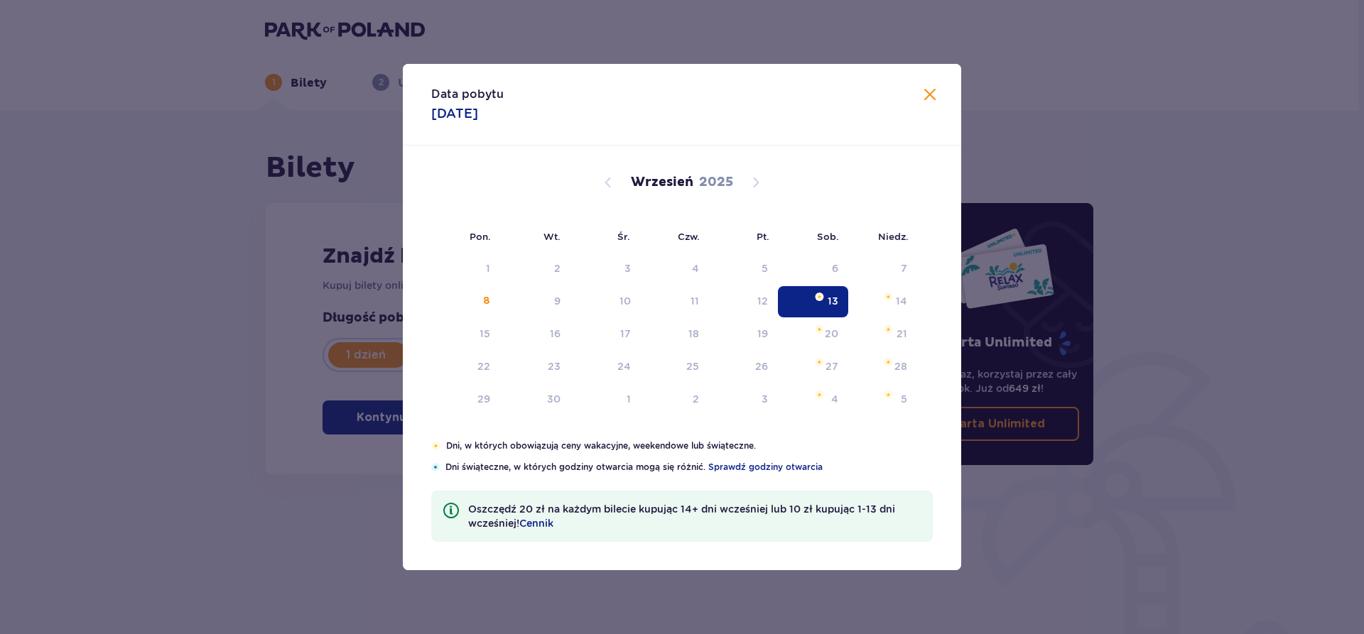
type input "[DATE]"
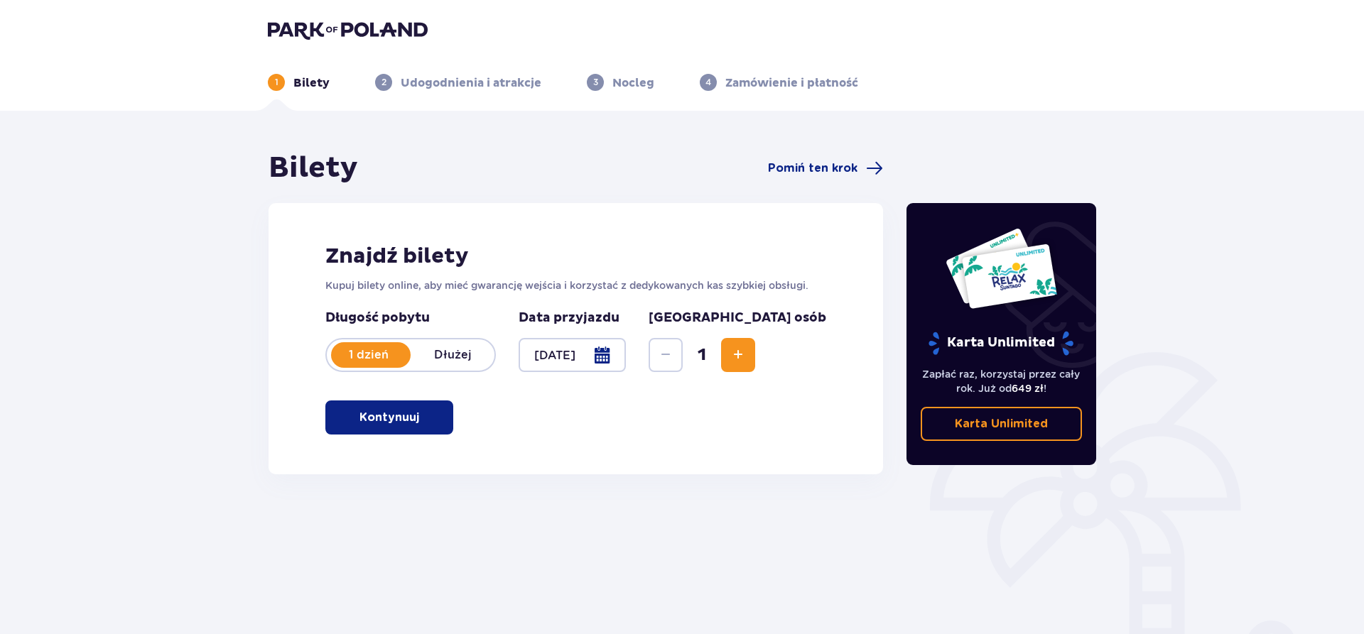
click at [747, 360] on span "Increase" at bounding box center [738, 355] width 17 height 17
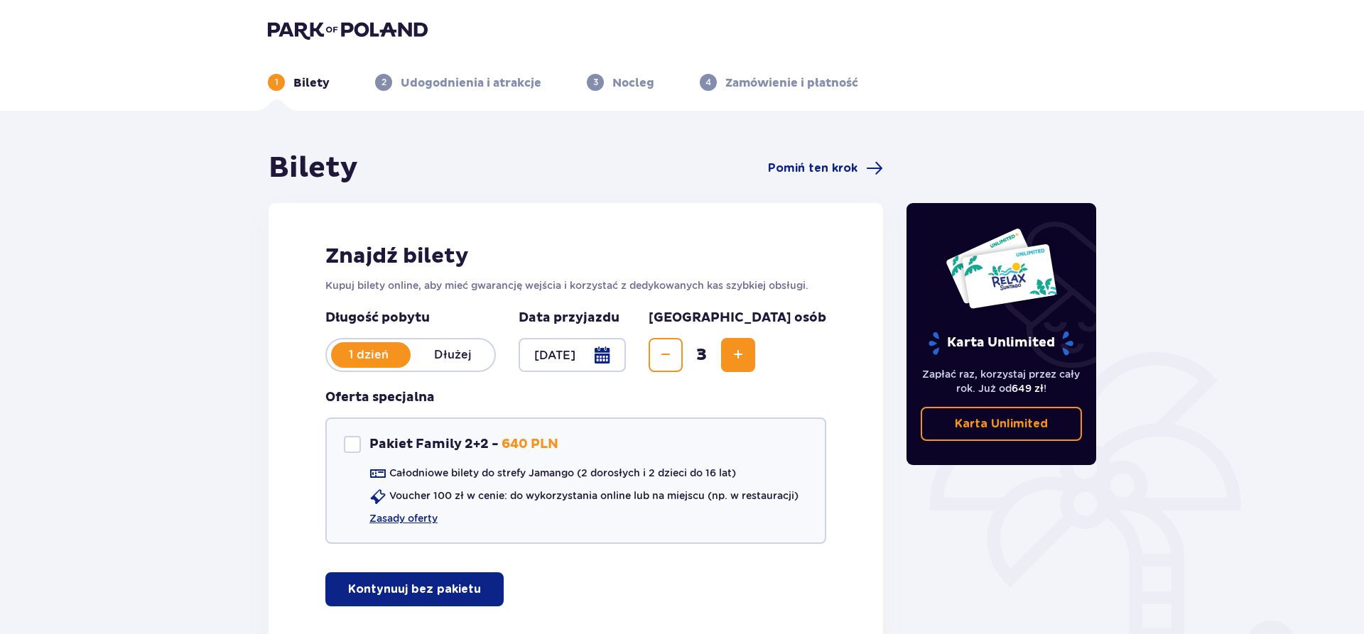
click at [747, 360] on span "Increase" at bounding box center [738, 355] width 17 height 17
click at [830, 170] on span "Pomiń ten krok" at bounding box center [813, 169] width 90 height 16
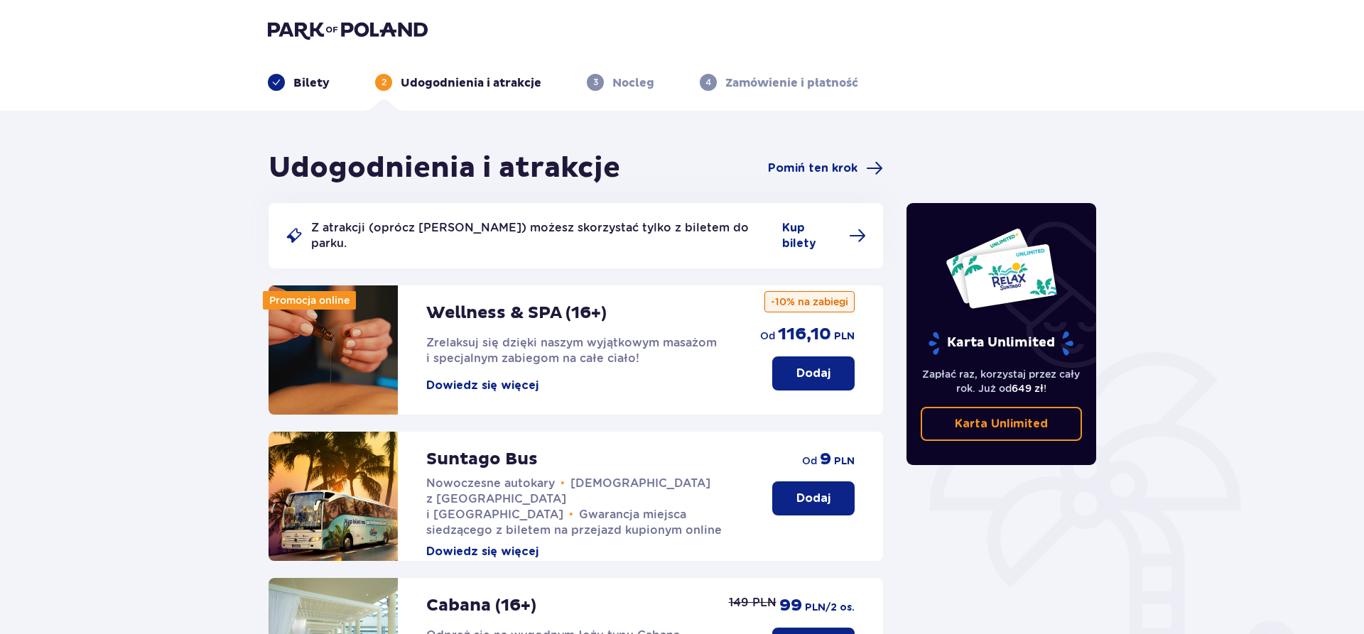
click at [312, 85] on p "Bilety" at bounding box center [311, 83] width 36 height 16
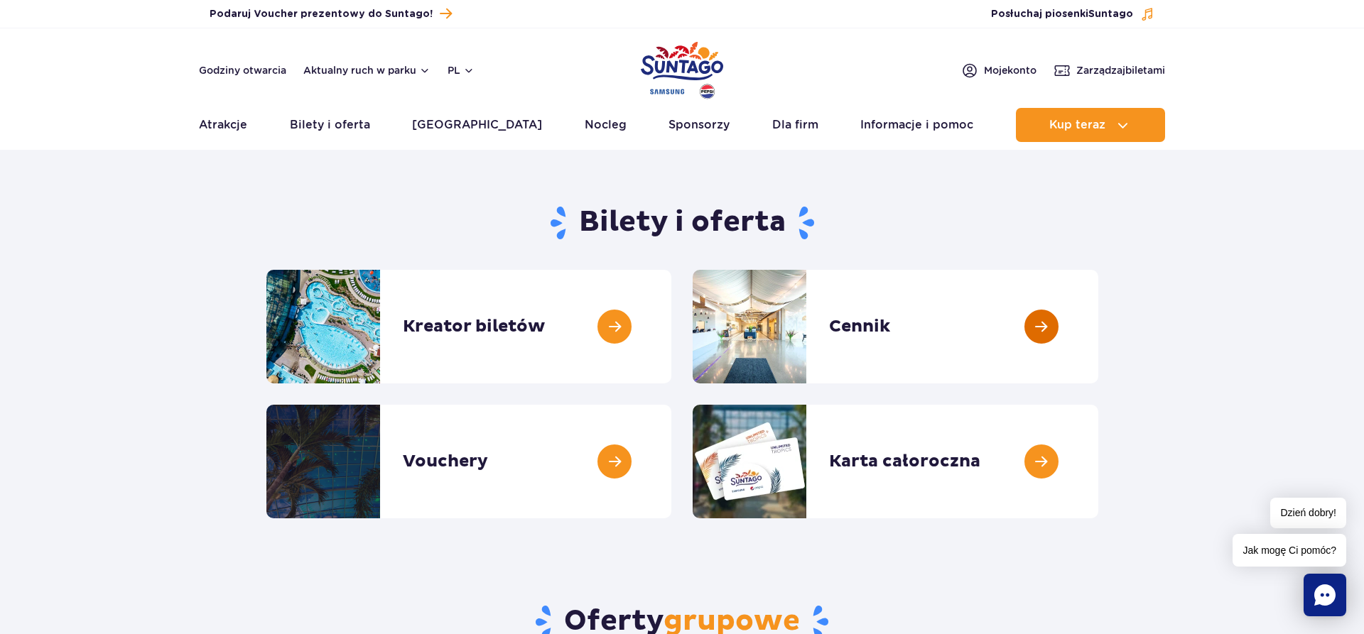
click at [1098, 320] on link at bounding box center [1098, 327] width 0 height 114
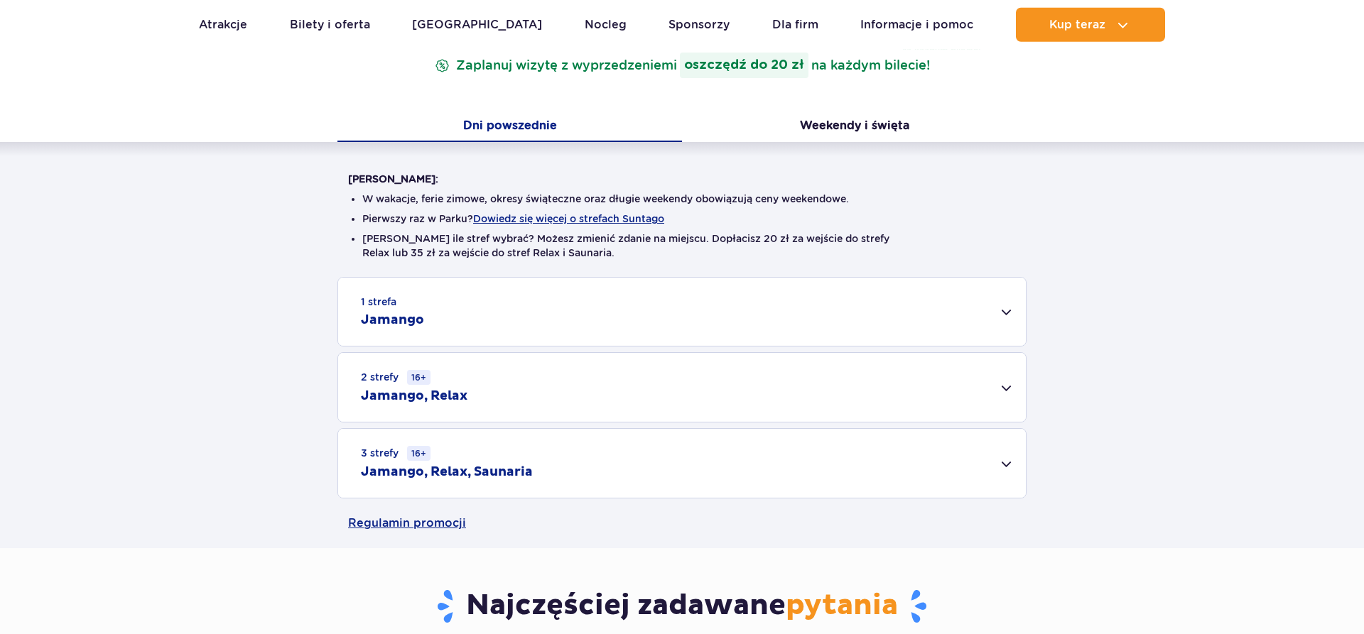
scroll to position [290, 0]
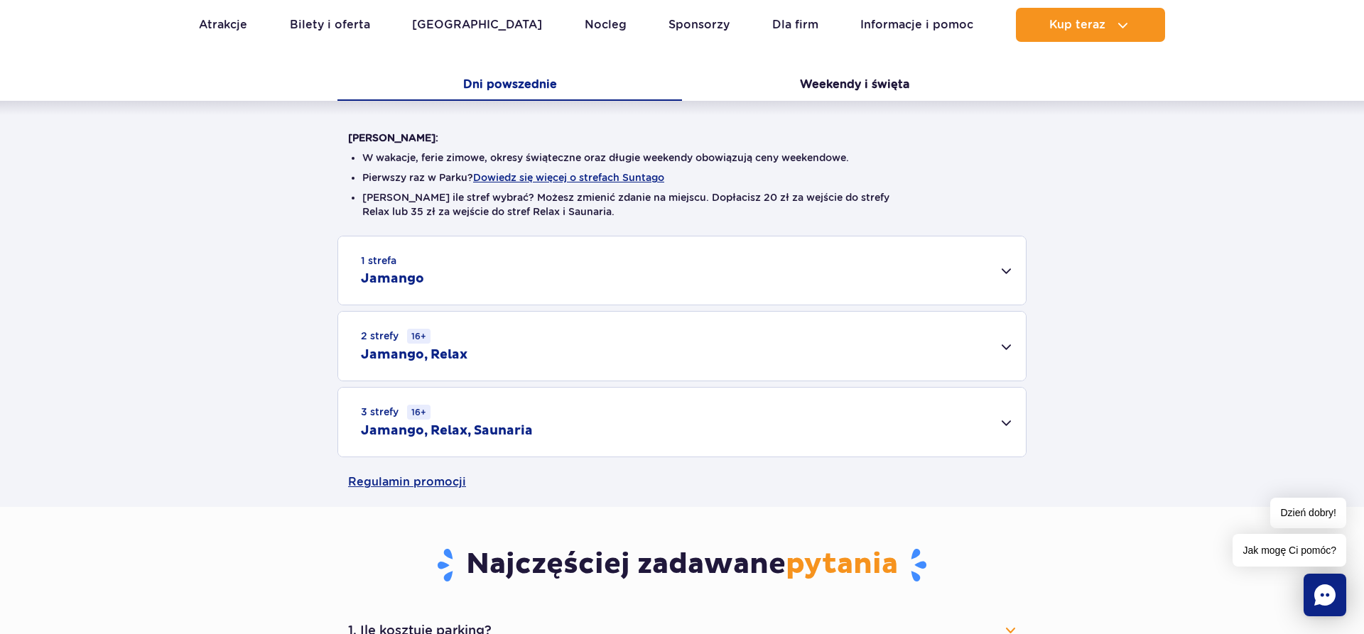
click at [512, 349] on div "2 strefy 16+ Jamango, Relax" at bounding box center [682, 346] width 688 height 69
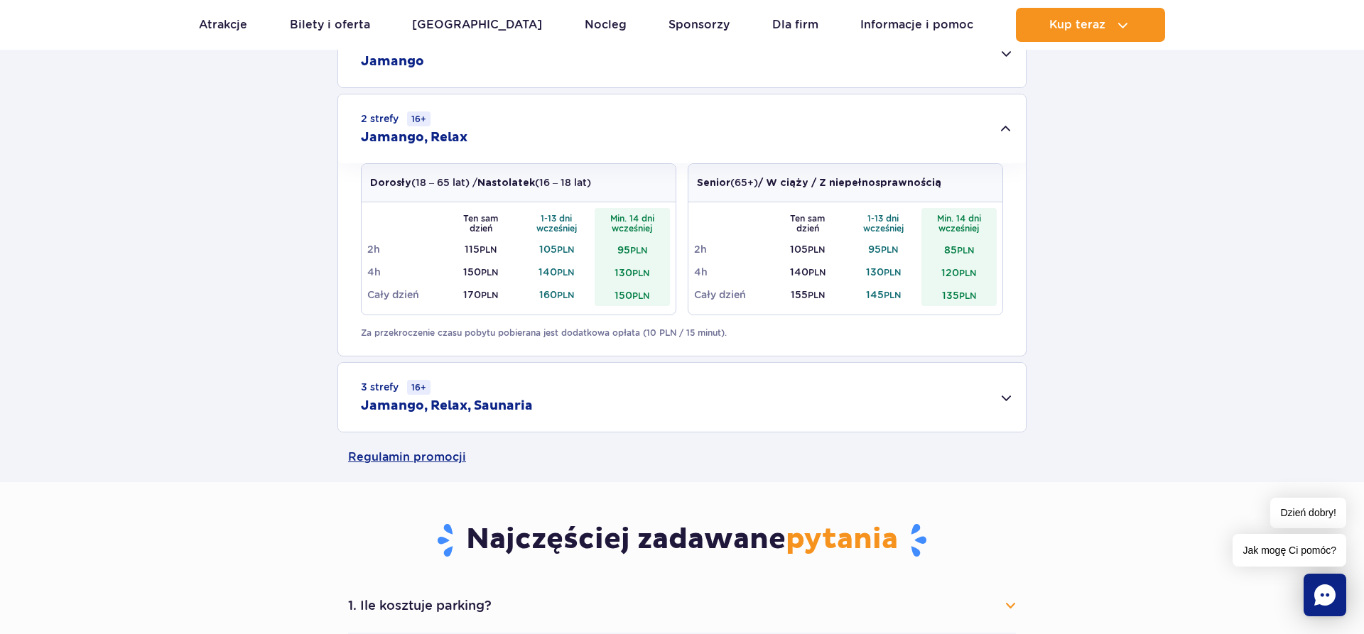
scroll to position [0, 0]
